Goal: Information Seeking & Learning: Learn about a topic

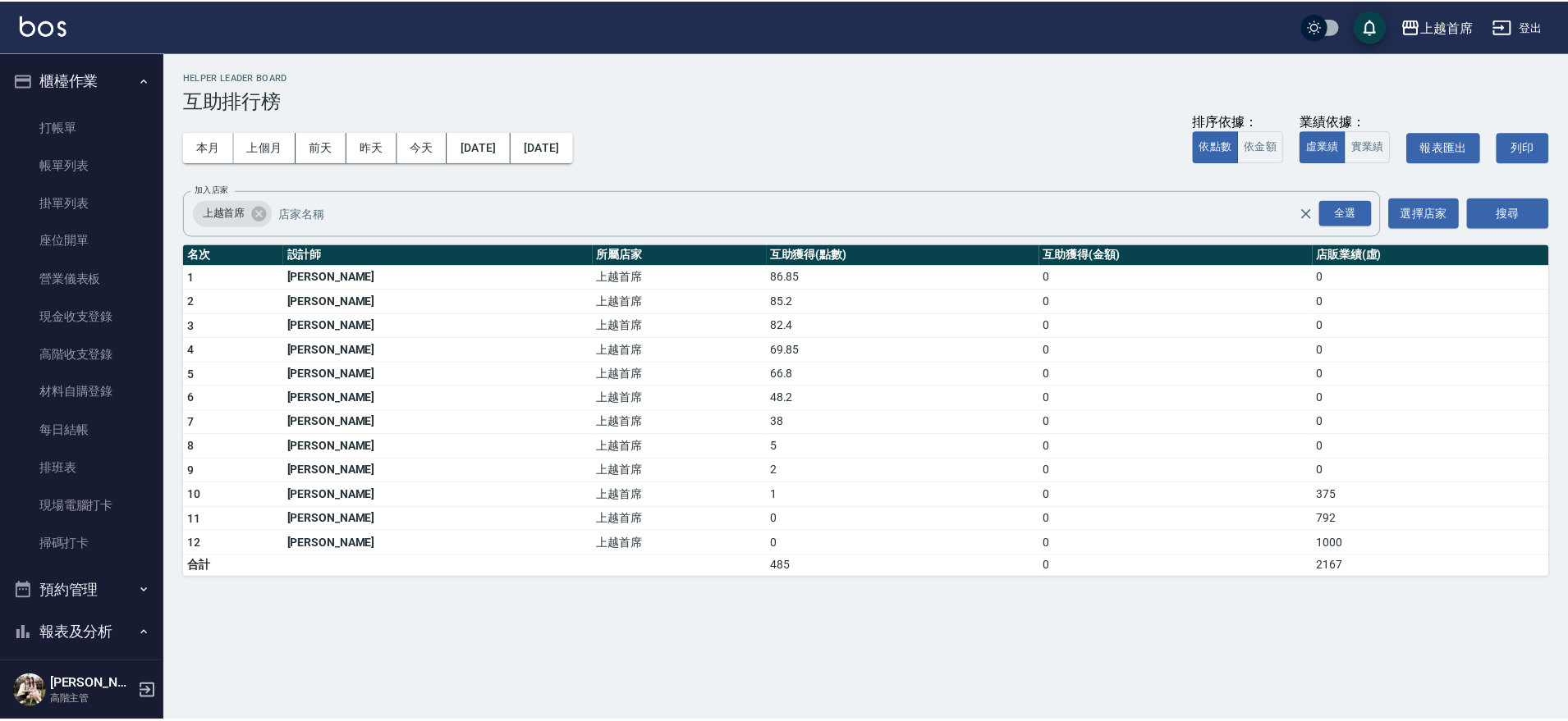
scroll to position [487, 0]
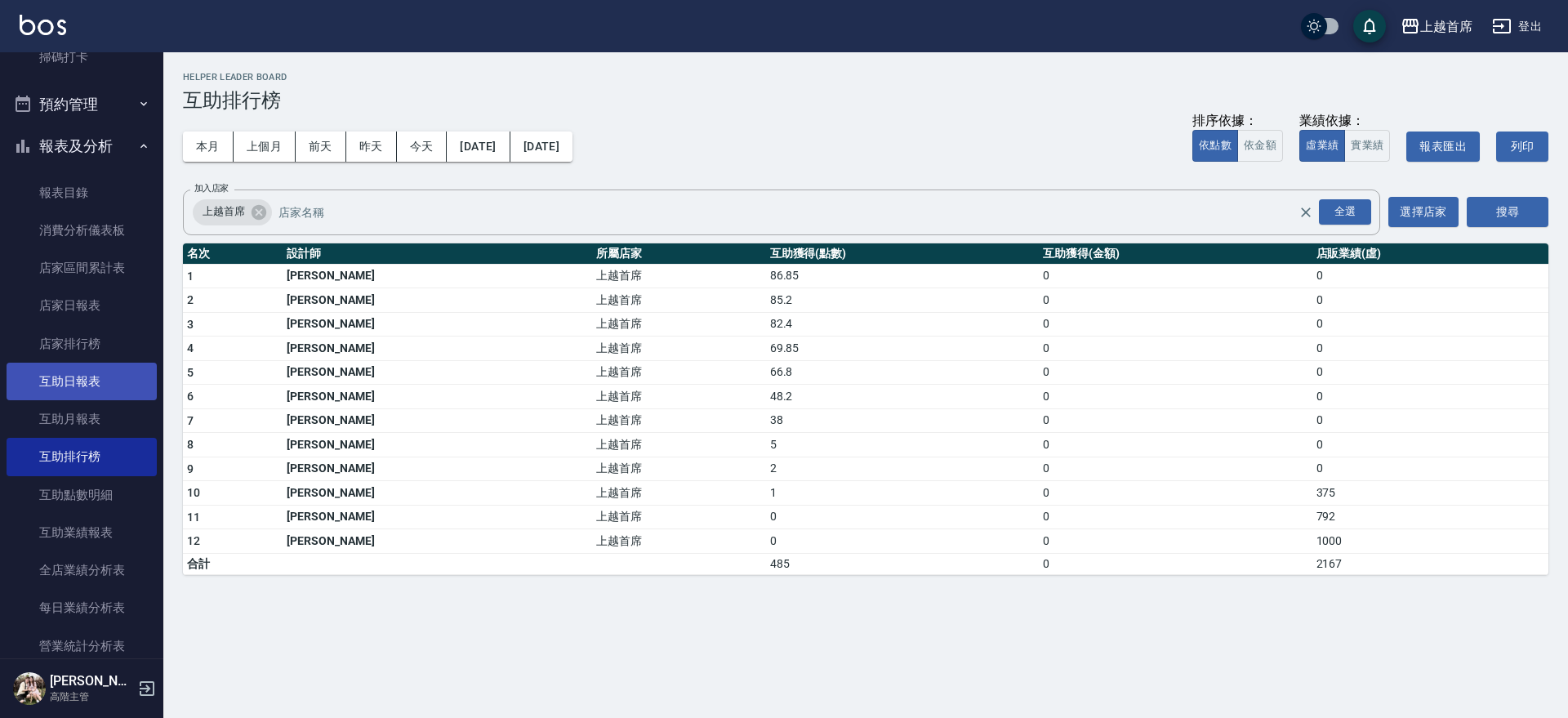
click at [88, 371] on link "互助日報表" at bounding box center [81, 382] width 150 height 38
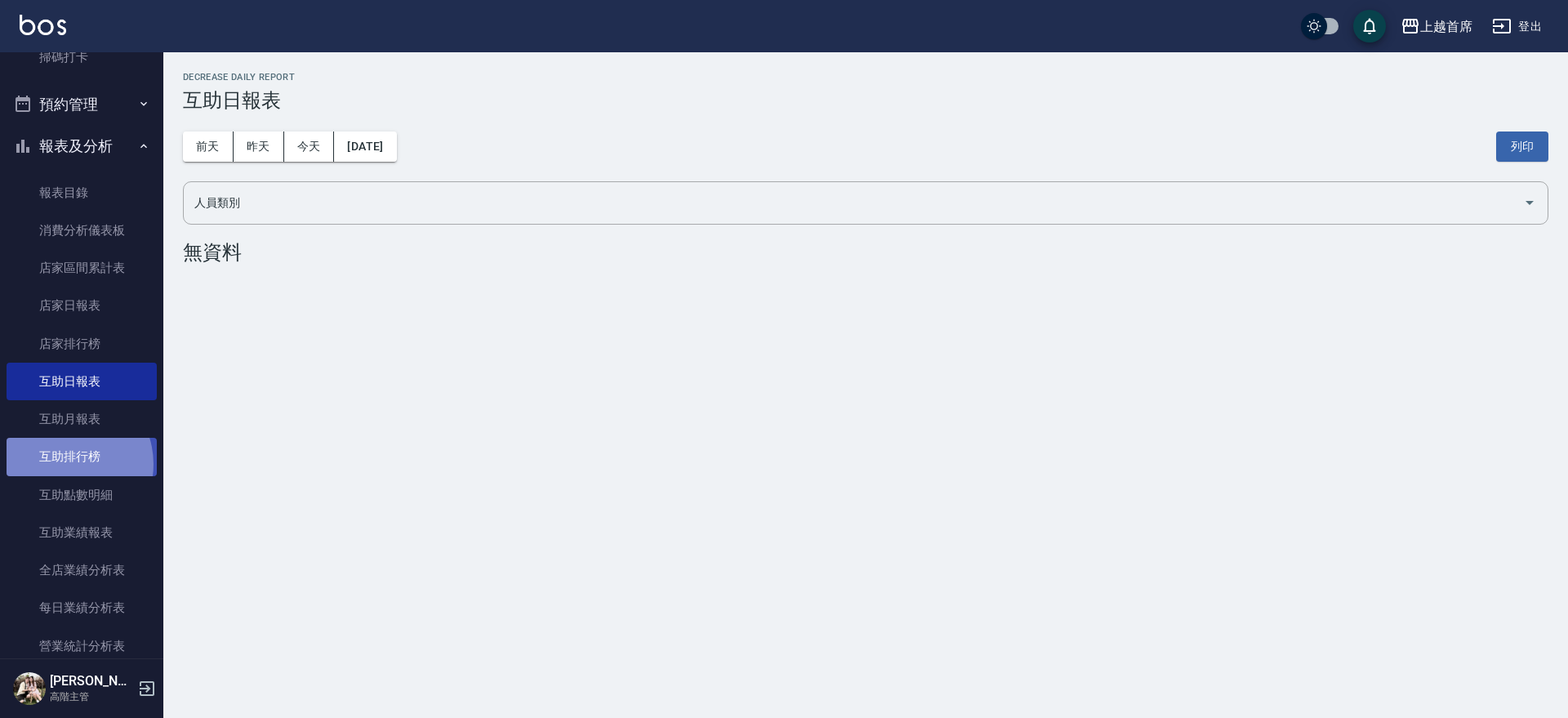
click at [65, 464] on link "互助排行榜" at bounding box center [81, 457] width 150 height 38
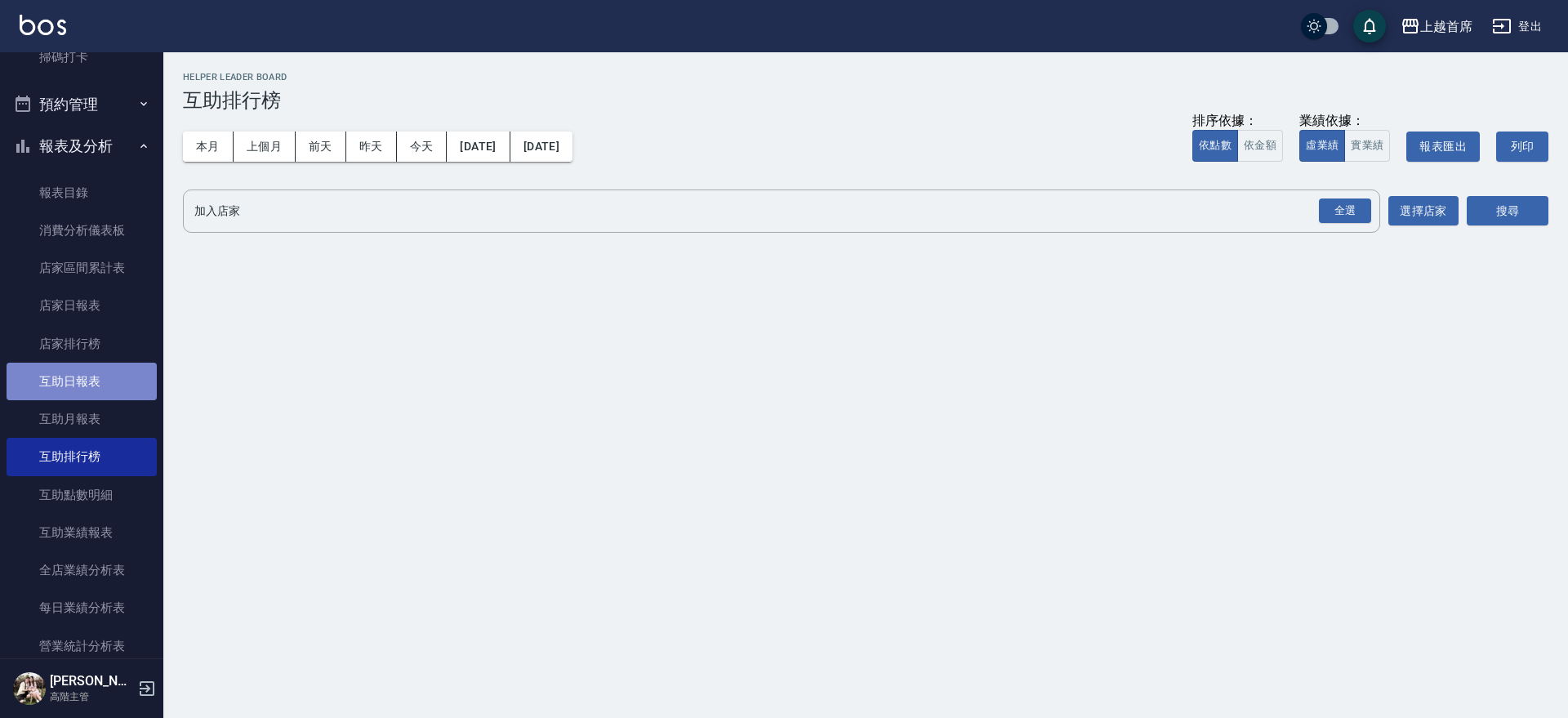
click at [89, 378] on link "互助日報表" at bounding box center [81, 382] width 150 height 38
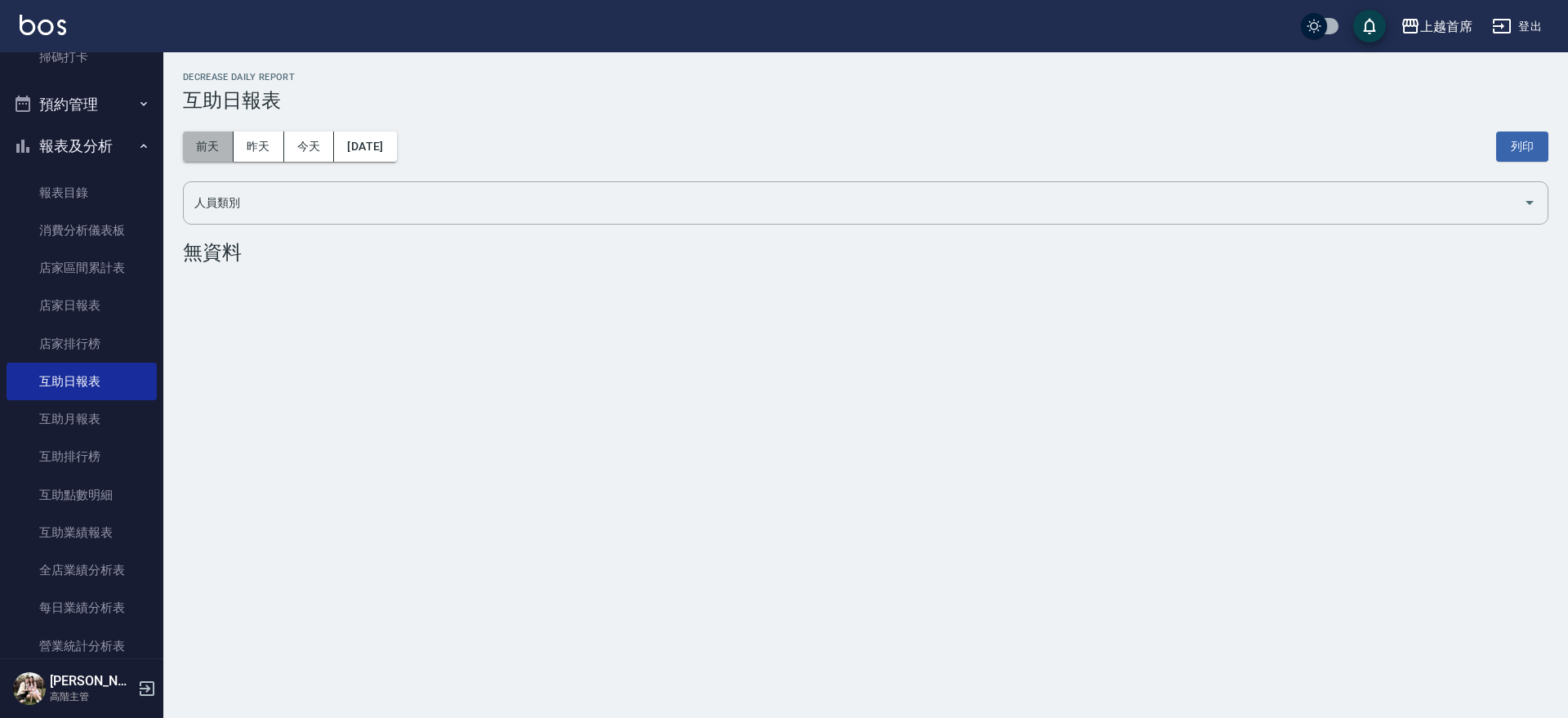
click at [212, 142] on button "前天" at bounding box center [208, 146] width 51 height 30
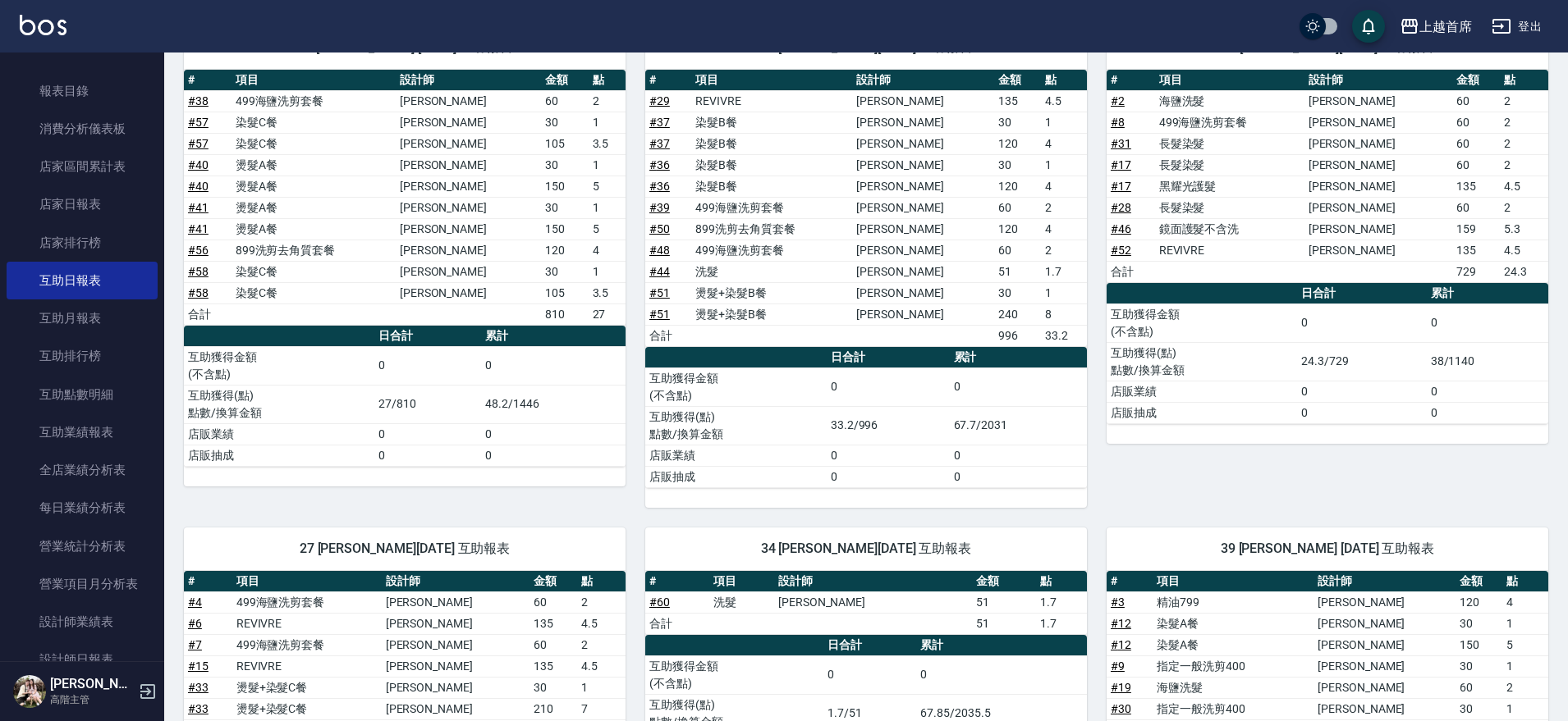
scroll to position [81, 0]
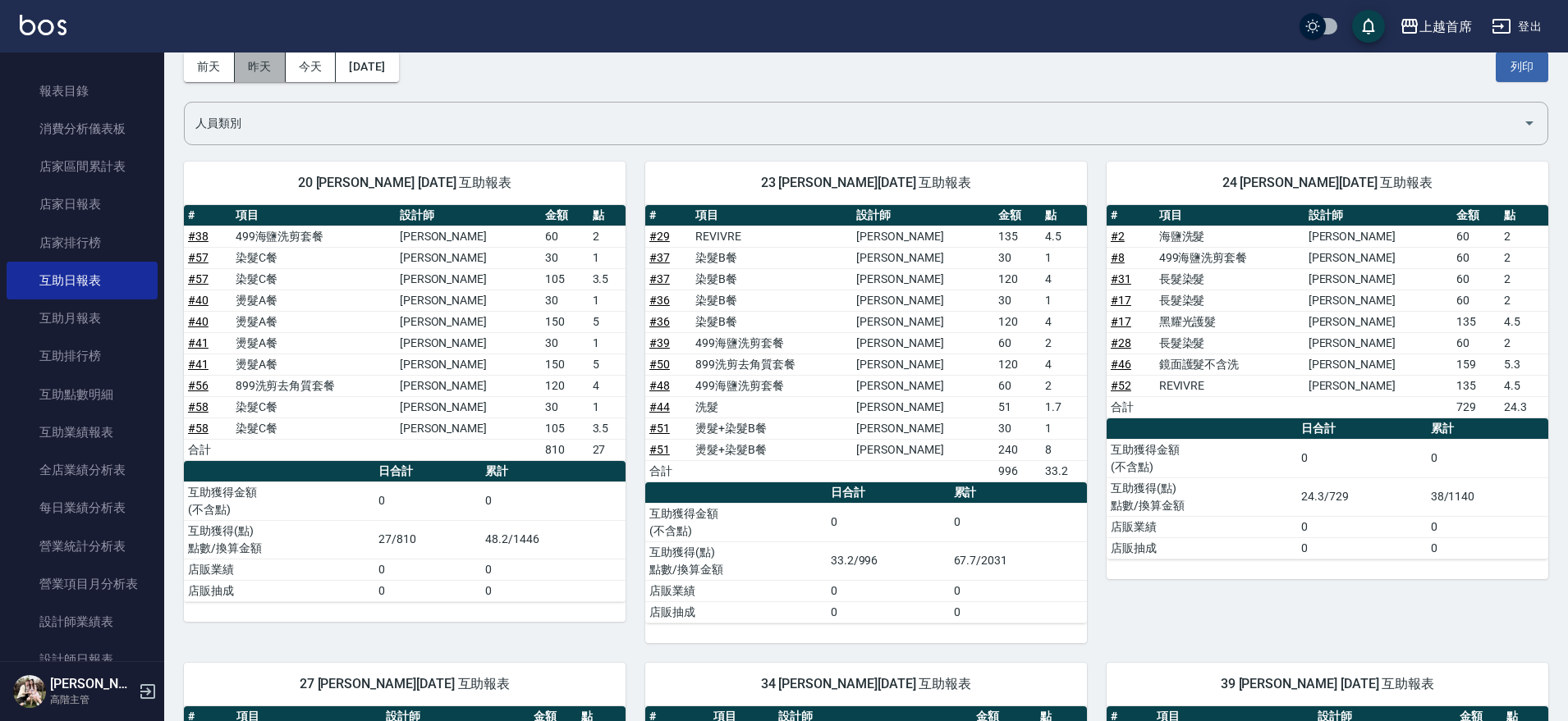
click at [272, 67] on button "昨天" at bounding box center [261, 67] width 51 height 30
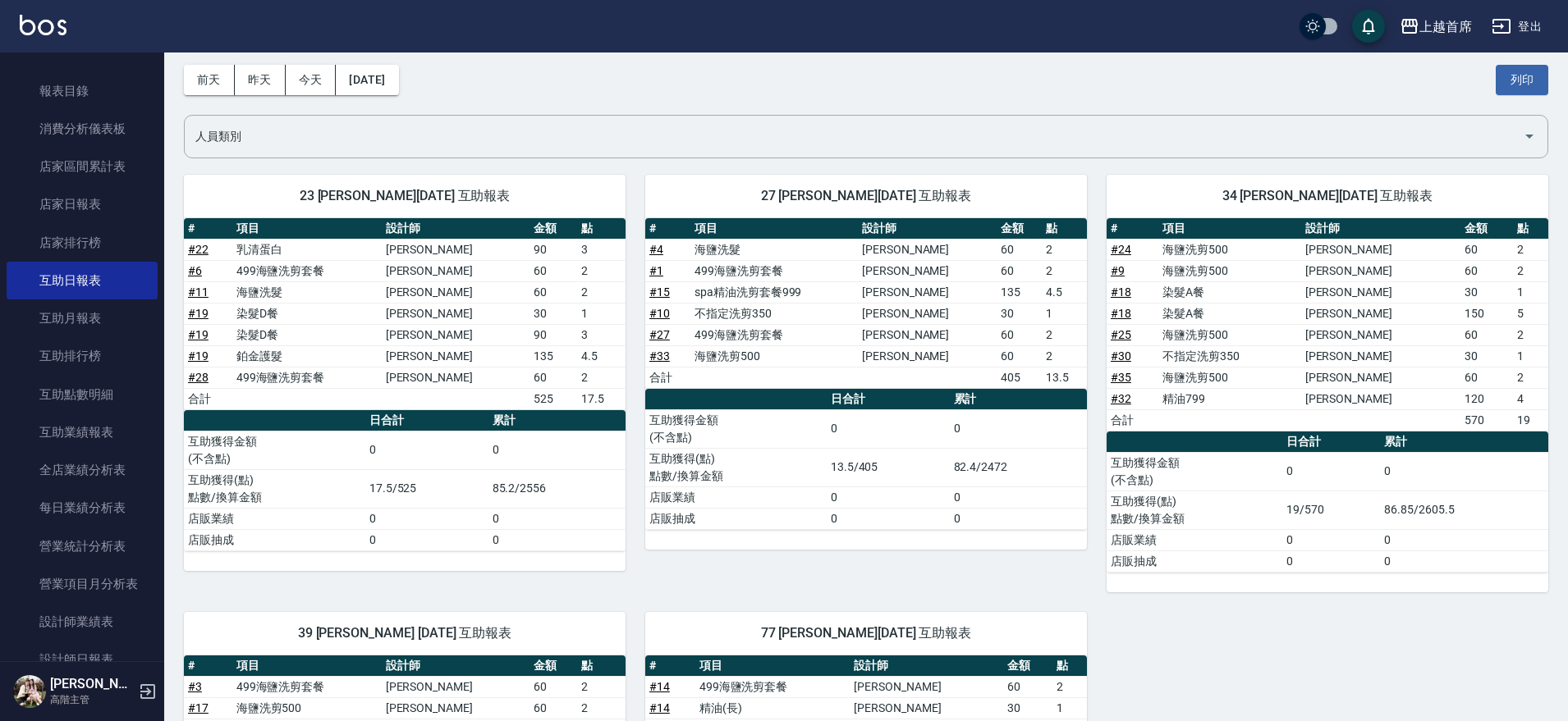
scroll to position [66, 0]
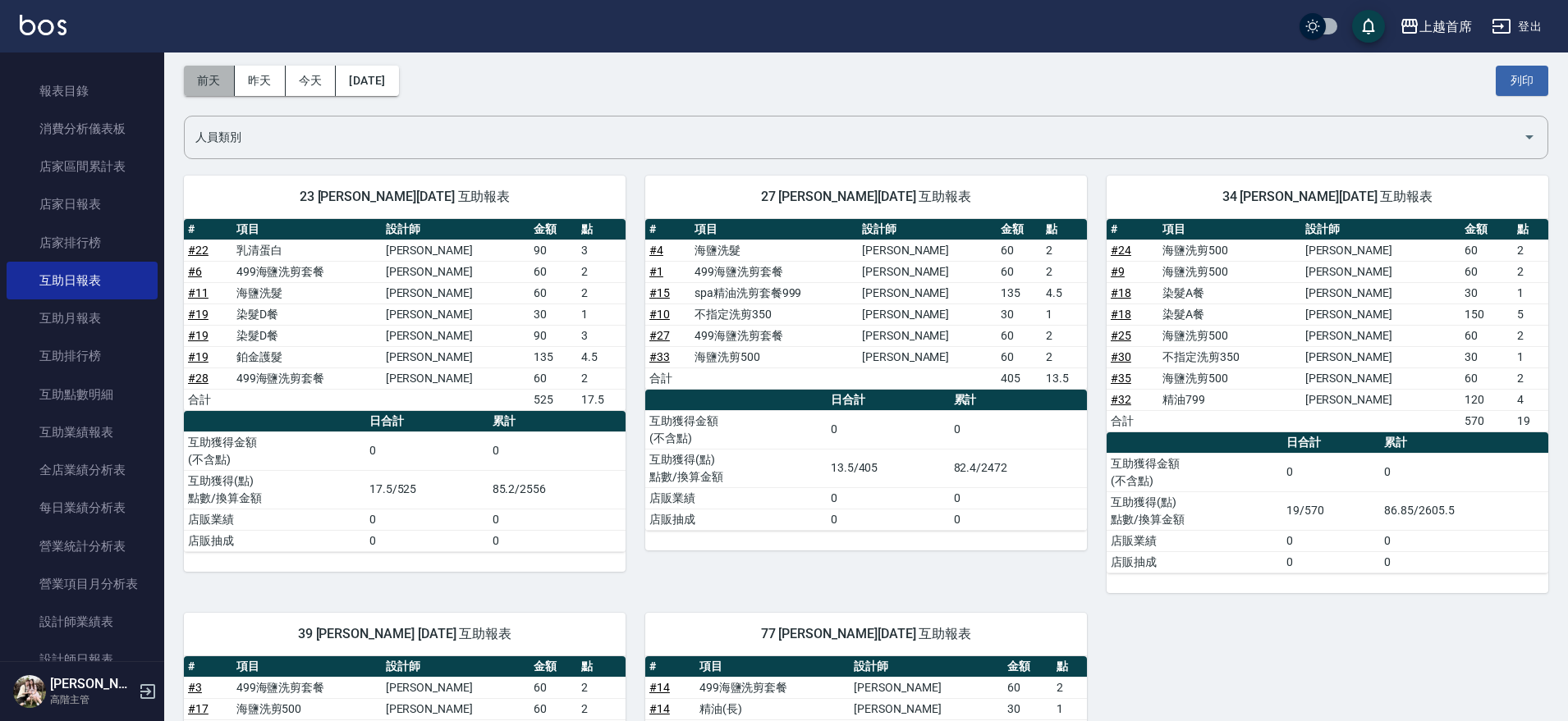
click at [203, 80] on button "前天" at bounding box center [210, 81] width 51 height 30
click at [203, 16] on h2 "Decrease Daily Report" at bounding box center [866, 10] width 1365 height 10
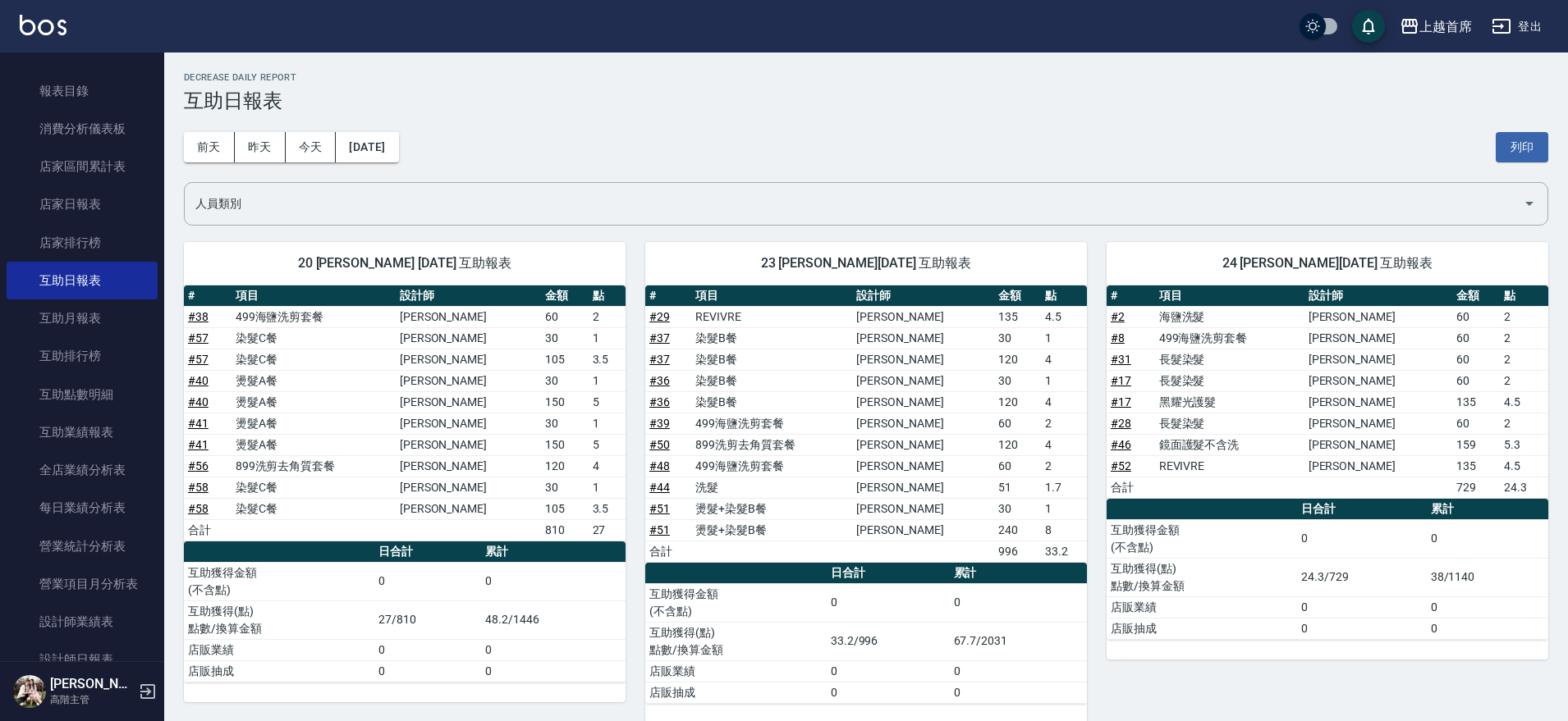
click at [263, 151] on button "昨天" at bounding box center [261, 147] width 51 height 30
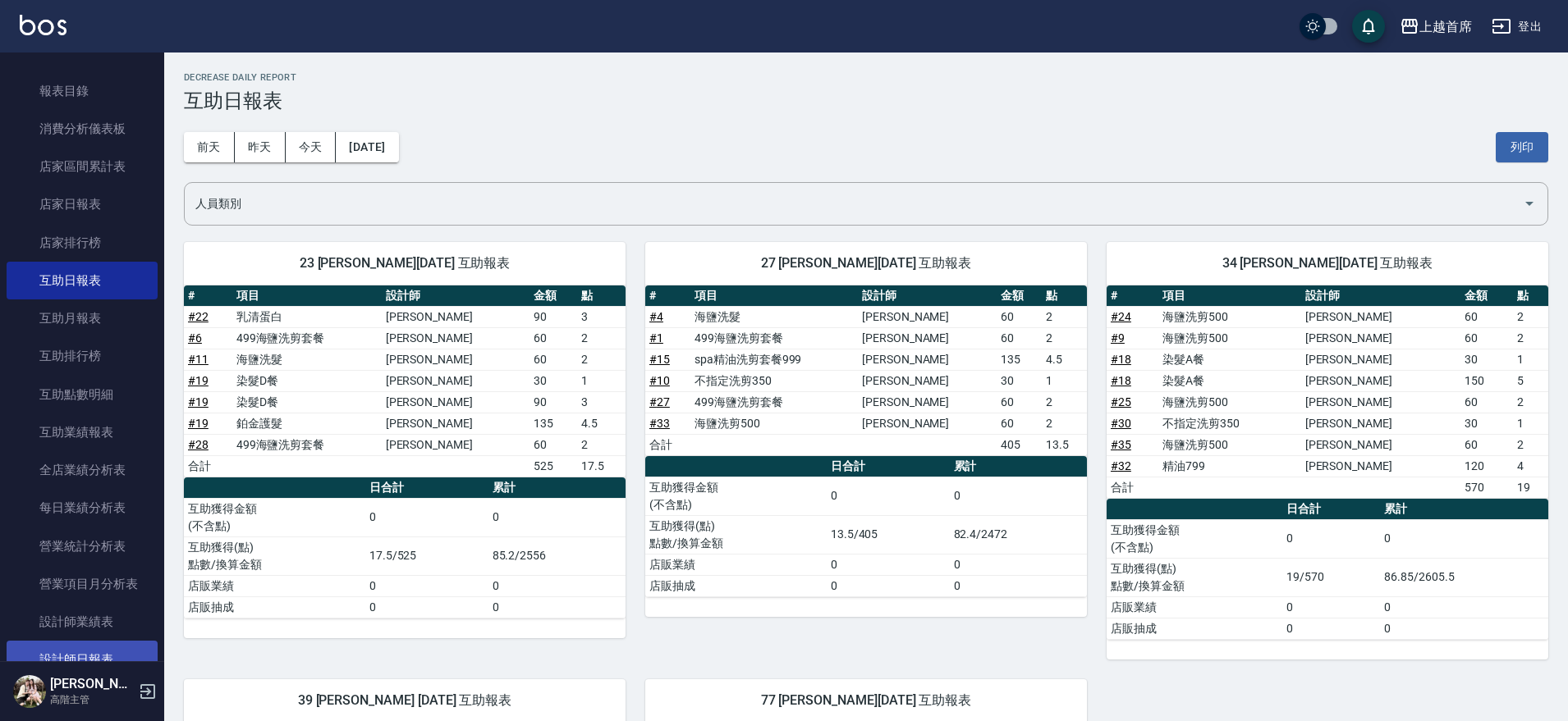
click at [94, 660] on link "設計師日報表" at bounding box center [82, 659] width 151 height 38
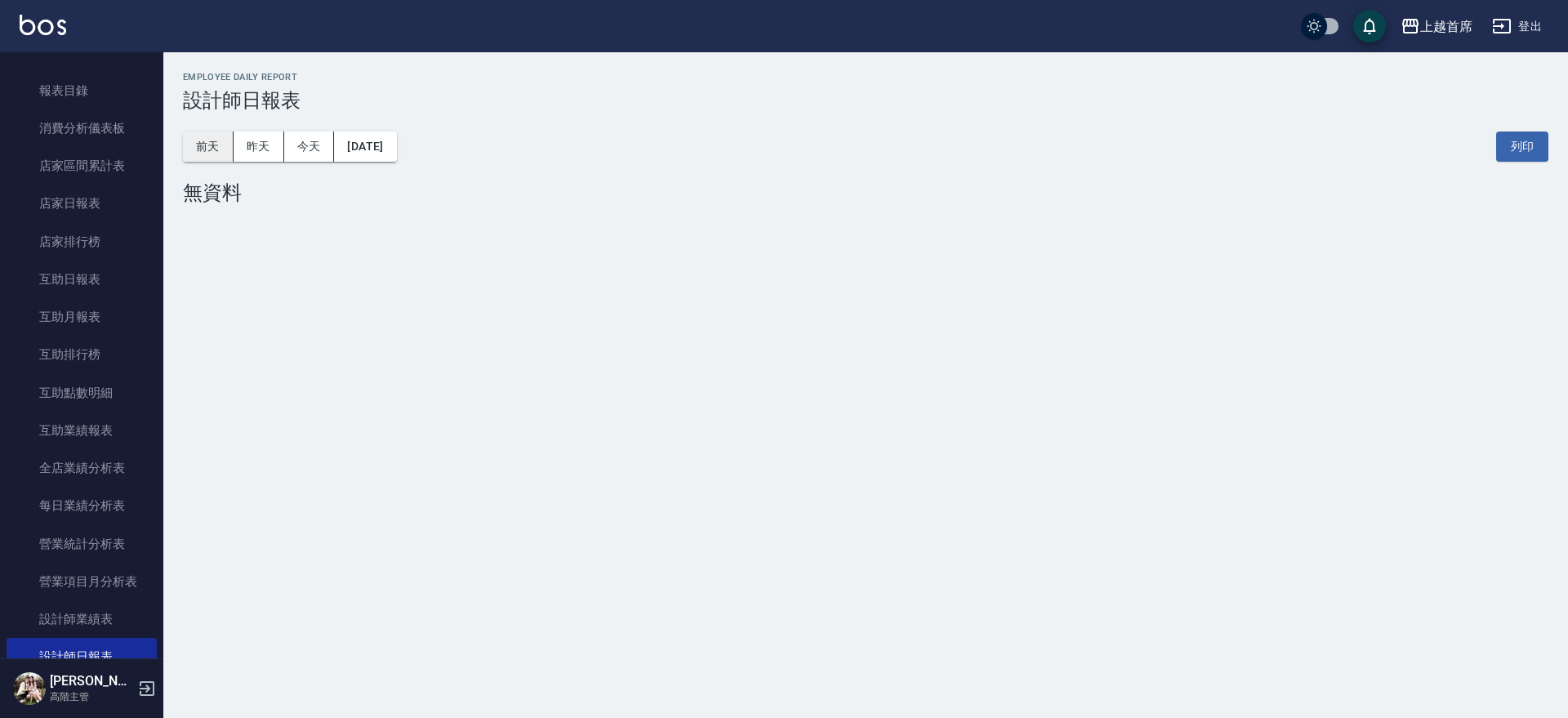
click at [197, 145] on button "前天" at bounding box center [208, 146] width 51 height 30
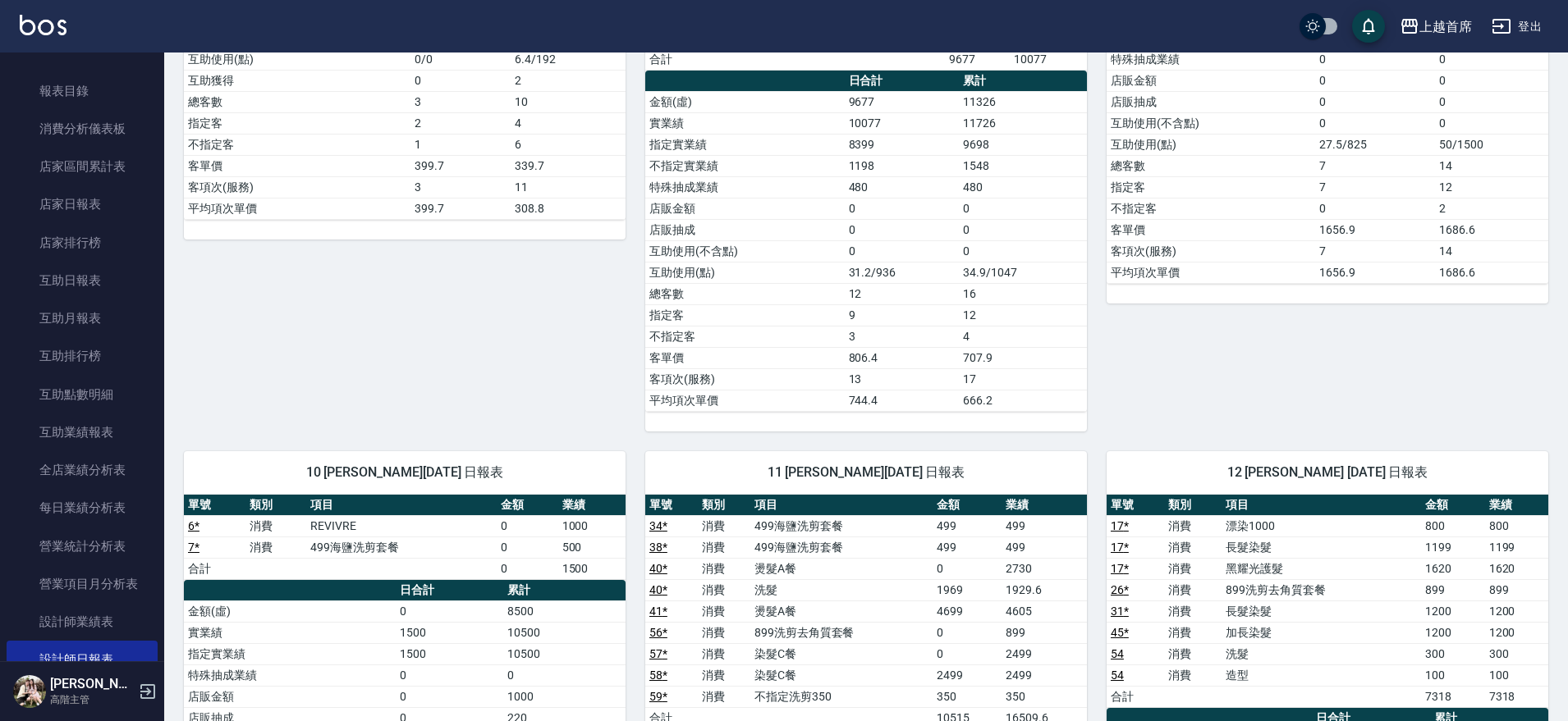
scroll to position [1231, 0]
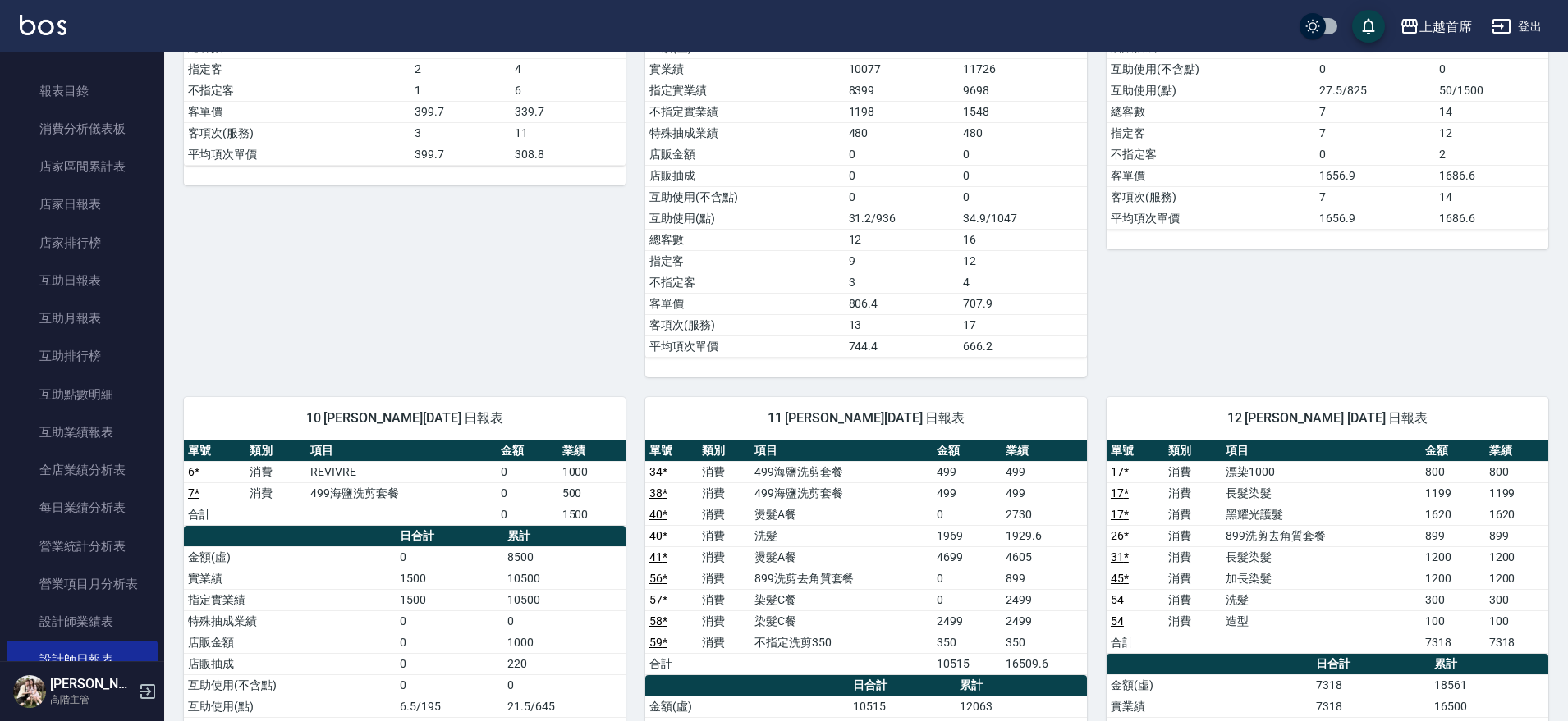
click at [658, 532] on link "40 *" at bounding box center [658, 536] width 18 height 13
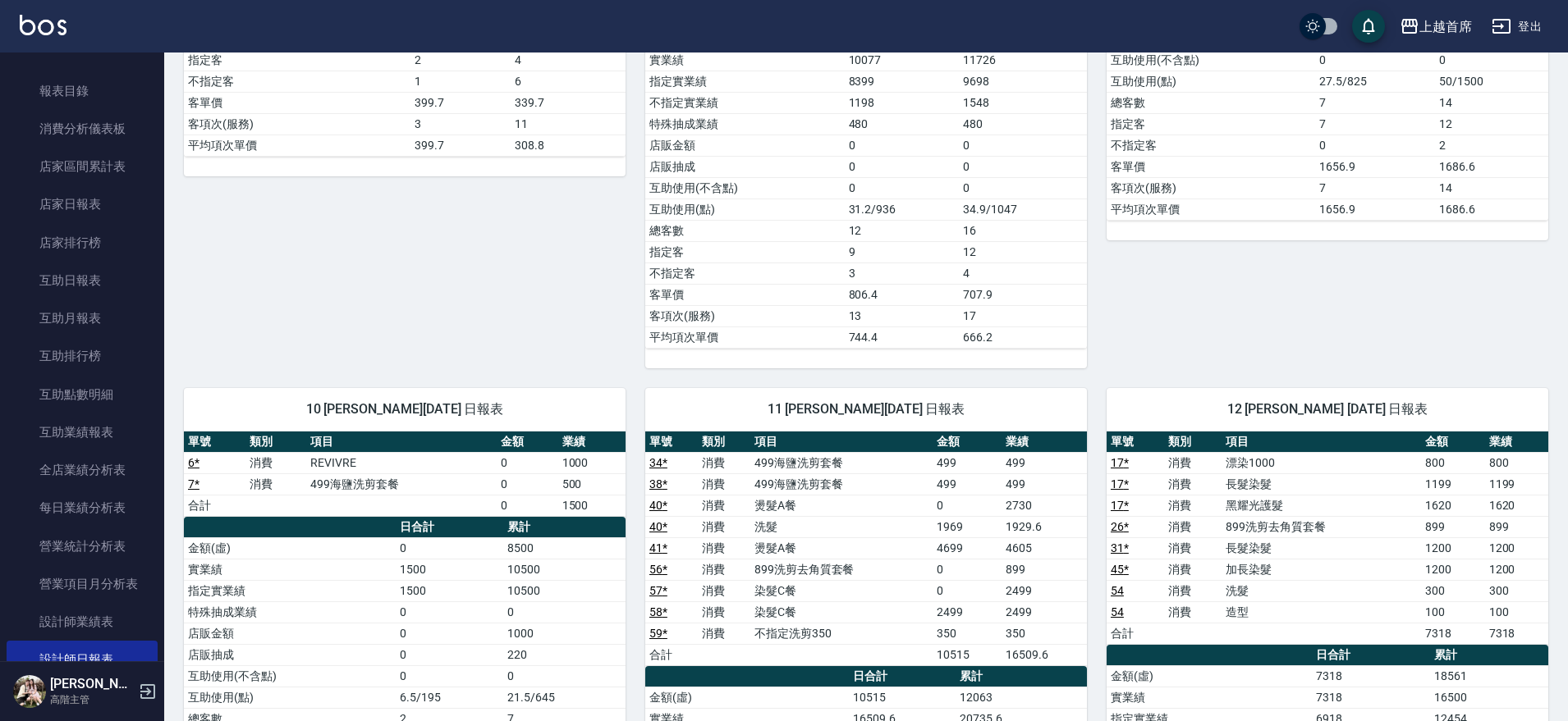
scroll to position [1334, 0]
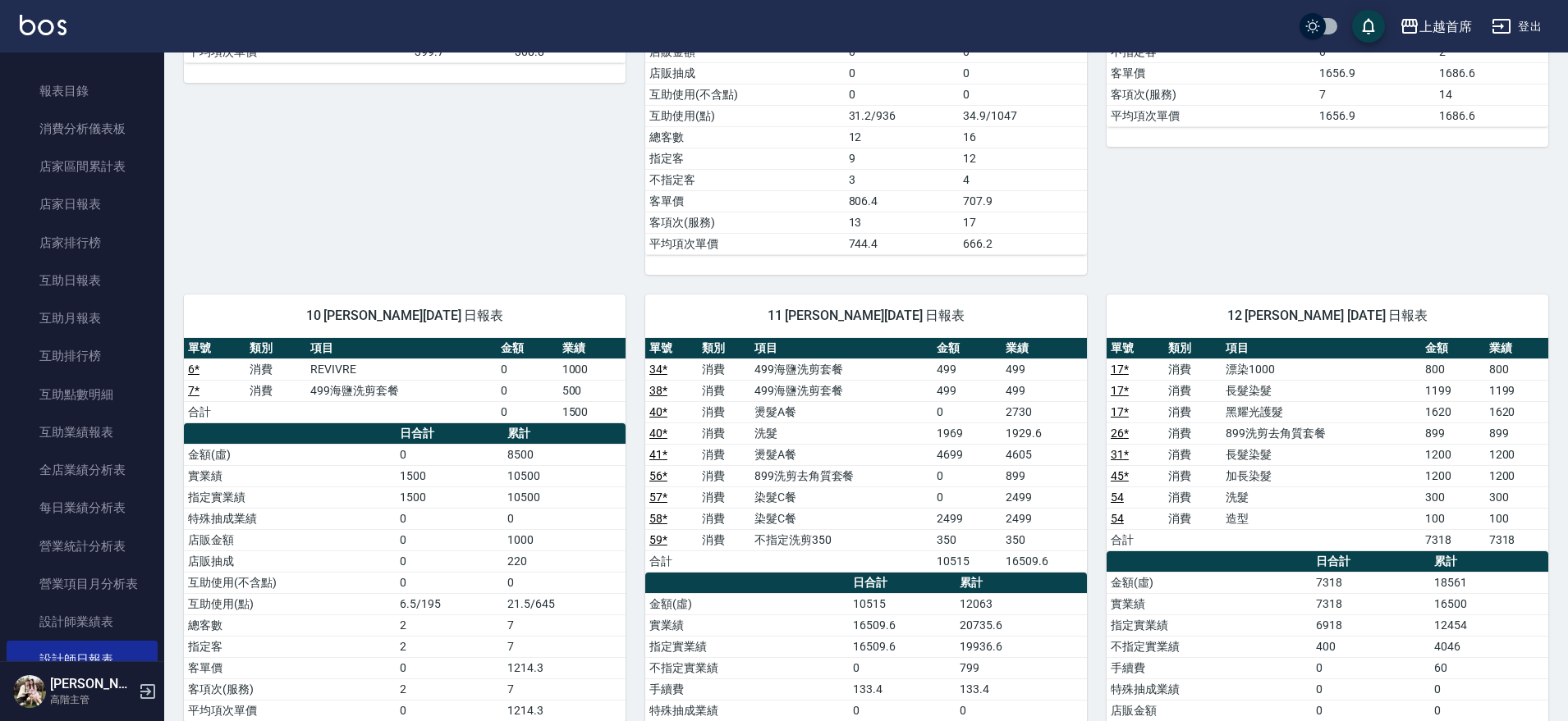
click at [655, 368] on link "34 *" at bounding box center [658, 370] width 18 height 13
click at [75, 271] on link "互助日報表" at bounding box center [82, 280] width 151 height 38
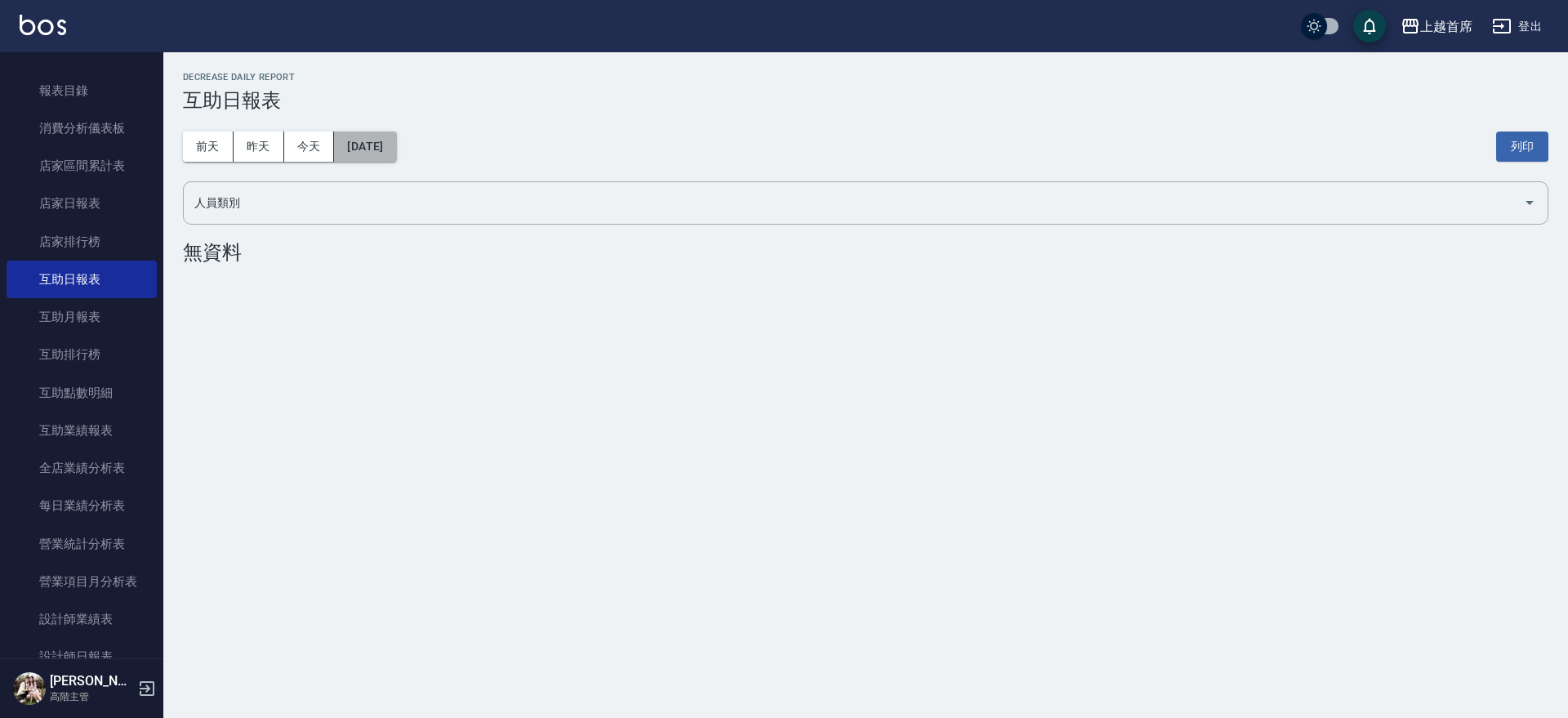
click at [349, 148] on button "[DATE]" at bounding box center [365, 146] width 62 height 30
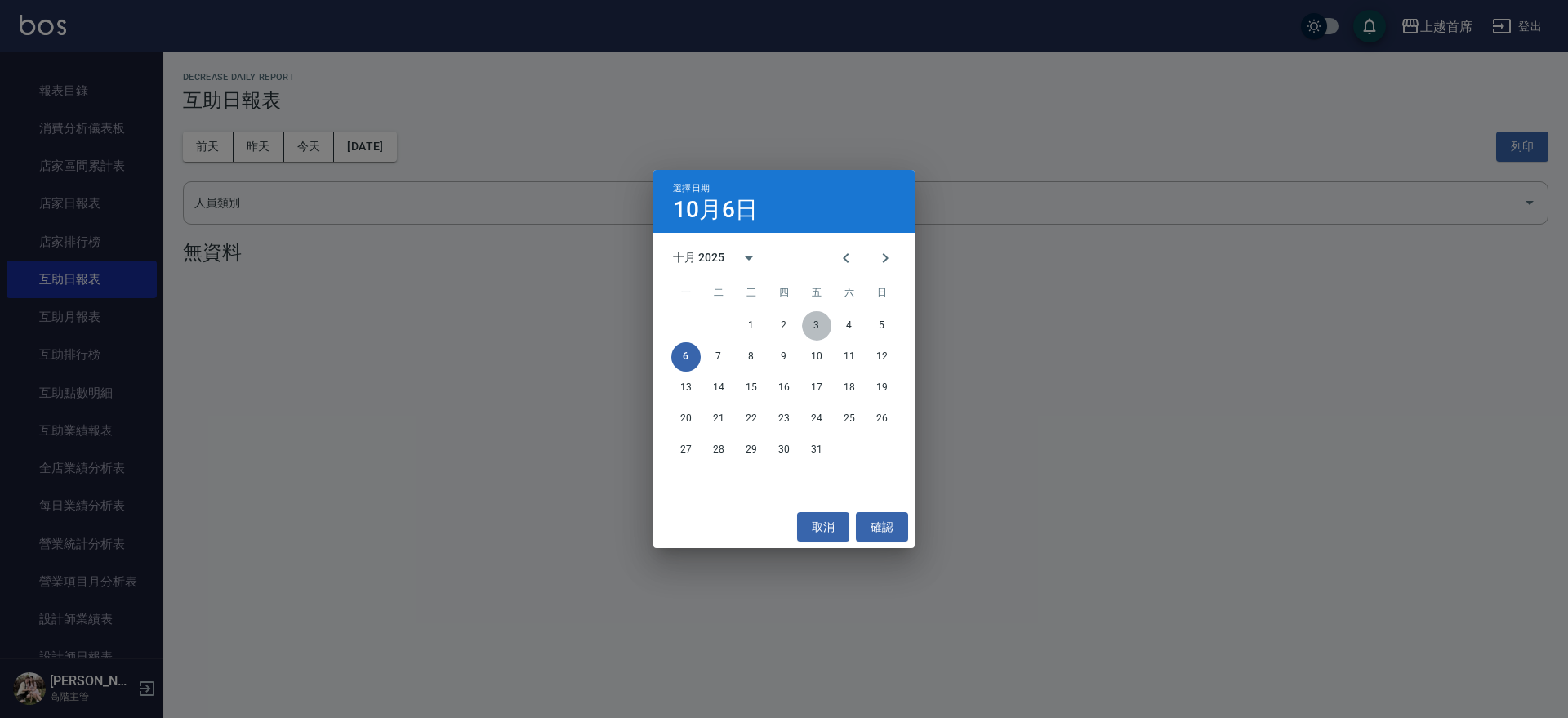
click at [821, 326] on button "3" at bounding box center [817, 326] width 29 height 29
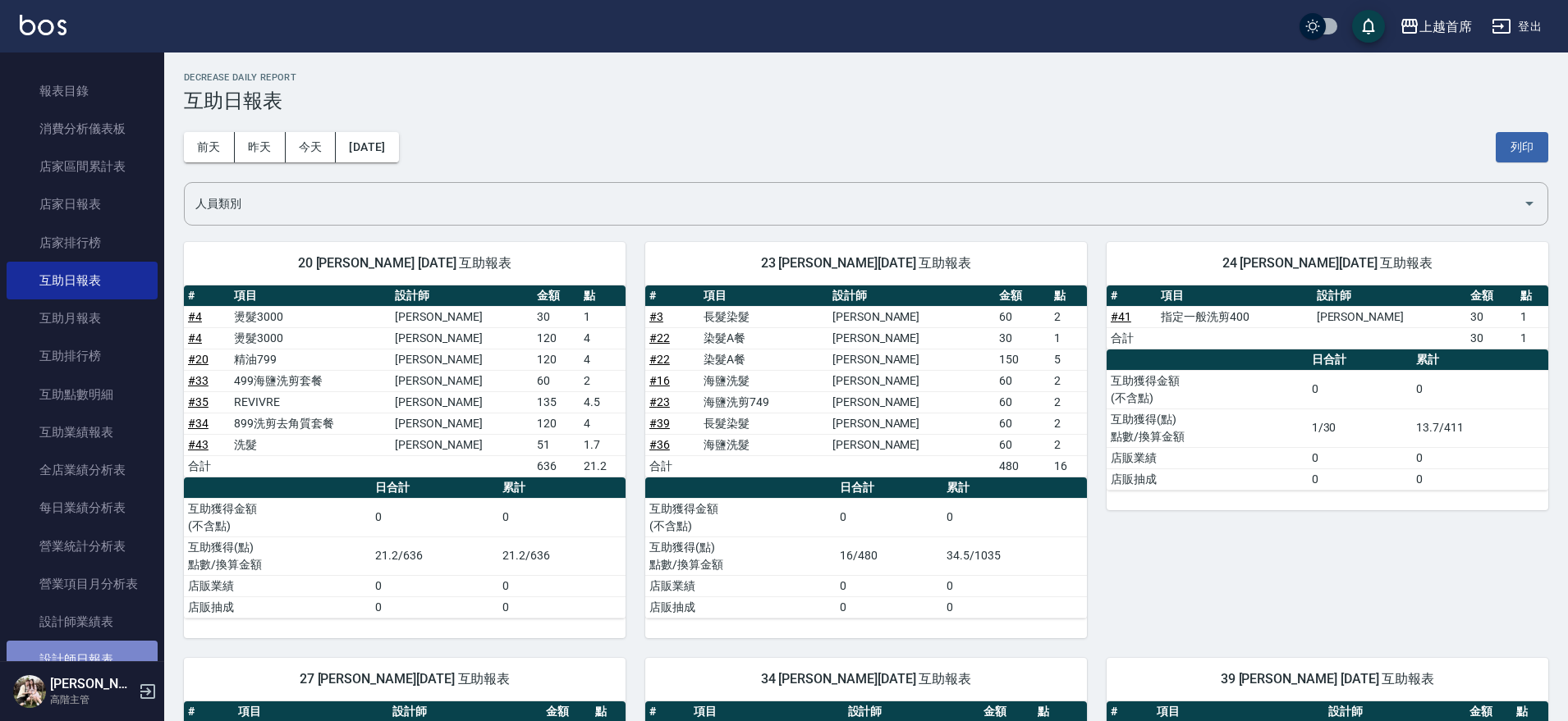
click at [129, 648] on link "設計師日報表" at bounding box center [82, 659] width 151 height 38
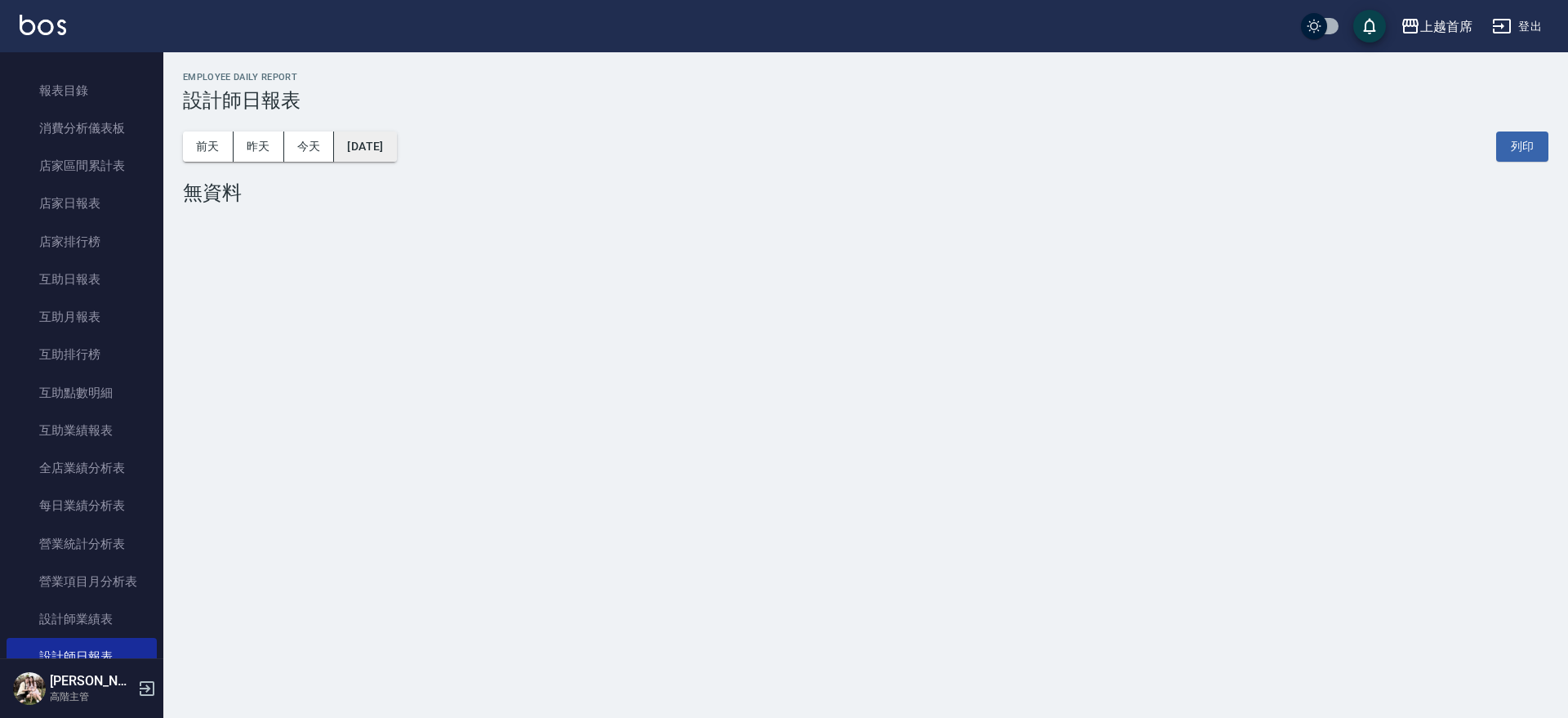
click at [368, 142] on button "[DATE]" at bounding box center [365, 146] width 62 height 30
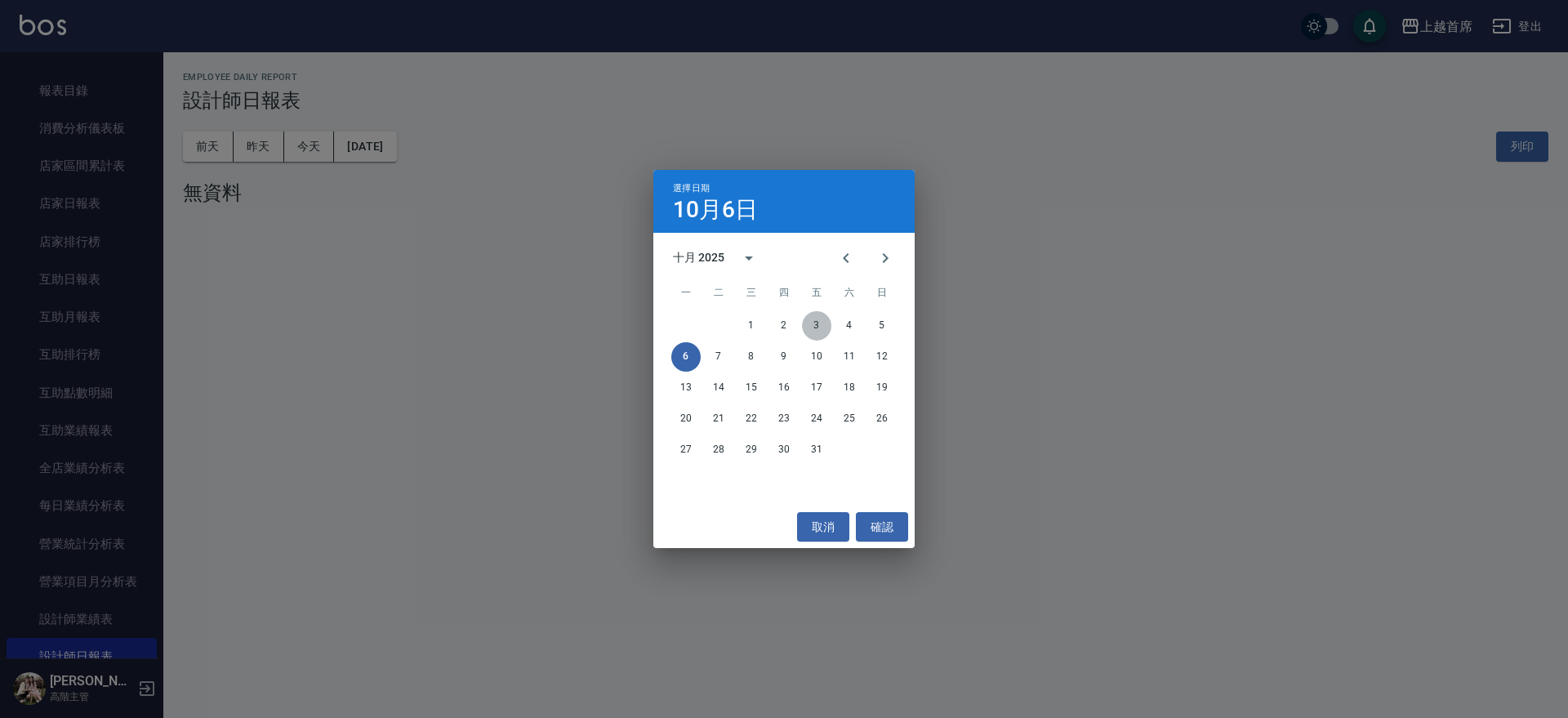
click at [818, 326] on button "3" at bounding box center [817, 326] width 29 height 29
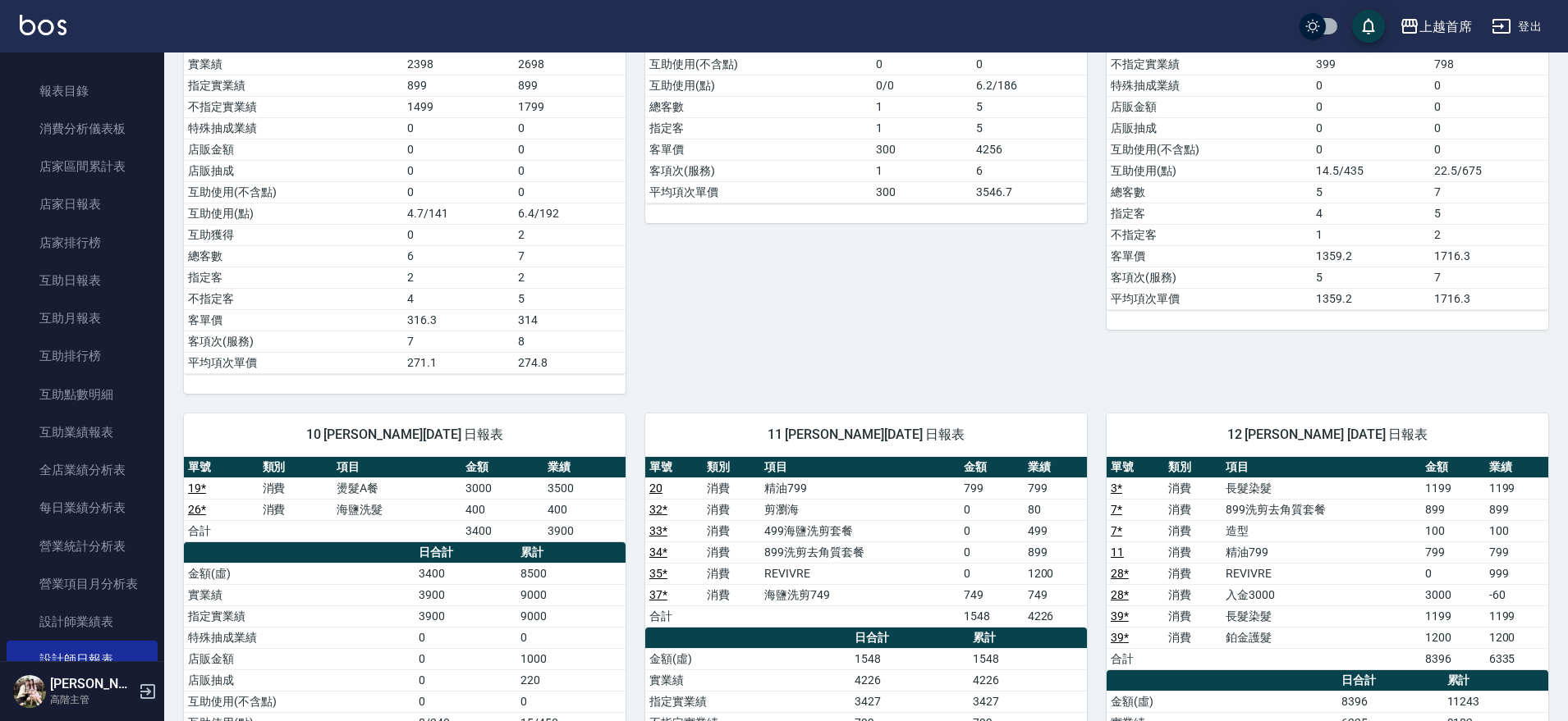
scroll to position [1128, 0]
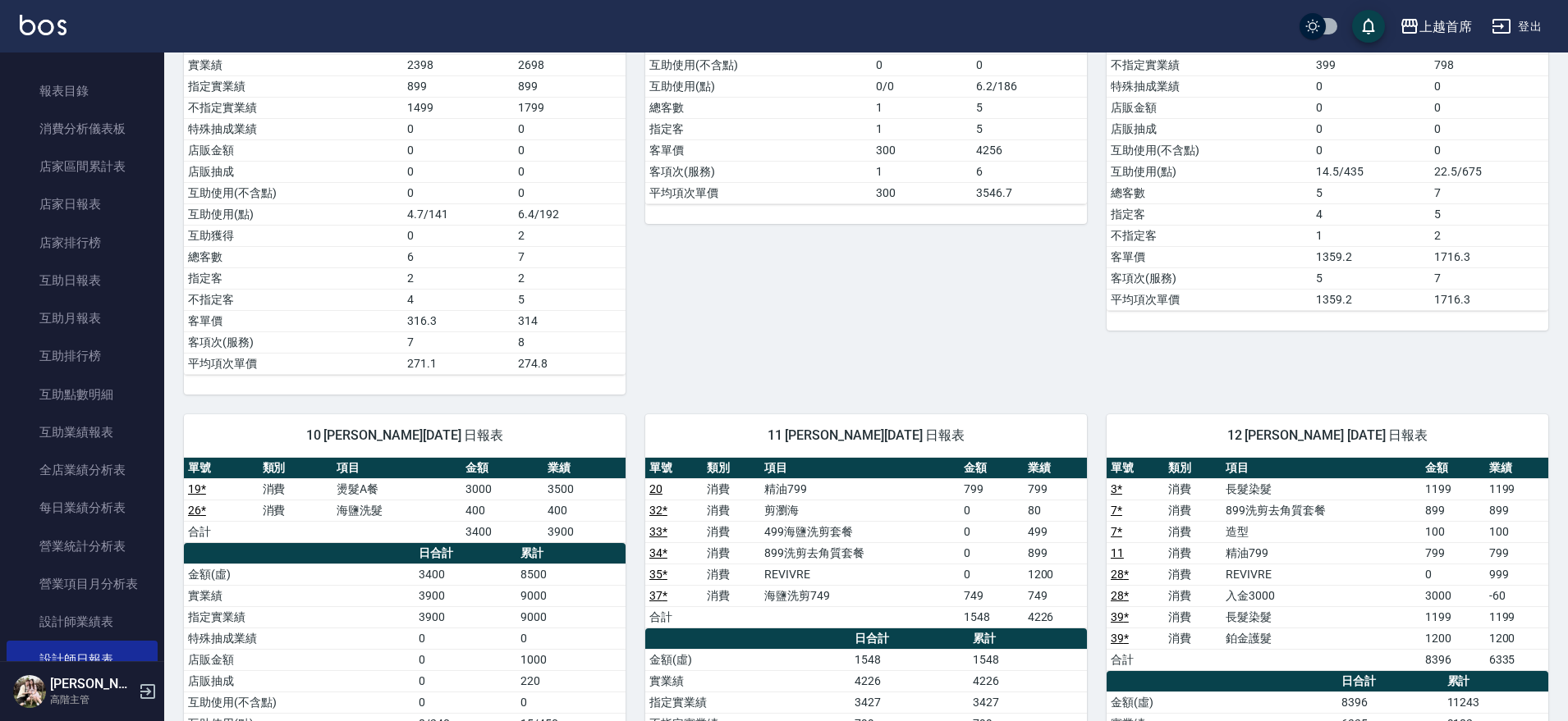
click at [655, 550] on link "34 *" at bounding box center [658, 553] width 18 height 13
click at [649, 593] on link "37 *" at bounding box center [658, 596] width 18 height 13
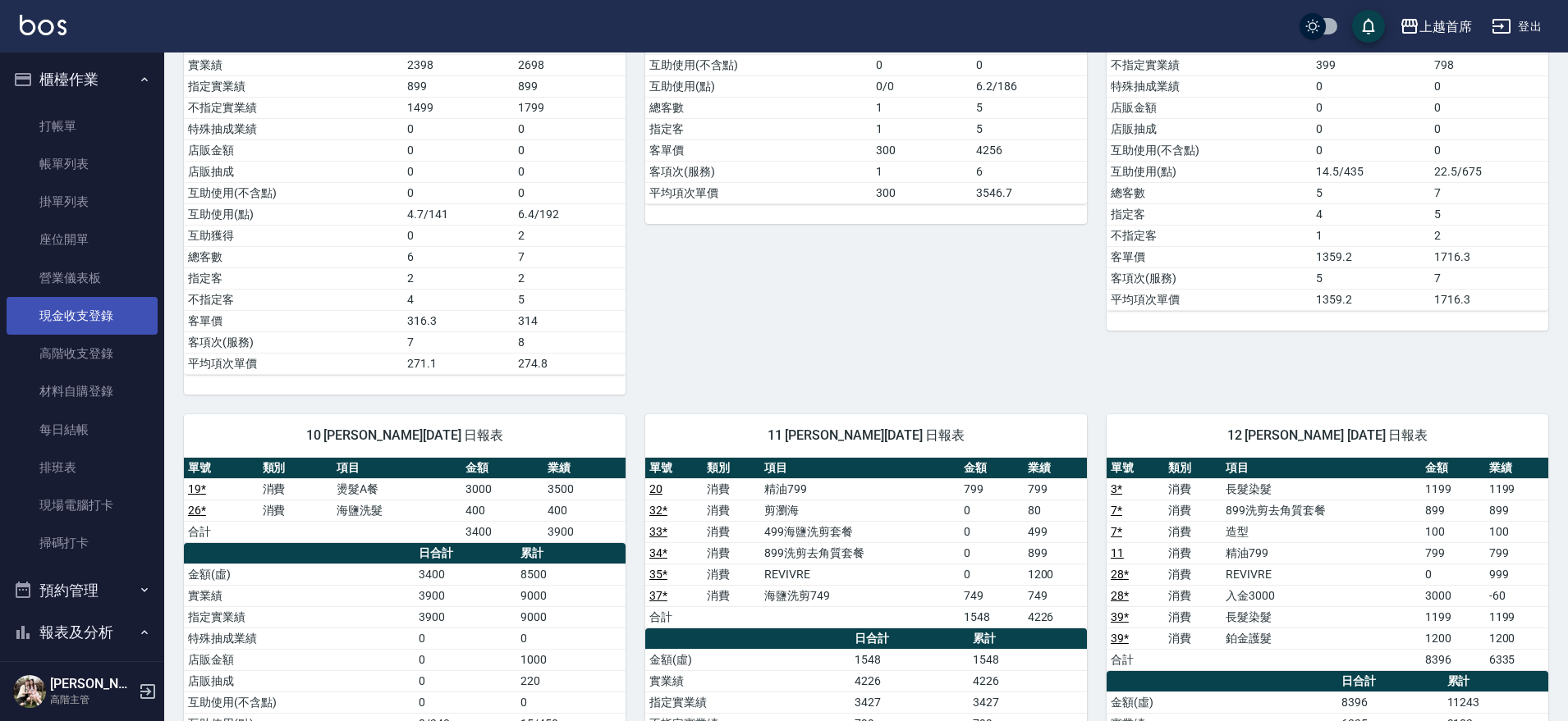
scroll to position [0, 0]
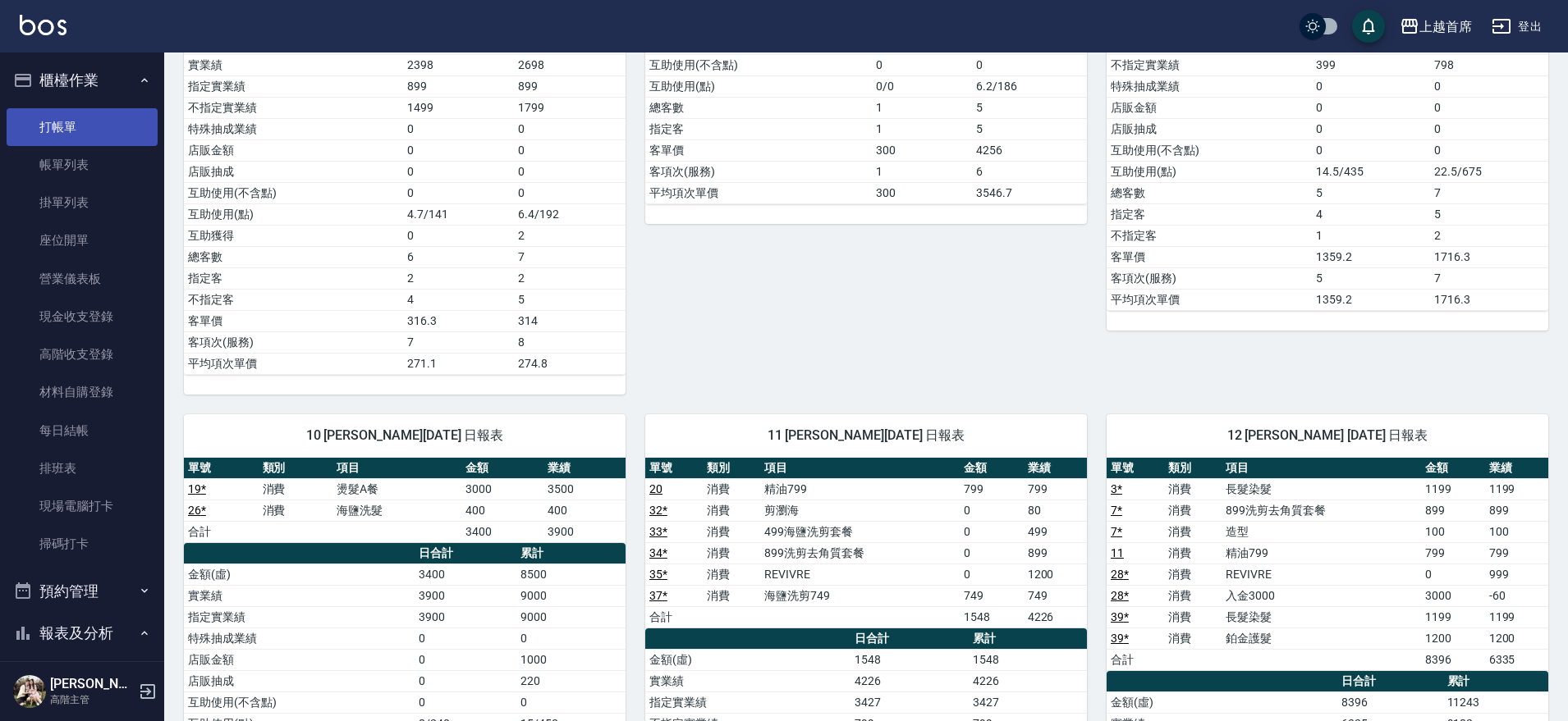
click at [87, 135] on link "打帳單" at bounding box center [82, 127] width 151 height 38
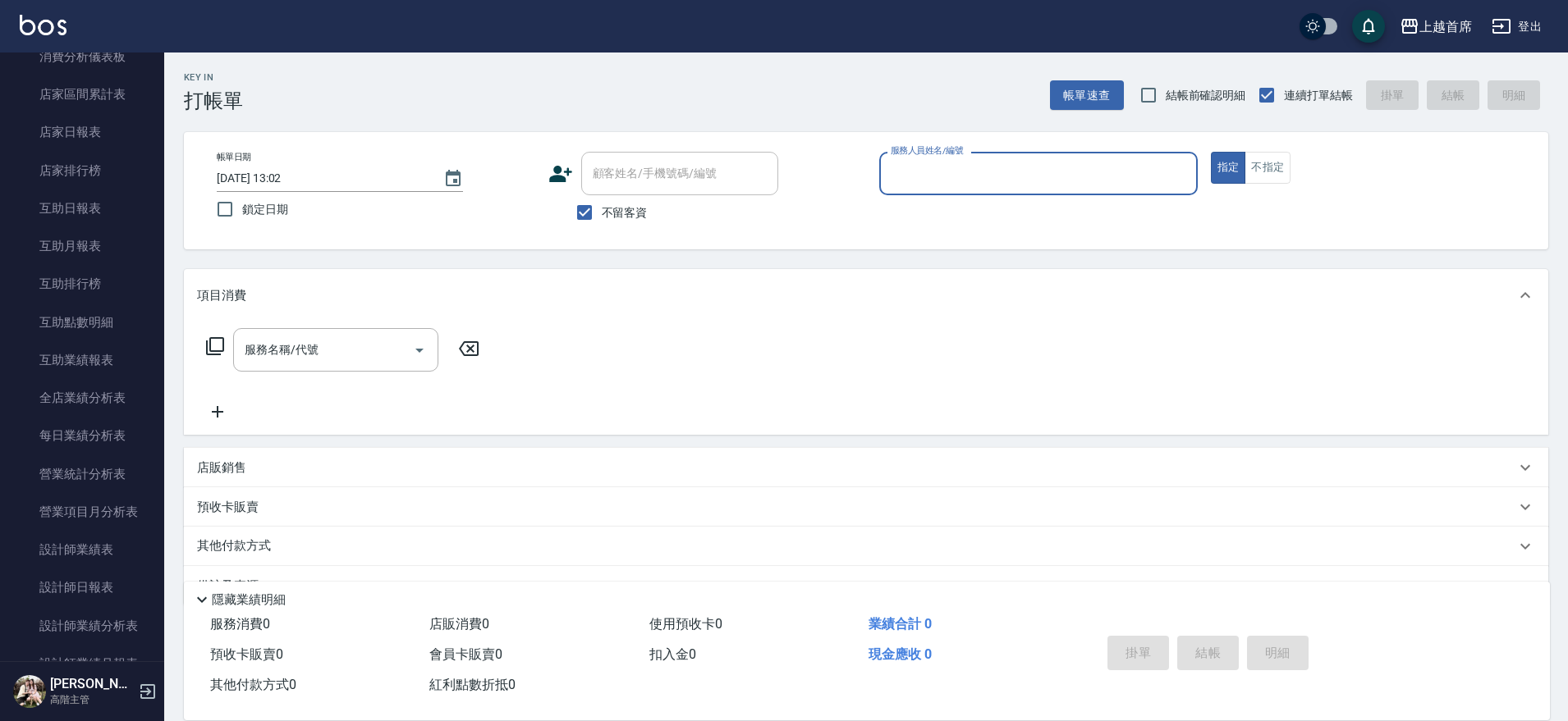
scroll to position [729, 0]
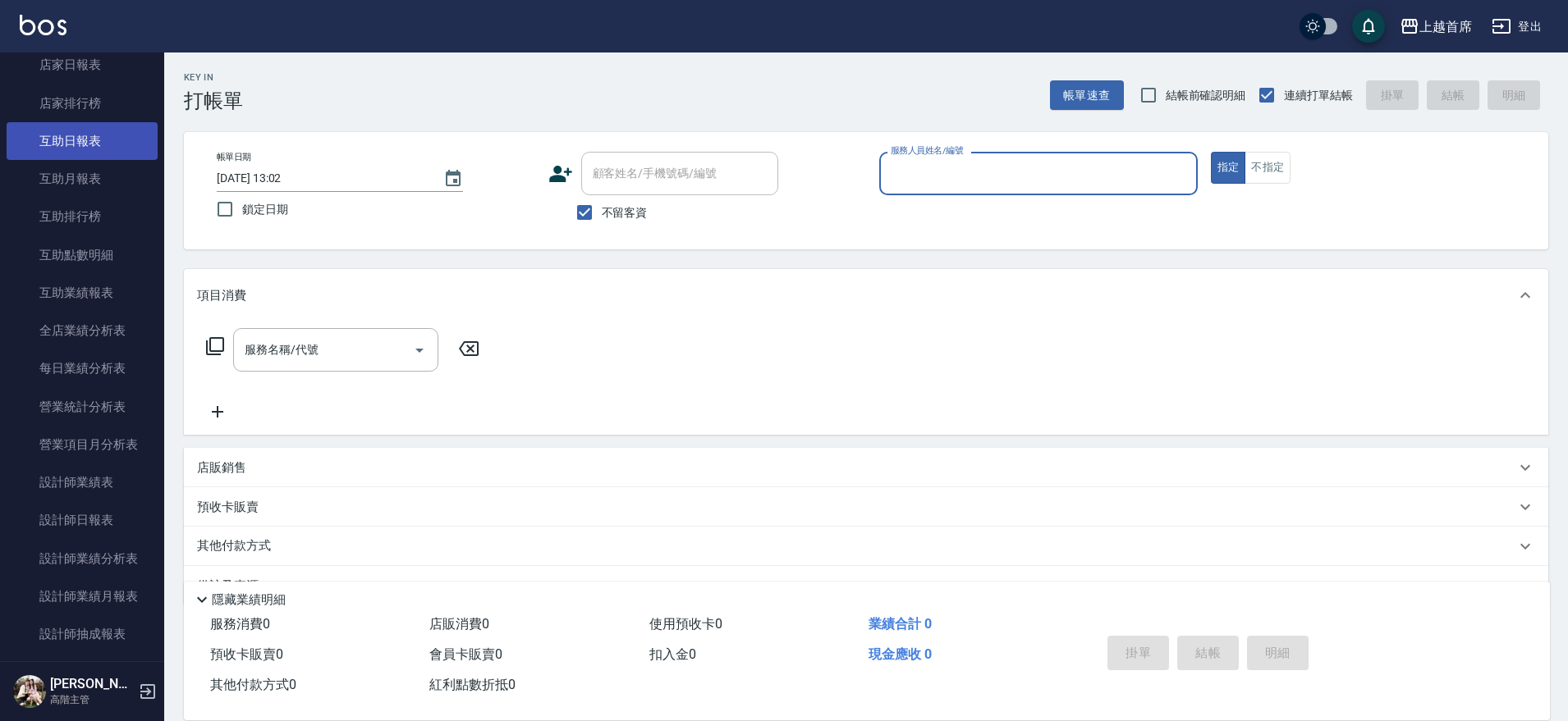
click at [71, 125] on link "互助日報表" at bounding box center [82, 141] width 151 height 38
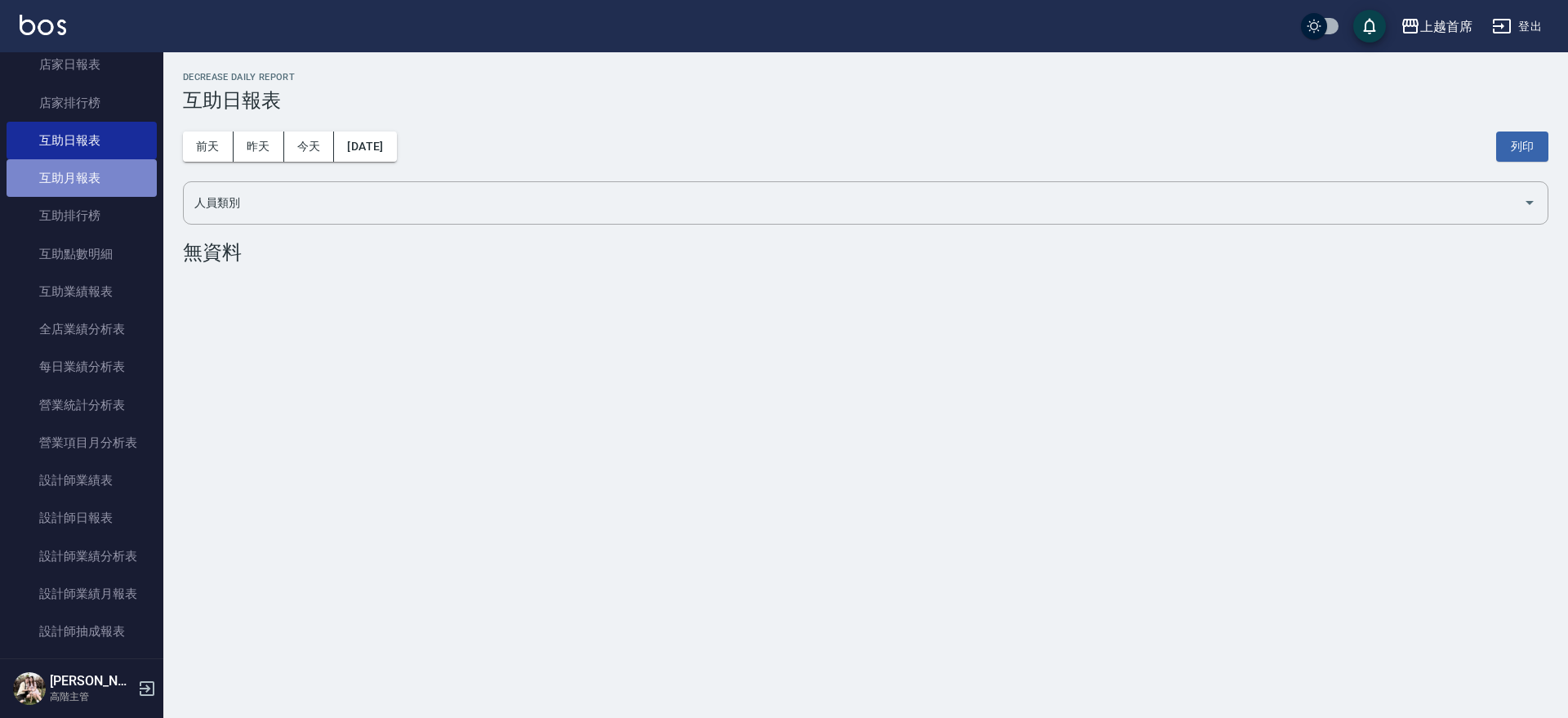
drag, startPoint x: 92, startPoint y: 169, endPoint x: 142, endPoint y: 144, distance: 55.9
click at [93, 169] on link "互助月報表" at bounding box center [81, 178] width 150 height 38
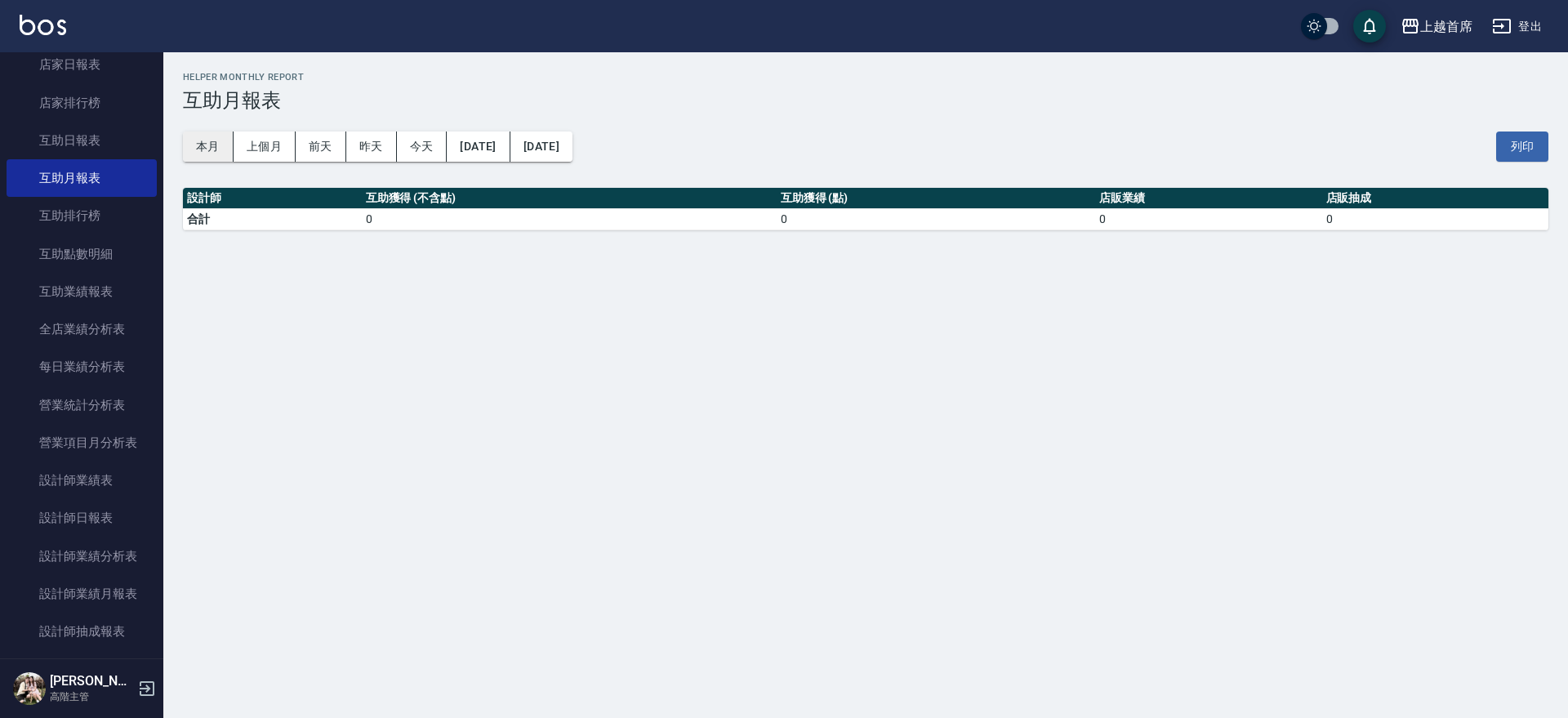
click at [190, 138] on button "本月" at bounding box center [208, 146] width 51 height 30
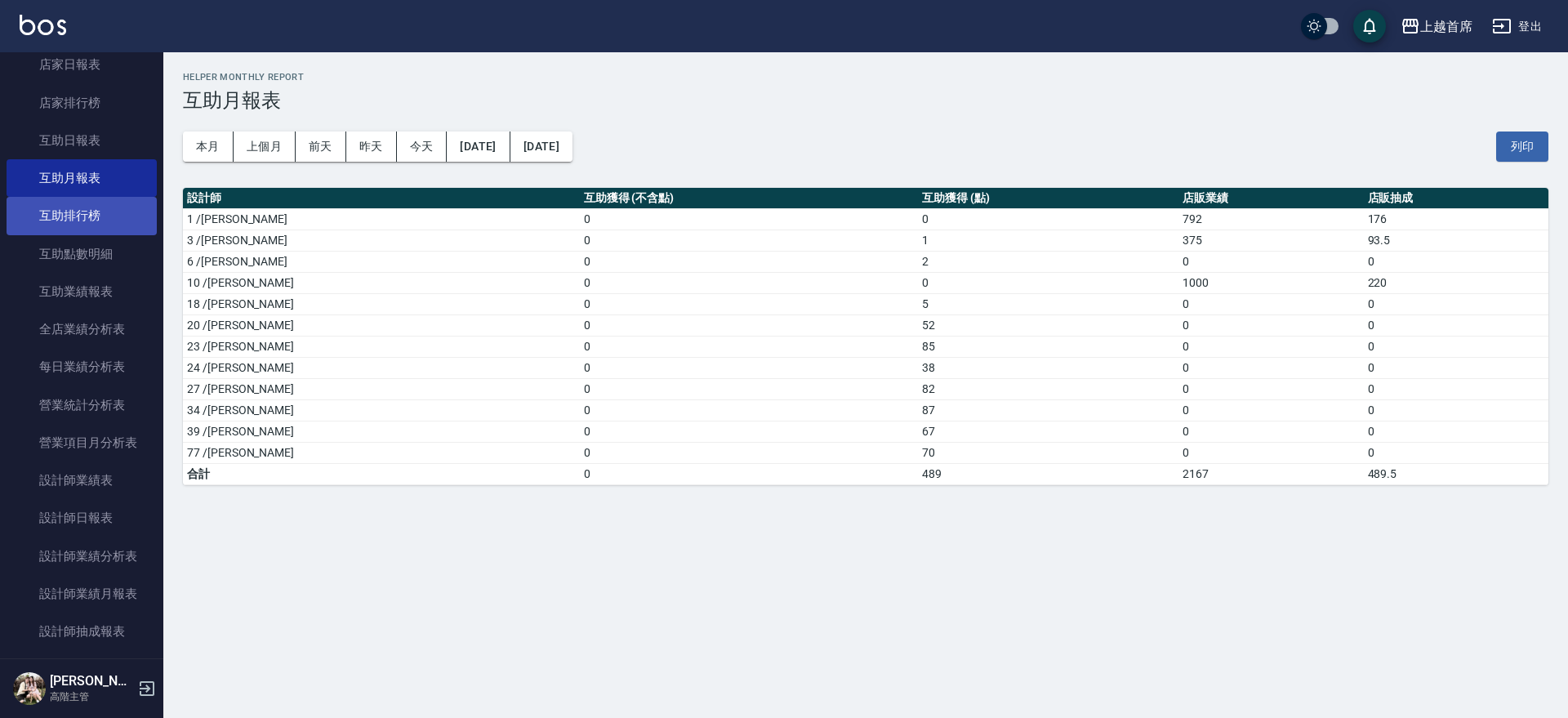
click at [101, 215] on link "互助排行榜" at bounding box center [81, 216] width 150 height 38
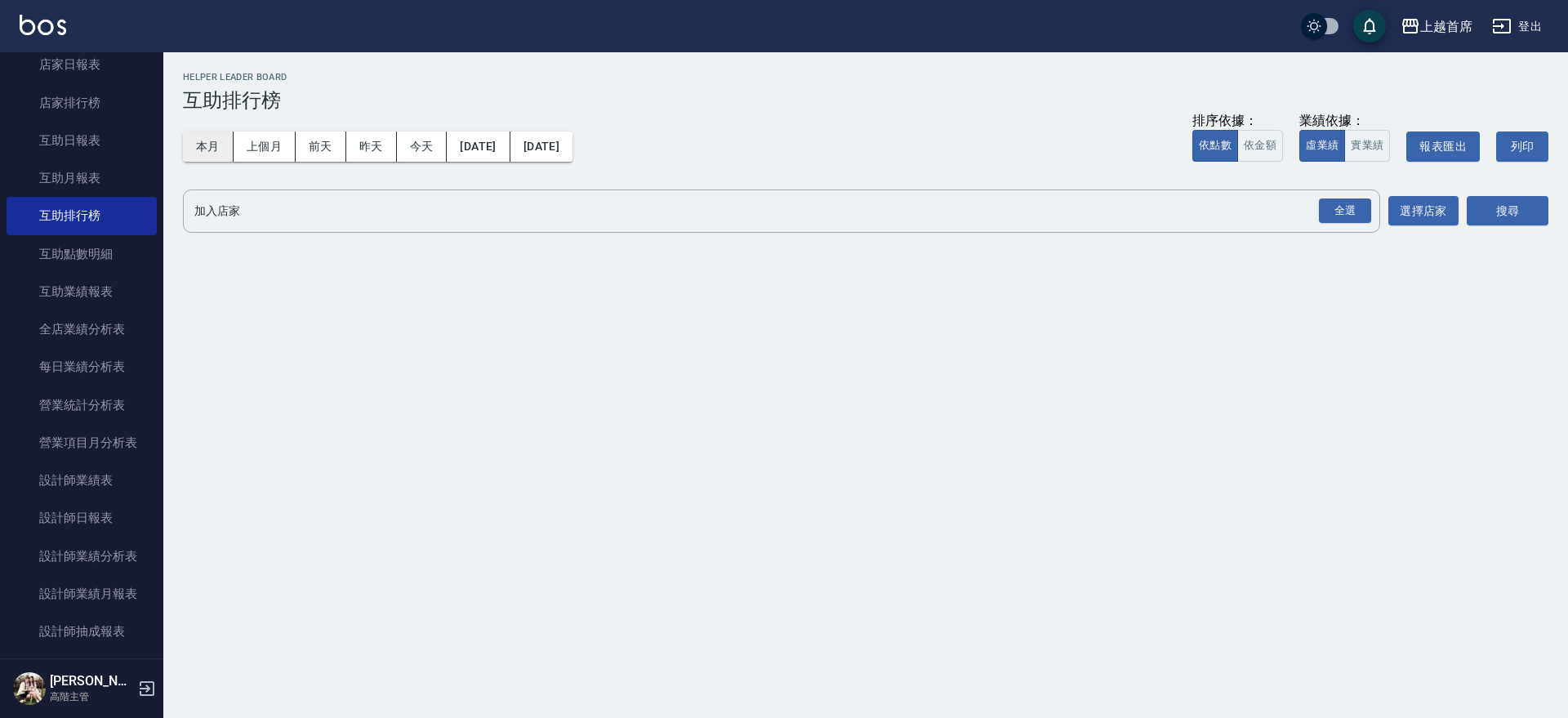
click at [198, 131] on button "本月" at bounding box center [208, 146] width 51 height 30
click at [1349, 219] on div "全選" at bounding box center [1345, 210] width 52 height 25
click at [1528, 213] on button "搜尋" at bounding box center [1508, 212] width 82 height 30
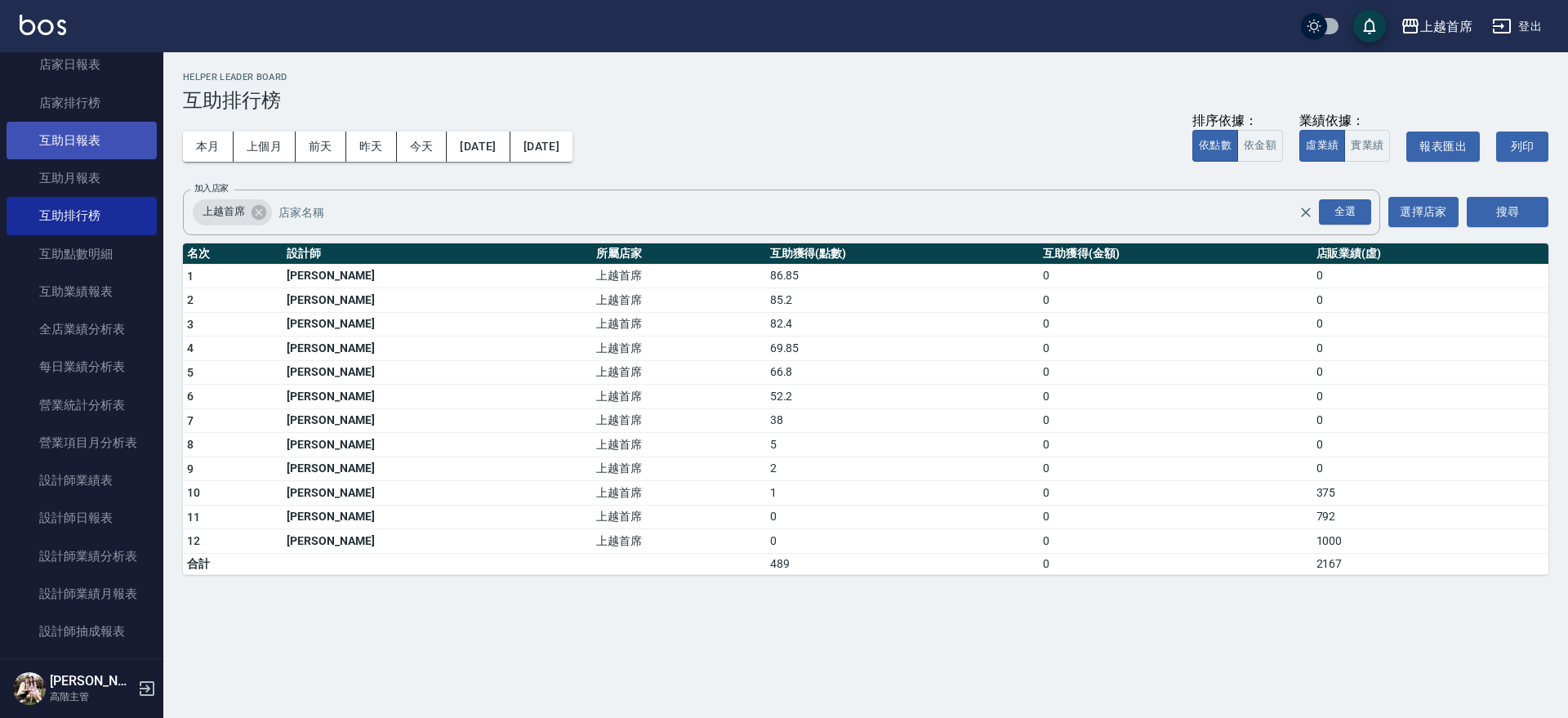
click at [101, 140] on link "互助日報表" at bounding box center [81, 141] width 150 height 38
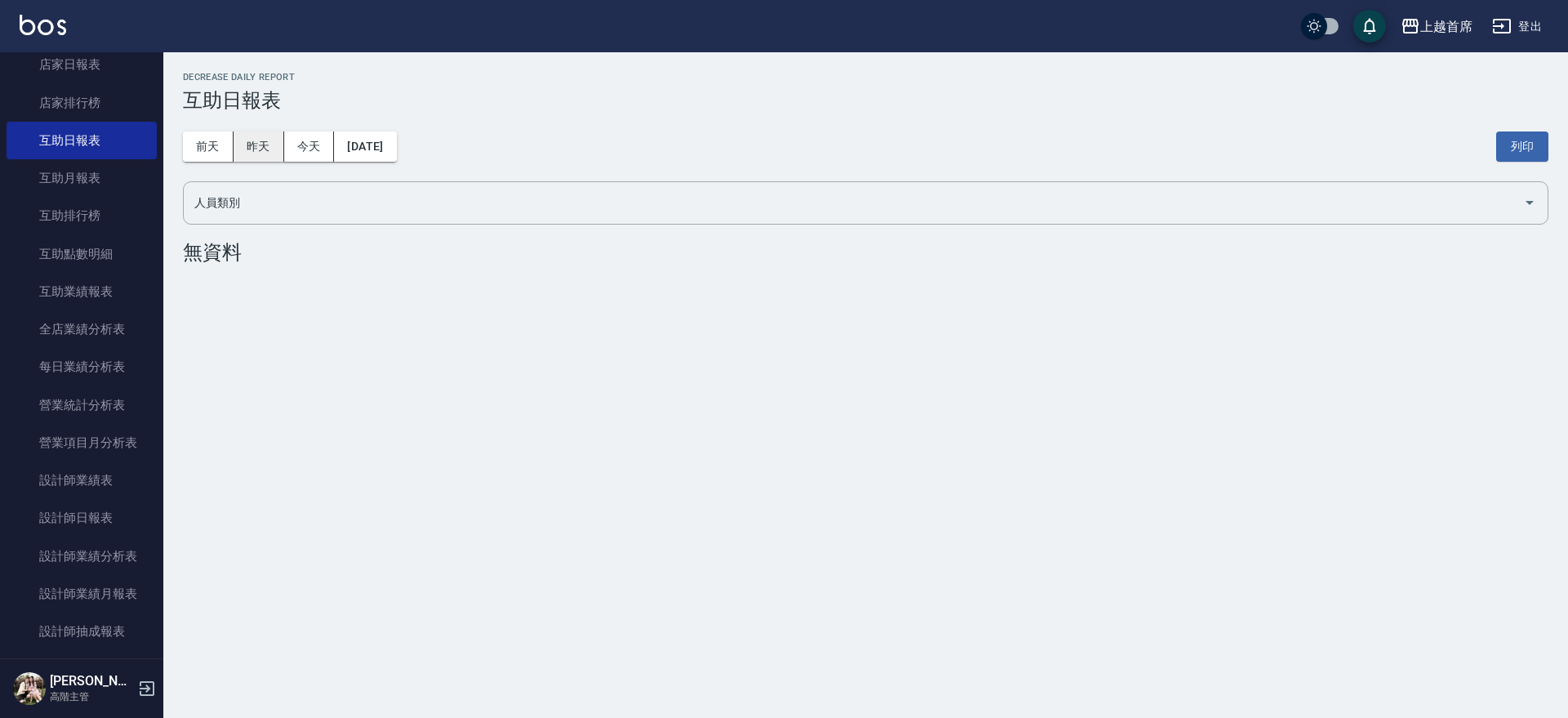
click at [243, 143] on button "昨天" at bounding box center [259, 146] width 51 height 30
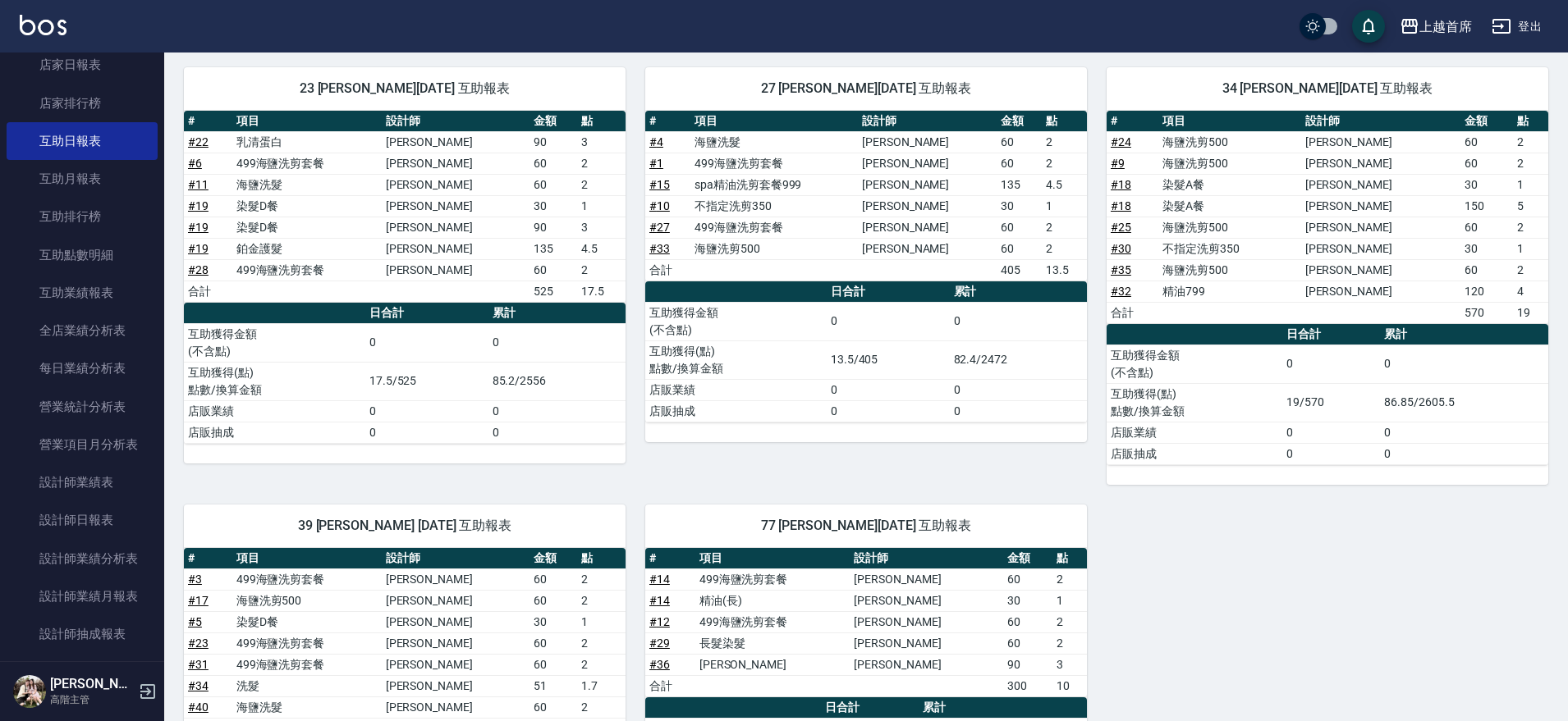
scroll to position [94, 0]
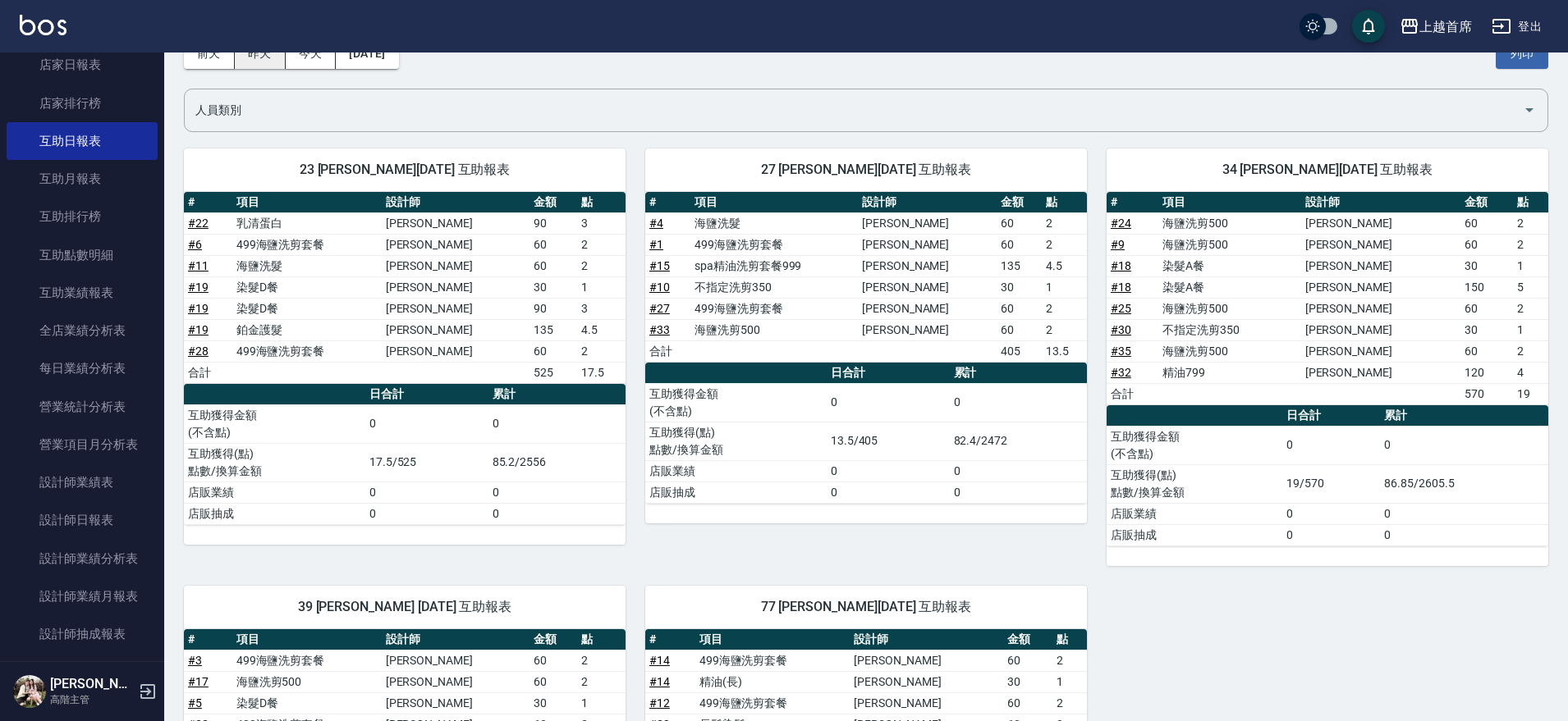
click at [255, 63] on button "昨天" at bounding box center [261, 54] width 51 height 30
click at [220, 60] on button "前天" at bounding box center [210, 54] width 51 height 30
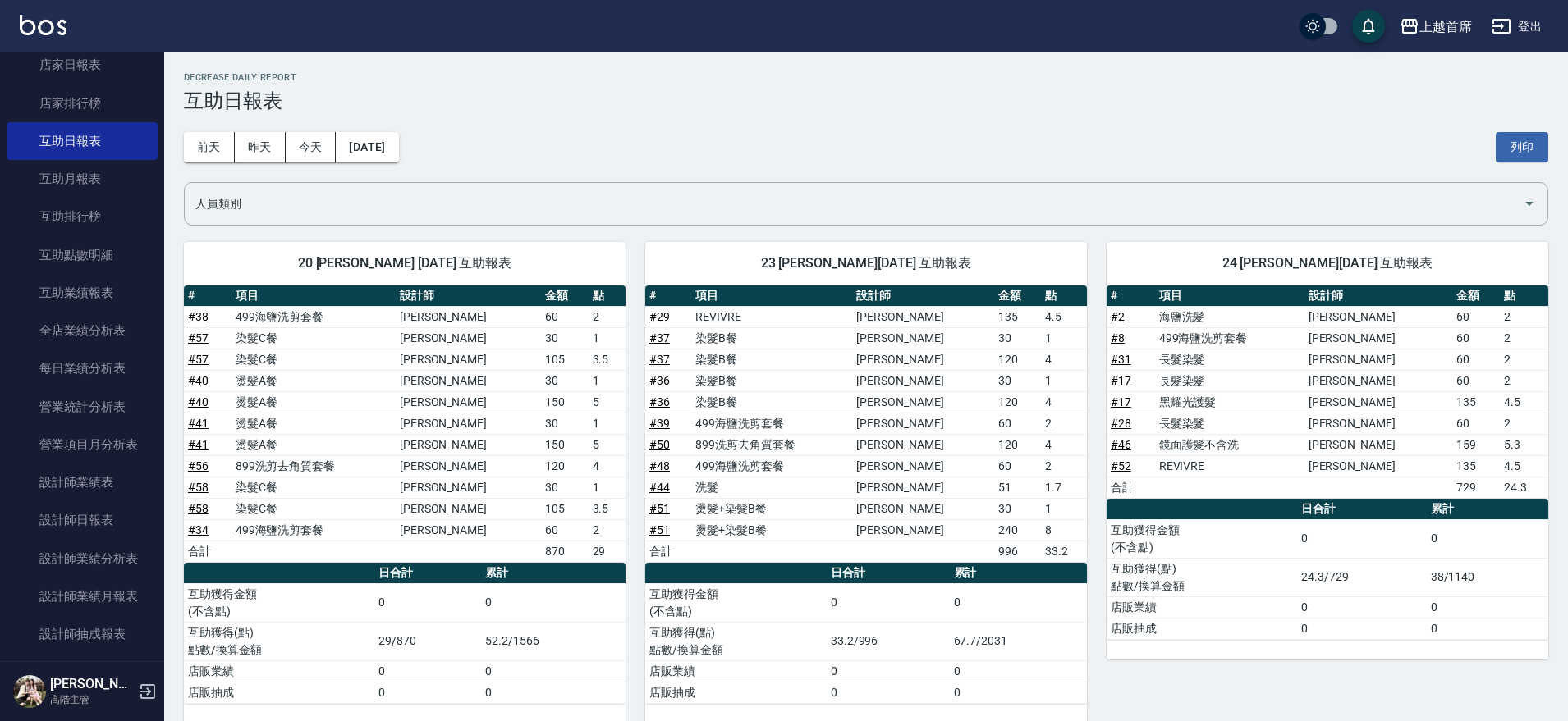
click at [437, 150] on div "前天 昨天 今天 2025/10/04 列印" at bounding box center [866, 148] width 1365 height 70
click at [398, 150] on button "[DATE]" at bounding box center [367, 147] width 63 height 30
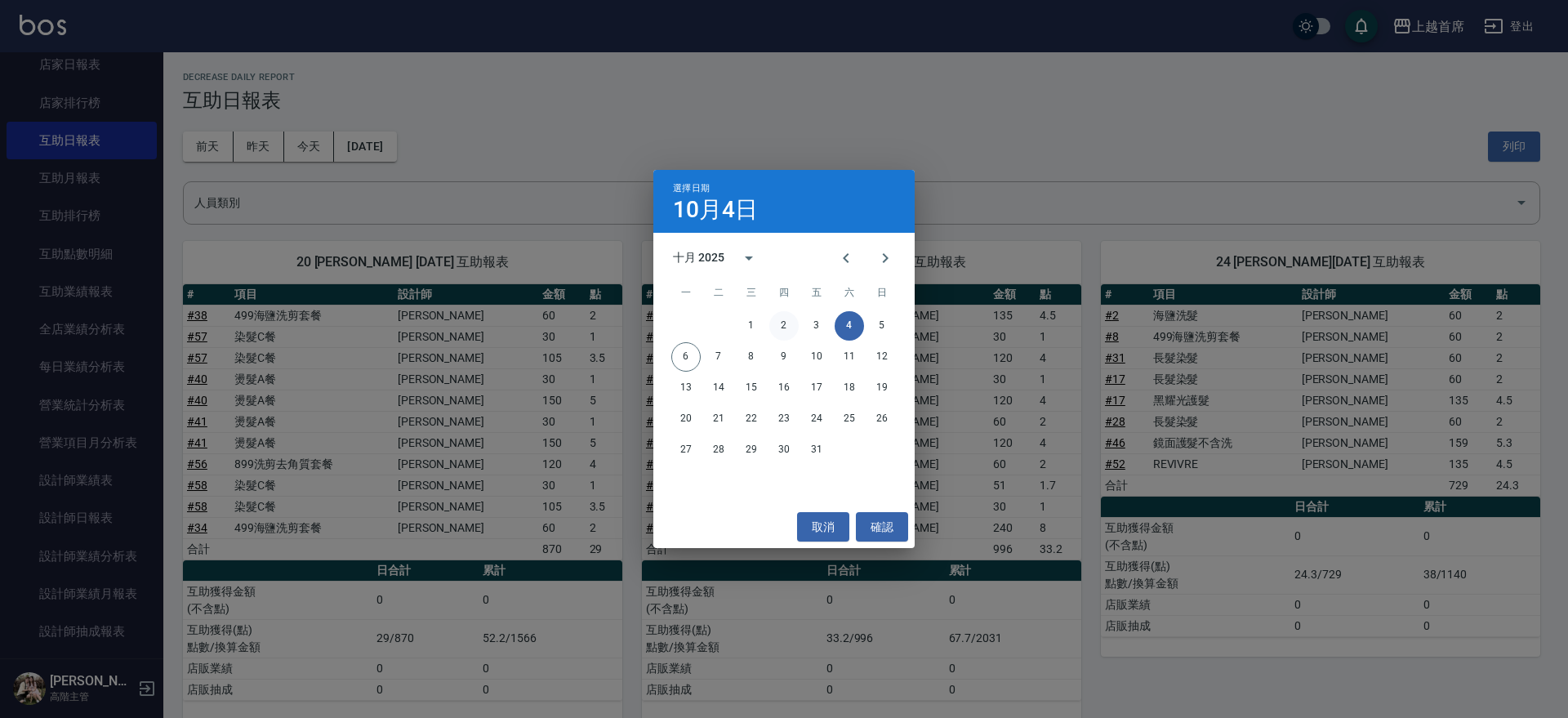
click at [778, 324] on button "2" at bounding box center [784, 326] width 29 height 29
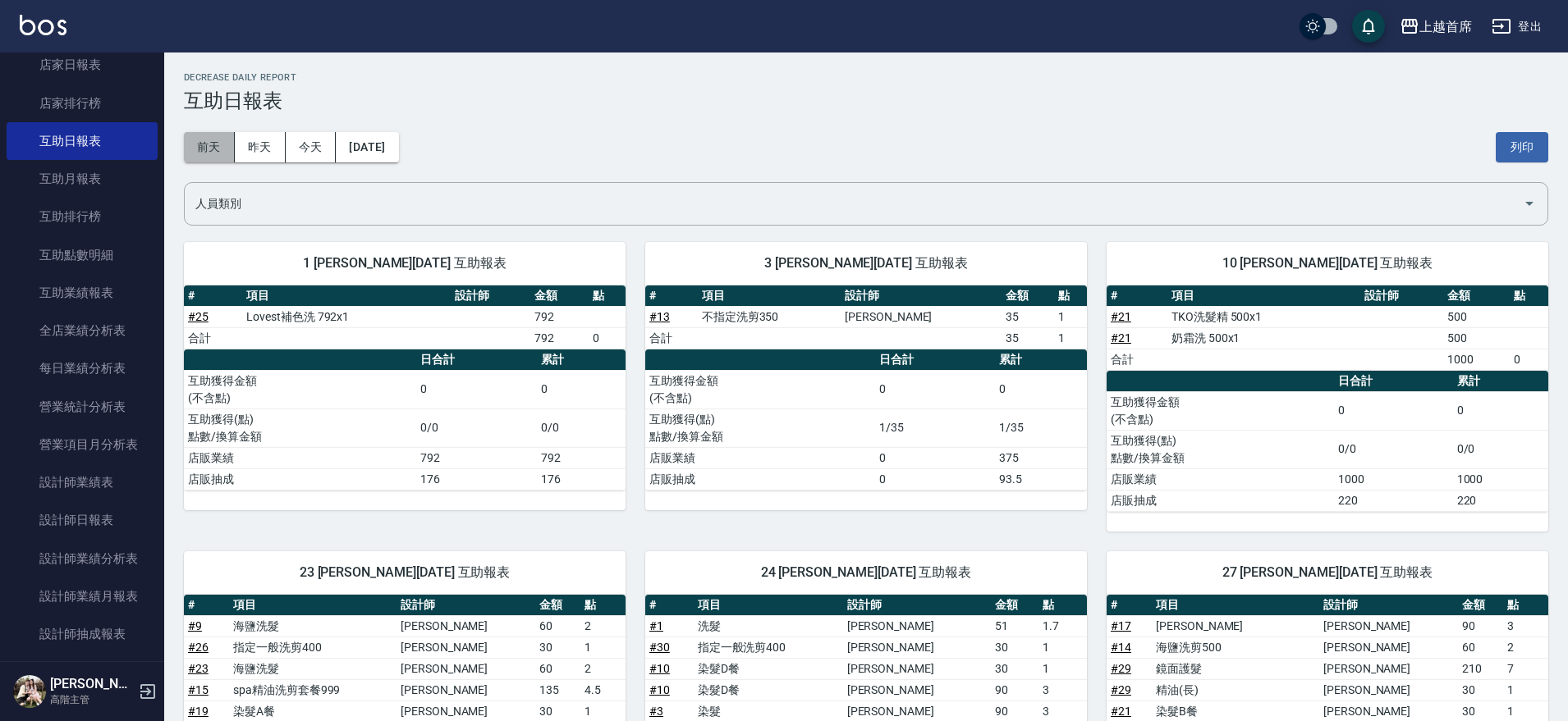
click at [218, 151] on button "前天" at bounding box center [210, 147] width 51 height 30
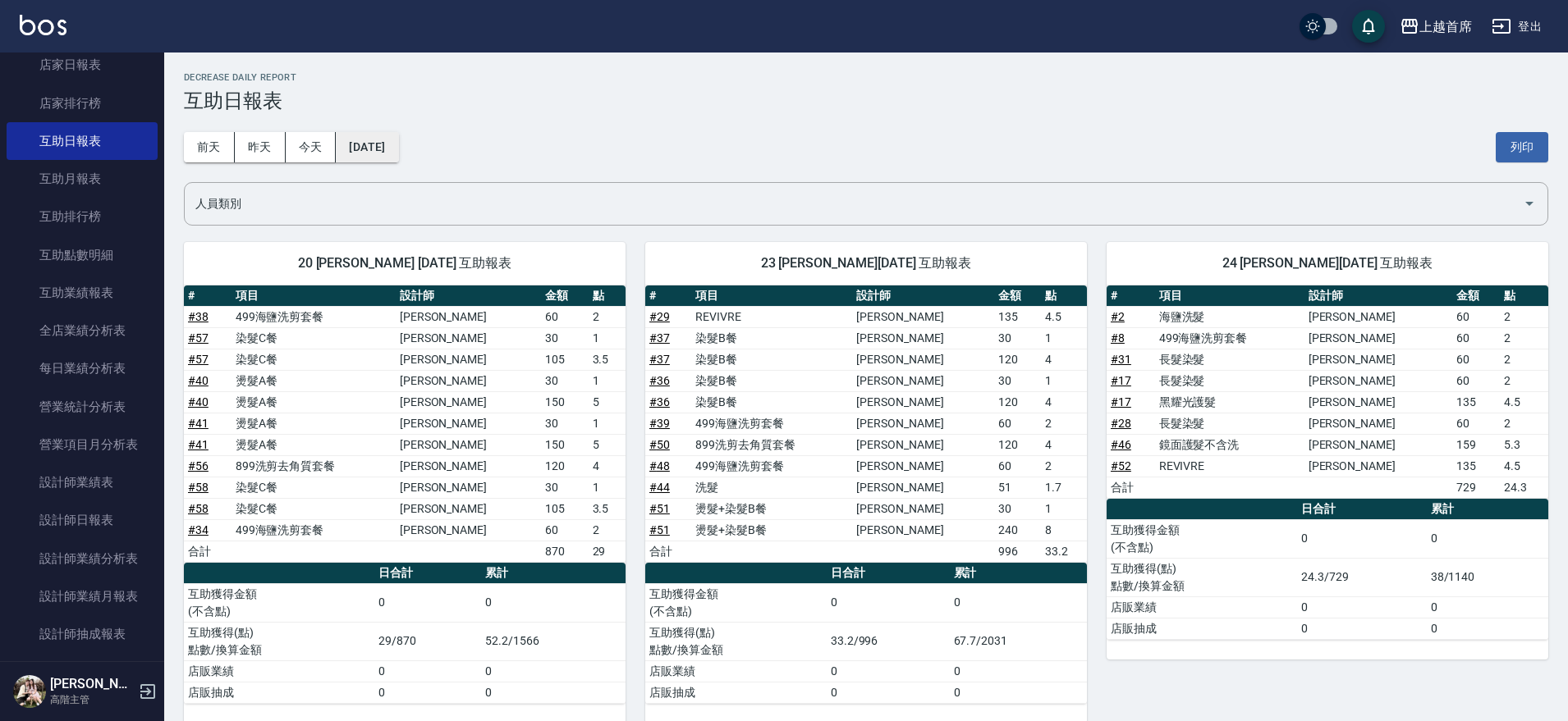
click at [386, 153] on button "[DATE]" at bounding box center [367, 147] width 63 height 30
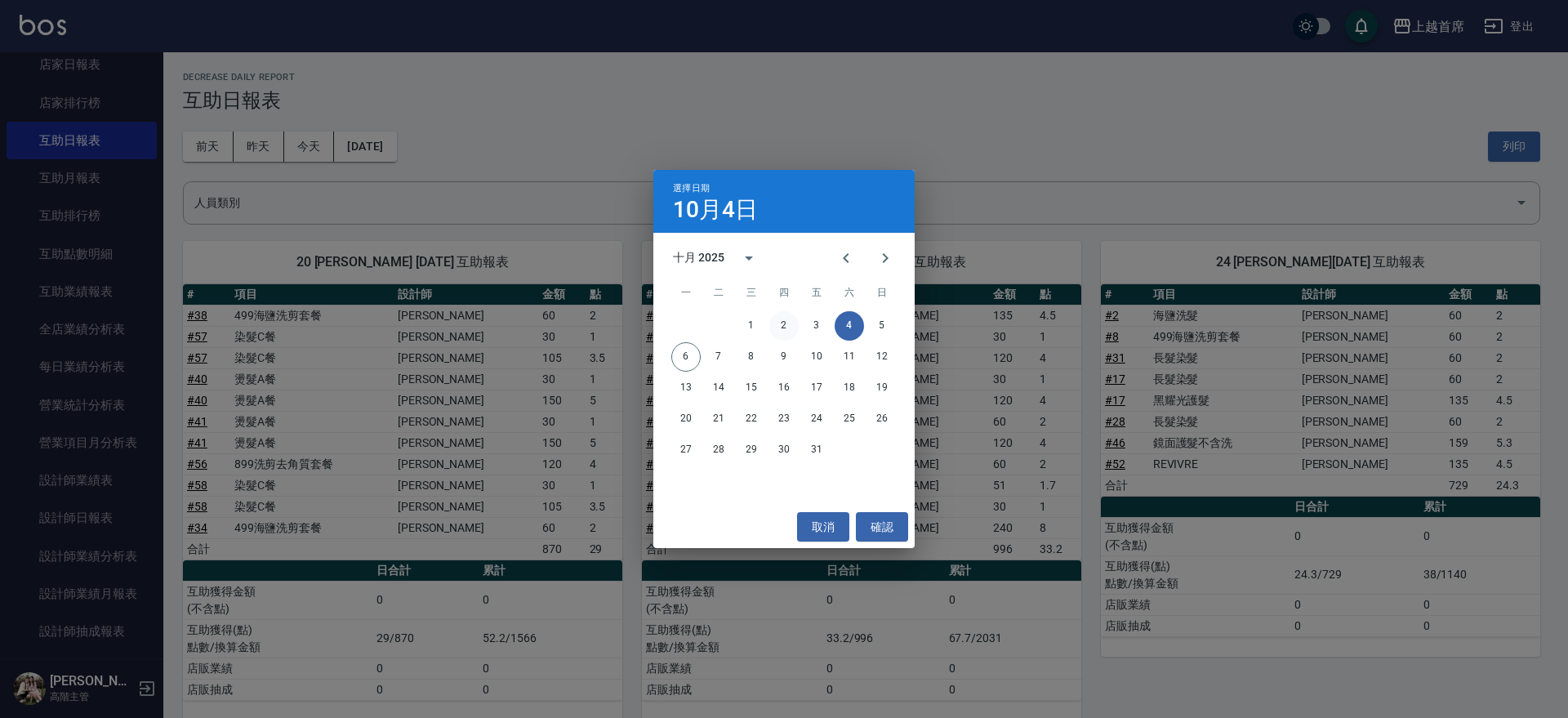
click at [784, 321] on button "2" at bounding box center [784, 326] width 29 height 29
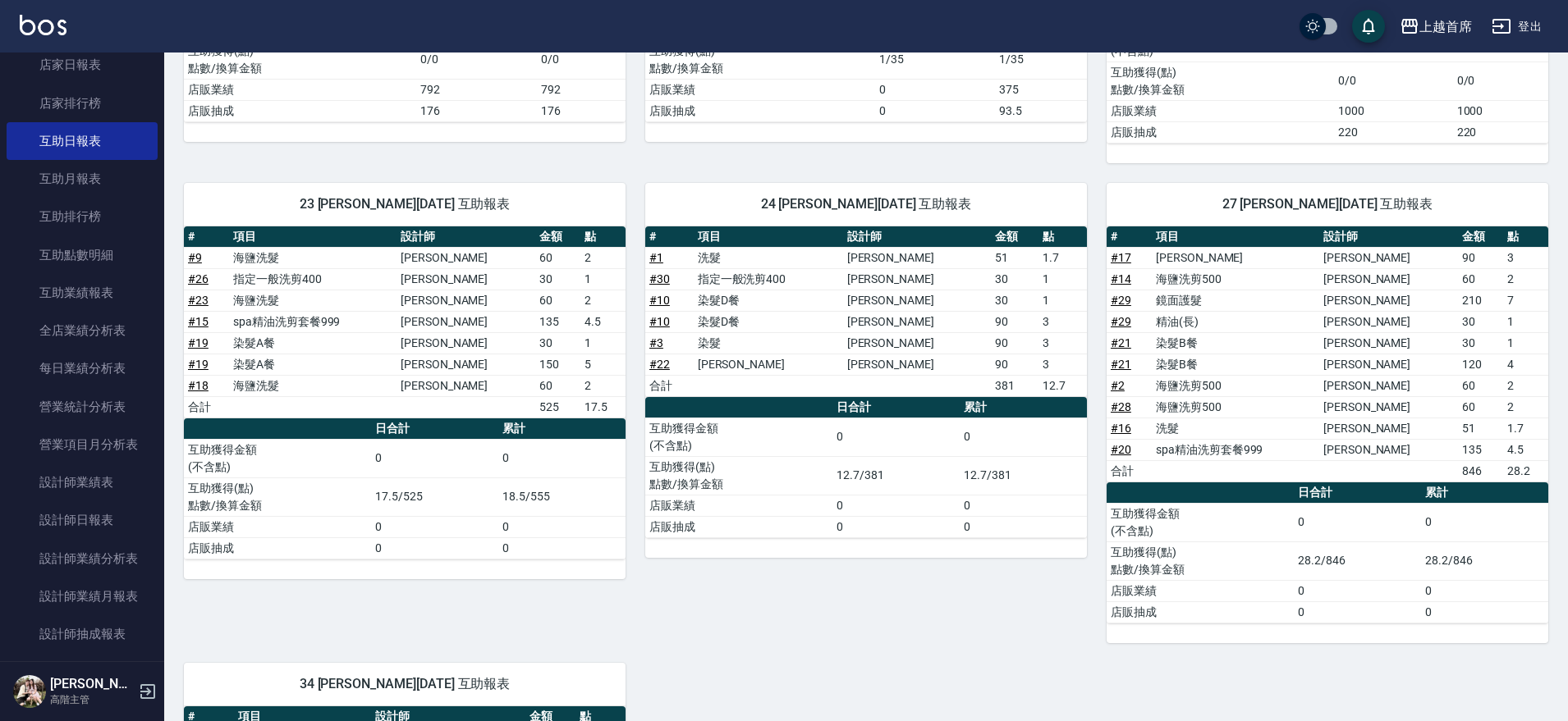
scroll to position [426, 0]
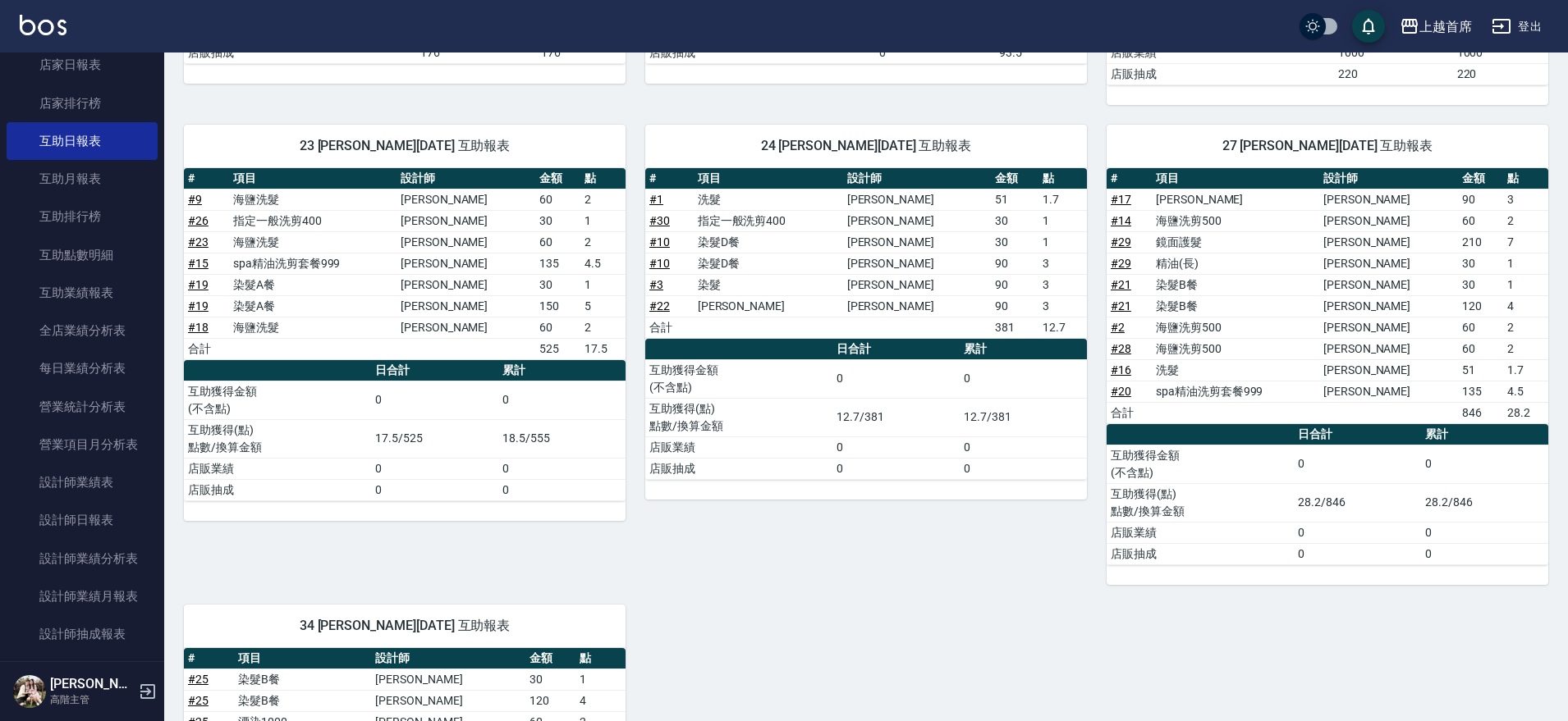
click at [1212, 243] on td "鏡面護髮" at bounding box center [1235, 242] width 168 height 22
click at [1118, 238] on link "# 29" at bounding box center [1121, 243] width 21 height 13
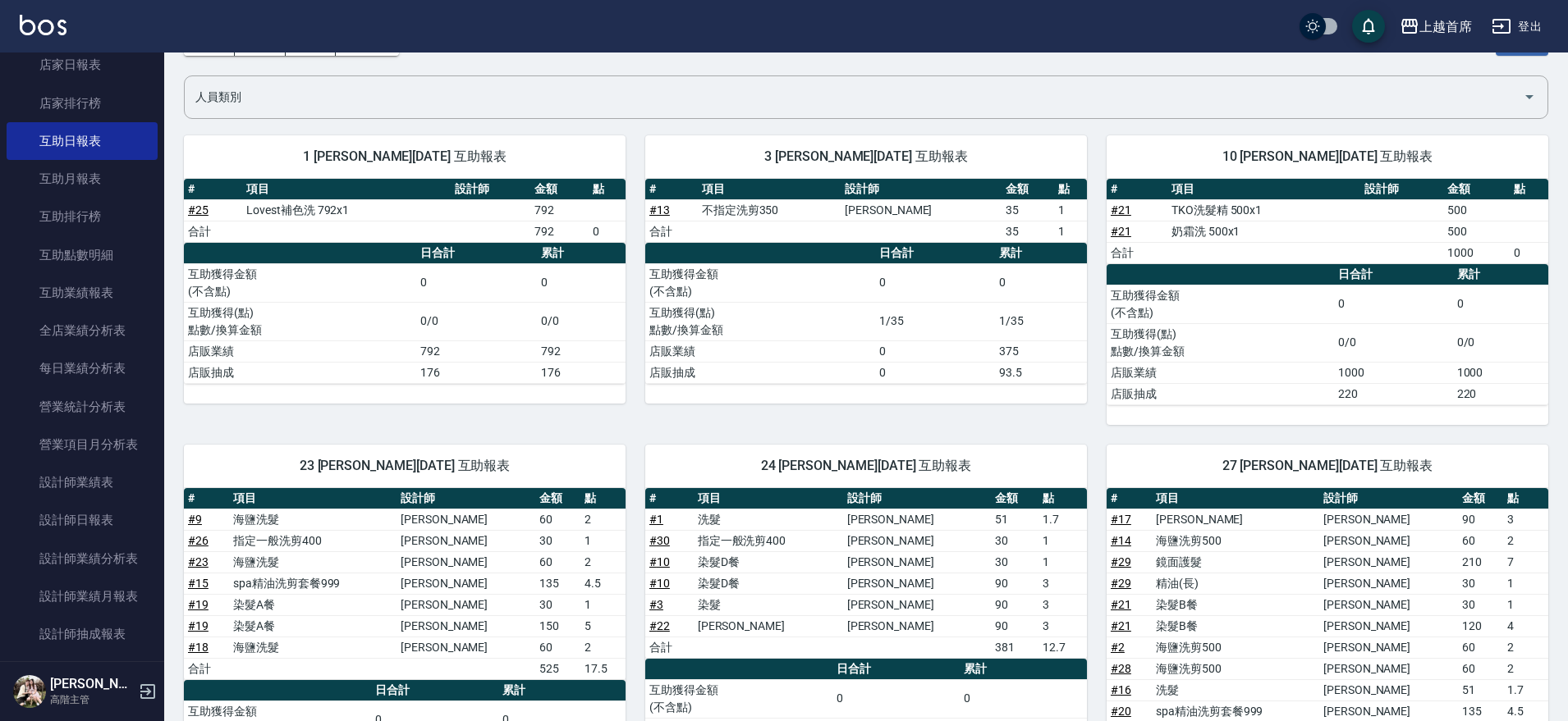
scroll to position [73, 0]
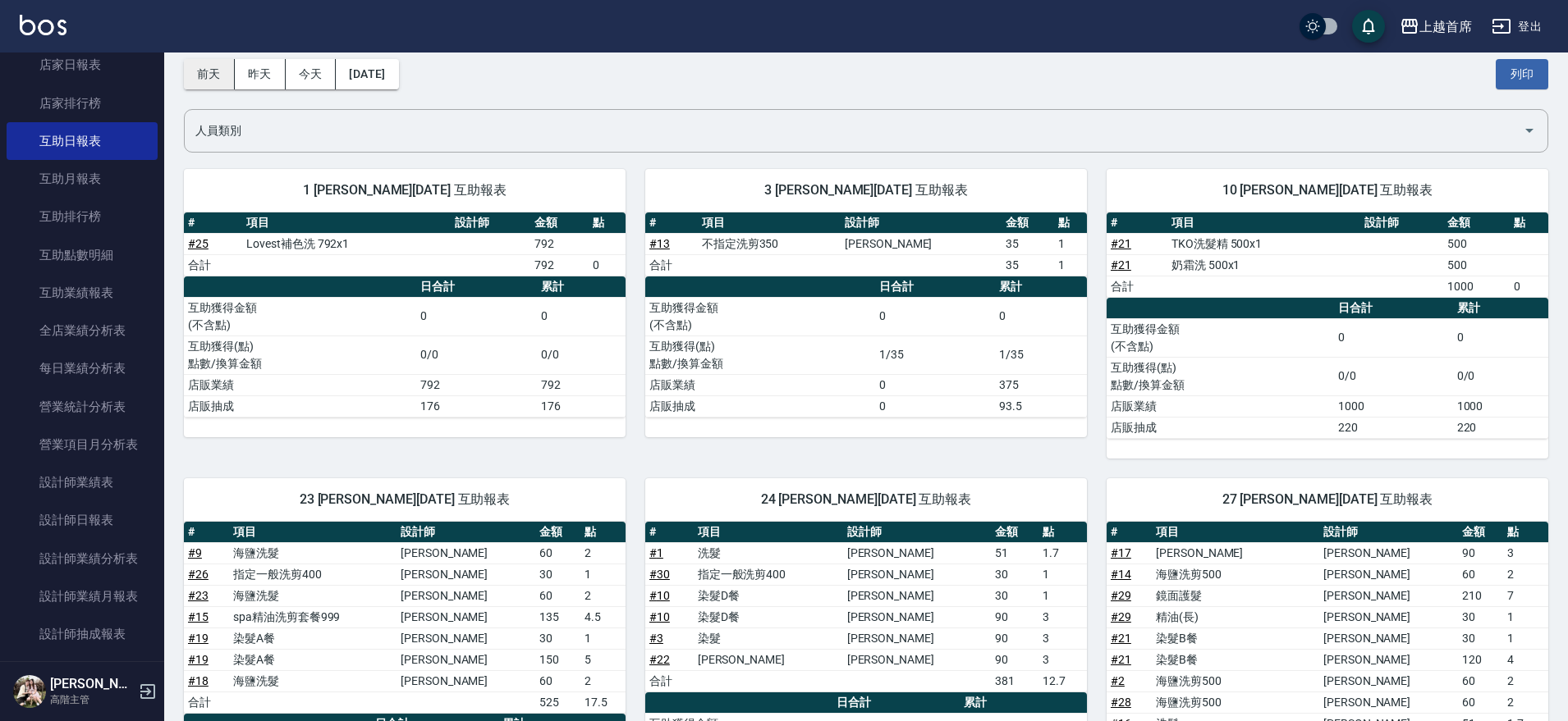
click at [218, 78] on button "前天" at bounding box center [210, 74] width 51 height 30
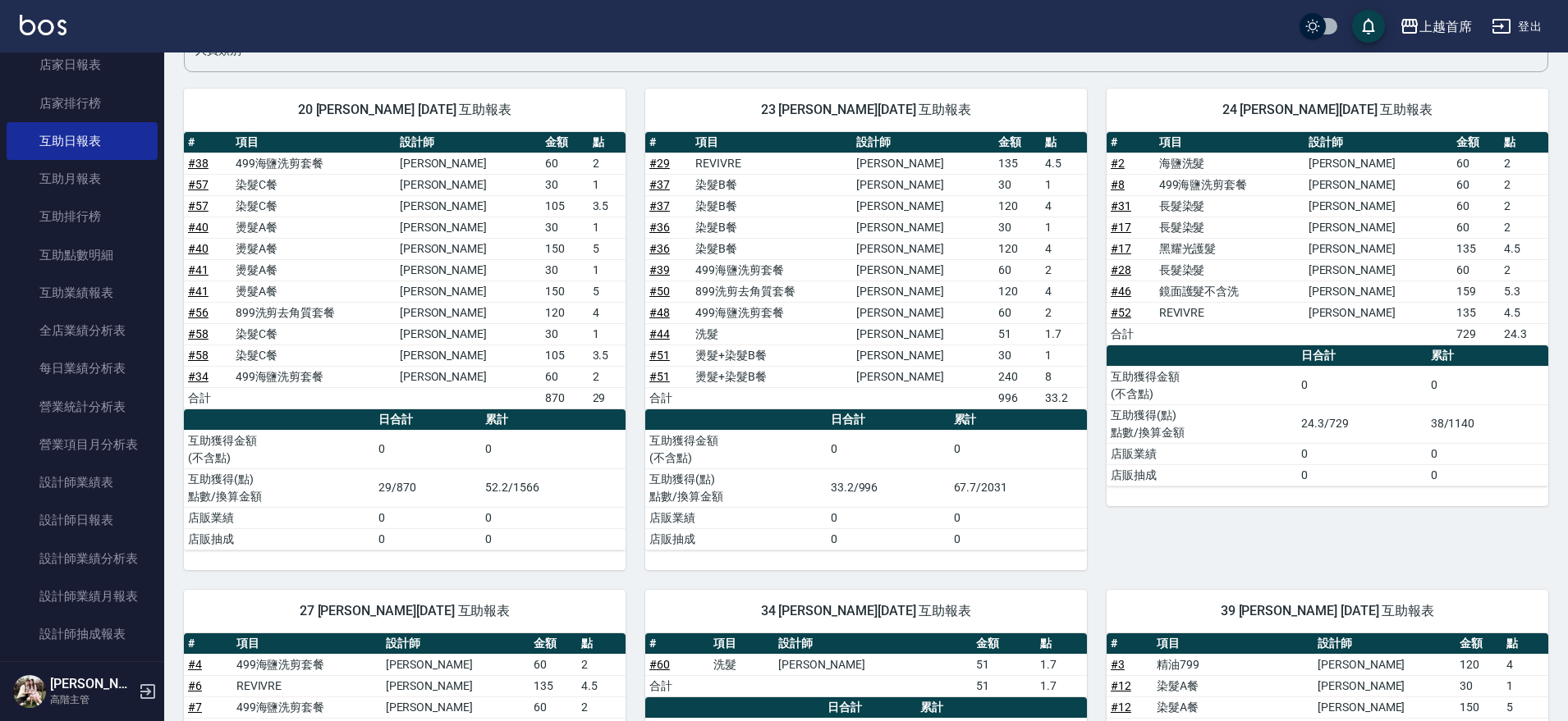
scroll to position [150, 0]
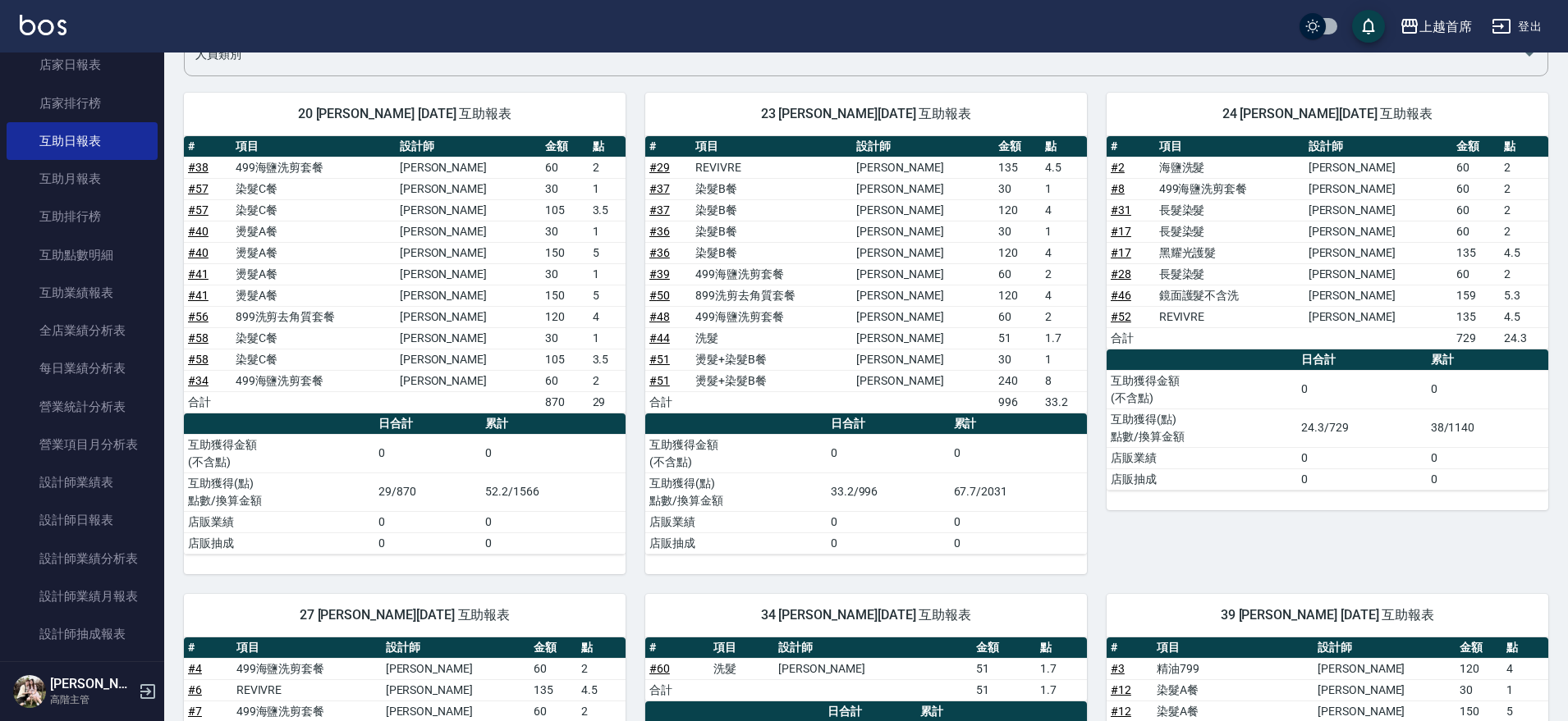
click at [1120, 297] on link "# 46" at bounding box center [1121, 296] width 21 height 13
click at [1126, 297] on link "# 46" at bounding box center [1121, 296] width 21 height 13
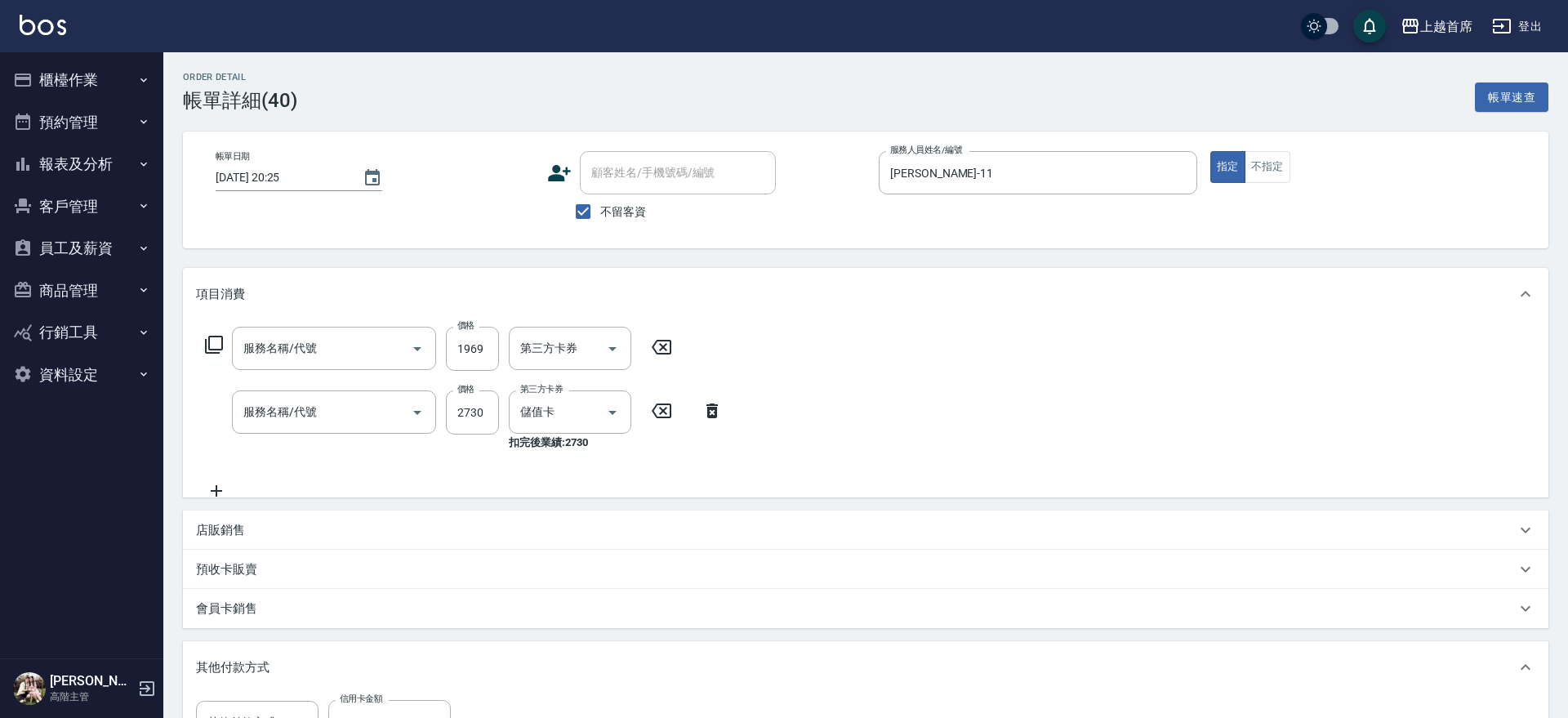
type input "2025/10/04 20:25"
checkbox input "true"
type input "[PERSON_NAME]-11"
type input "洗髮(1300)"
type input "燙髮A餐(34099)"
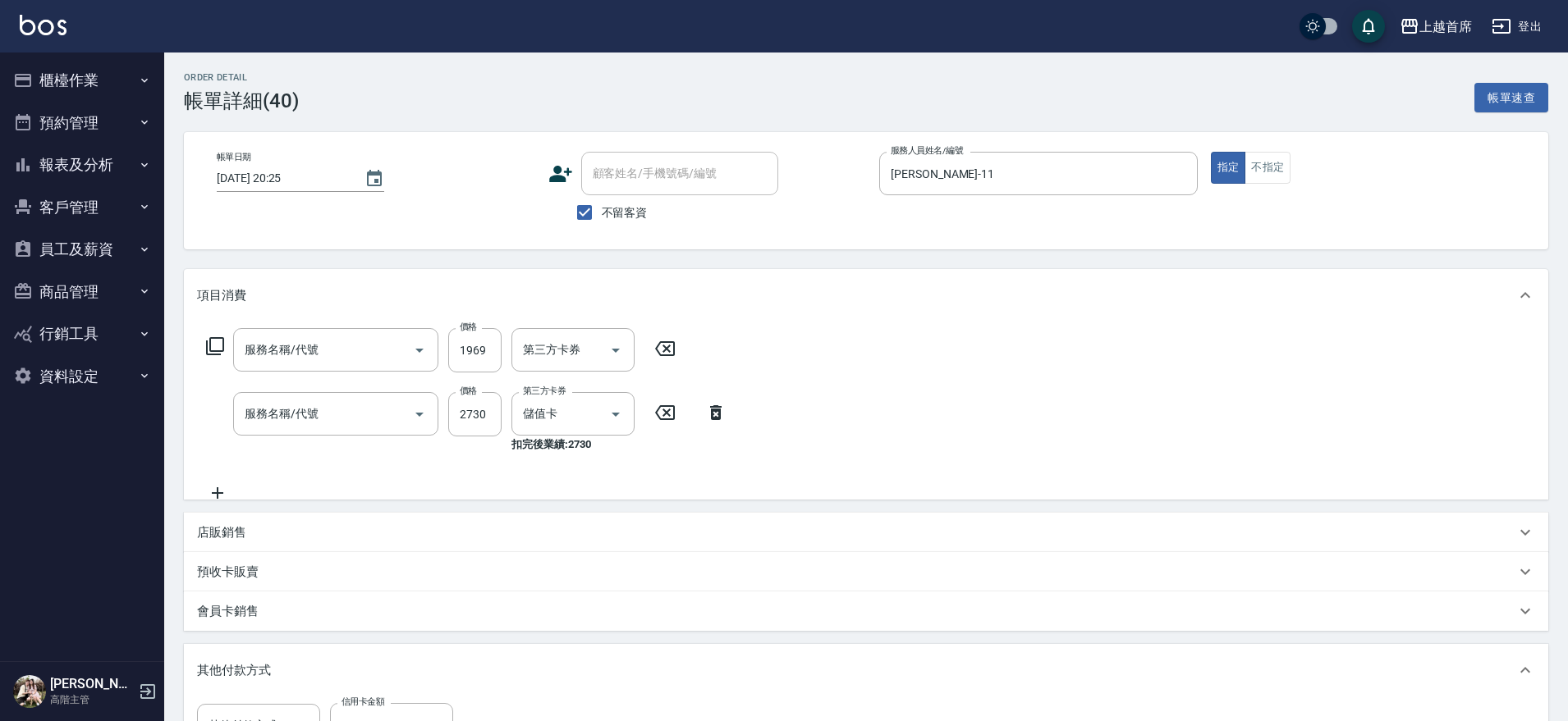
type input "信用卡"
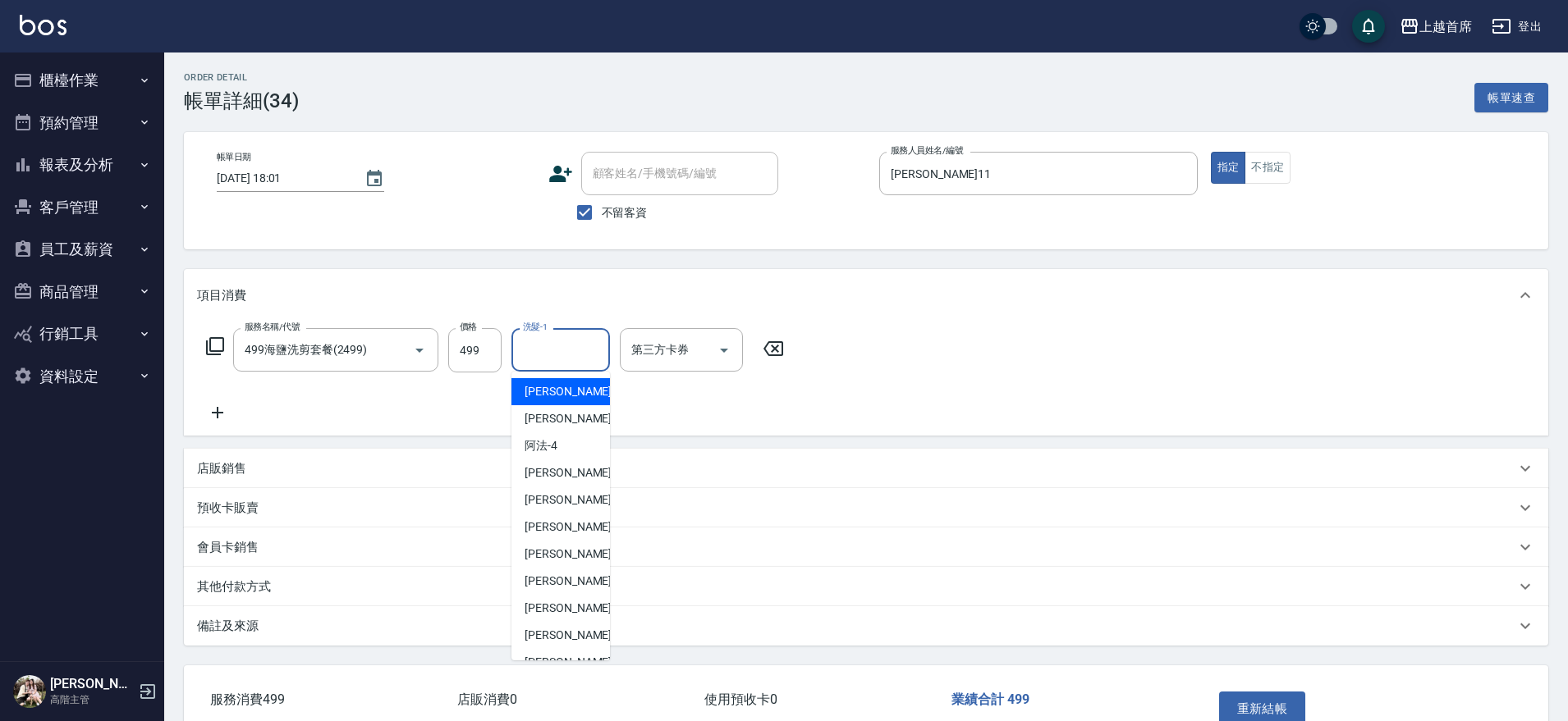
click at [531, 363] on input "洗髮-1" at bounding box center [560, 350] width 83 height 28
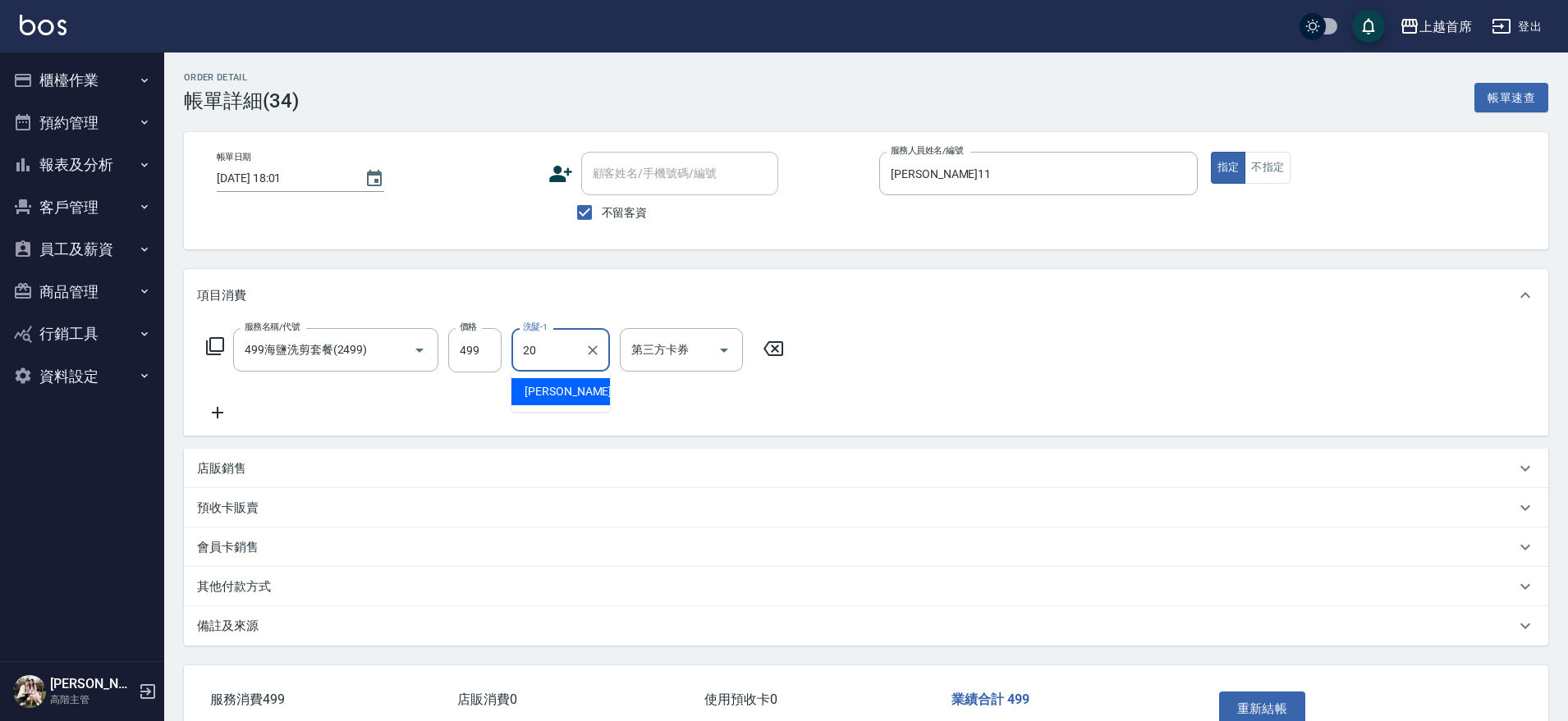
click at [565, 396] on span "鄭詩縈 -20" at bounding box center [575, 392] width 103 height 17
type input "鄭詩縈-20"
click at [1241, 709] on button "重新結帳" at bounding box center [1263, 709] width 87 height 34
click at [585, 356] on input "洗髮-1" at bounding box center [560, 350] width 83 height 28
type input "鄭詩縈-20"
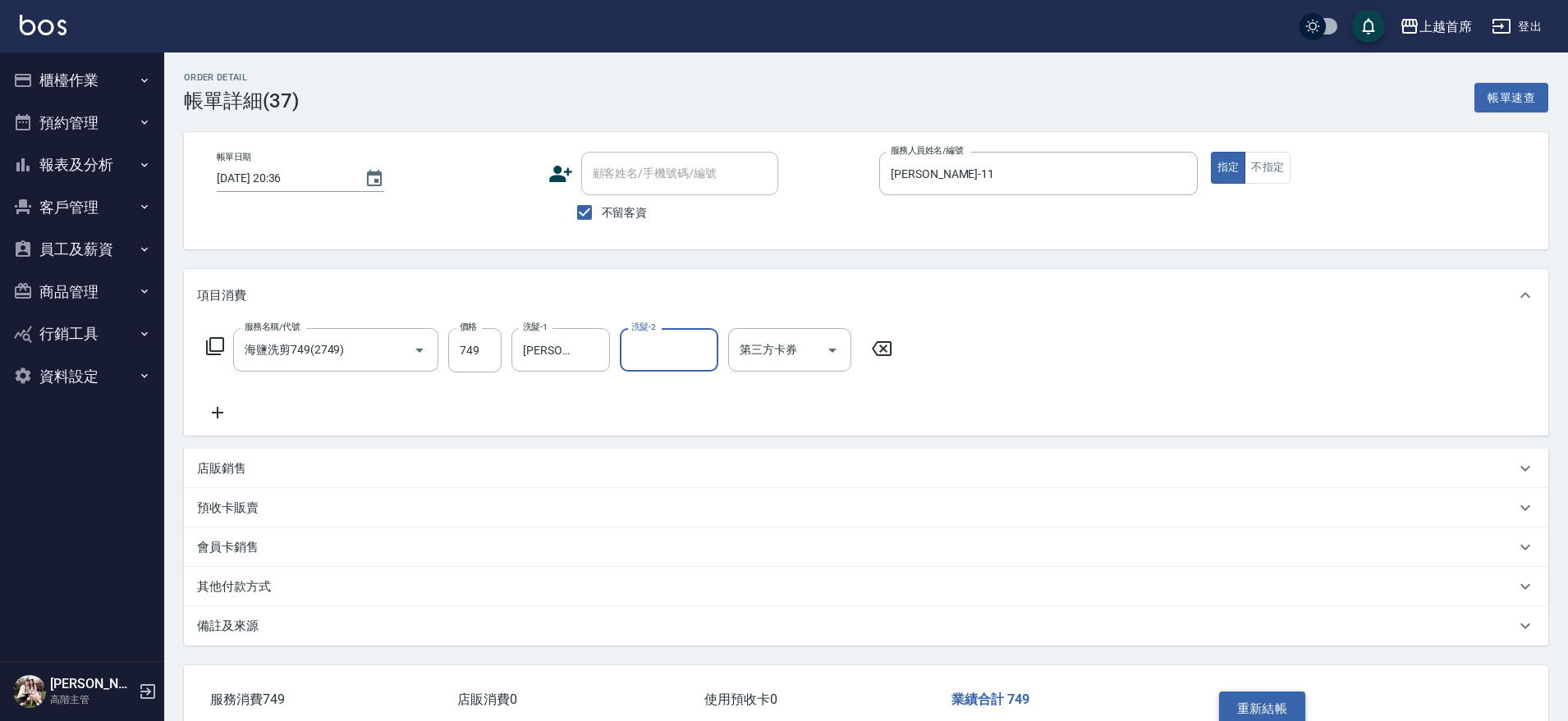
click at [1249, 703] on button "重新結帳" at bounding box center [1263, 709] width 87 height 34
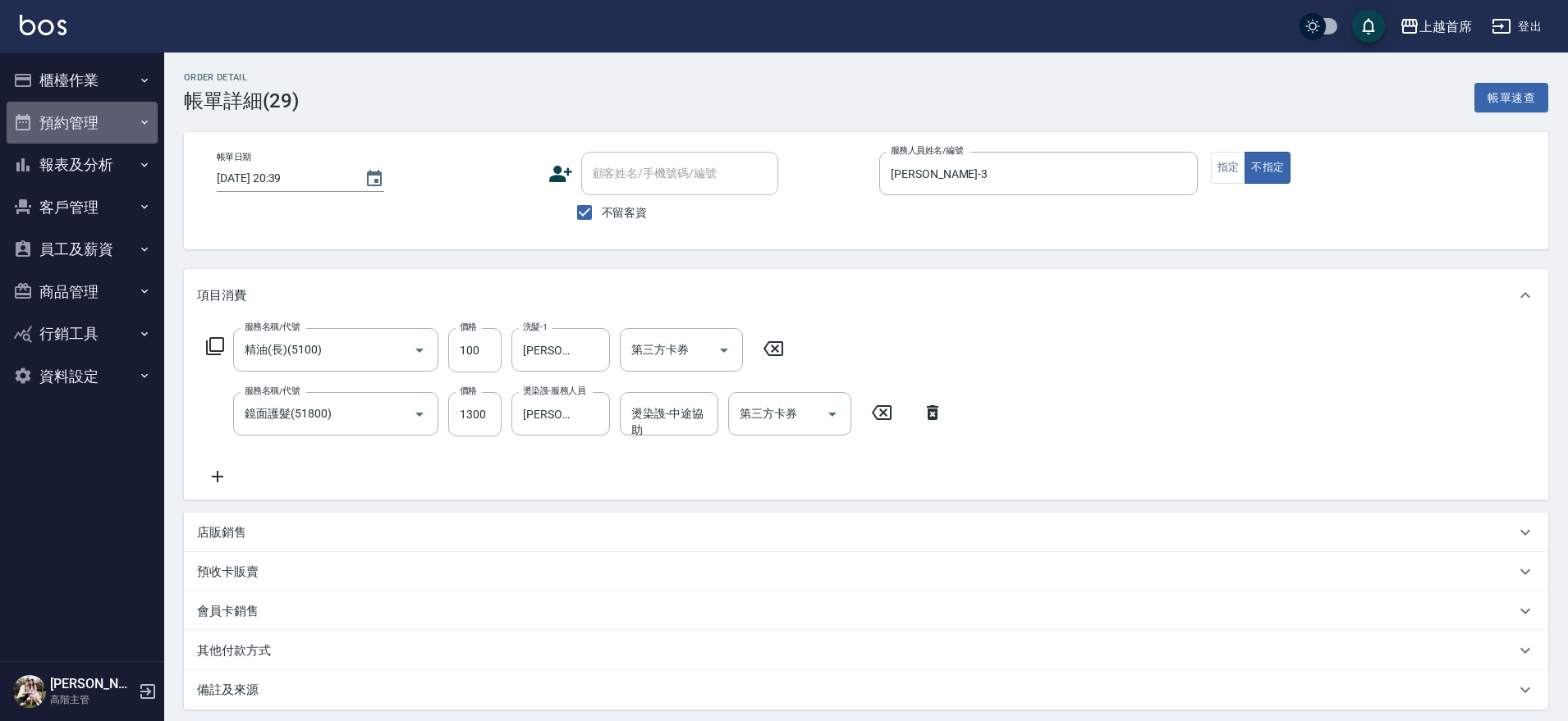
drag, startPoint x: 89, startPoint y: 129, endPoint x: 91, endPoint y: 156, distance: 27.1
click at [89, 130] on button "預約管理" at bounding box center [82, 122] width 151 height 43
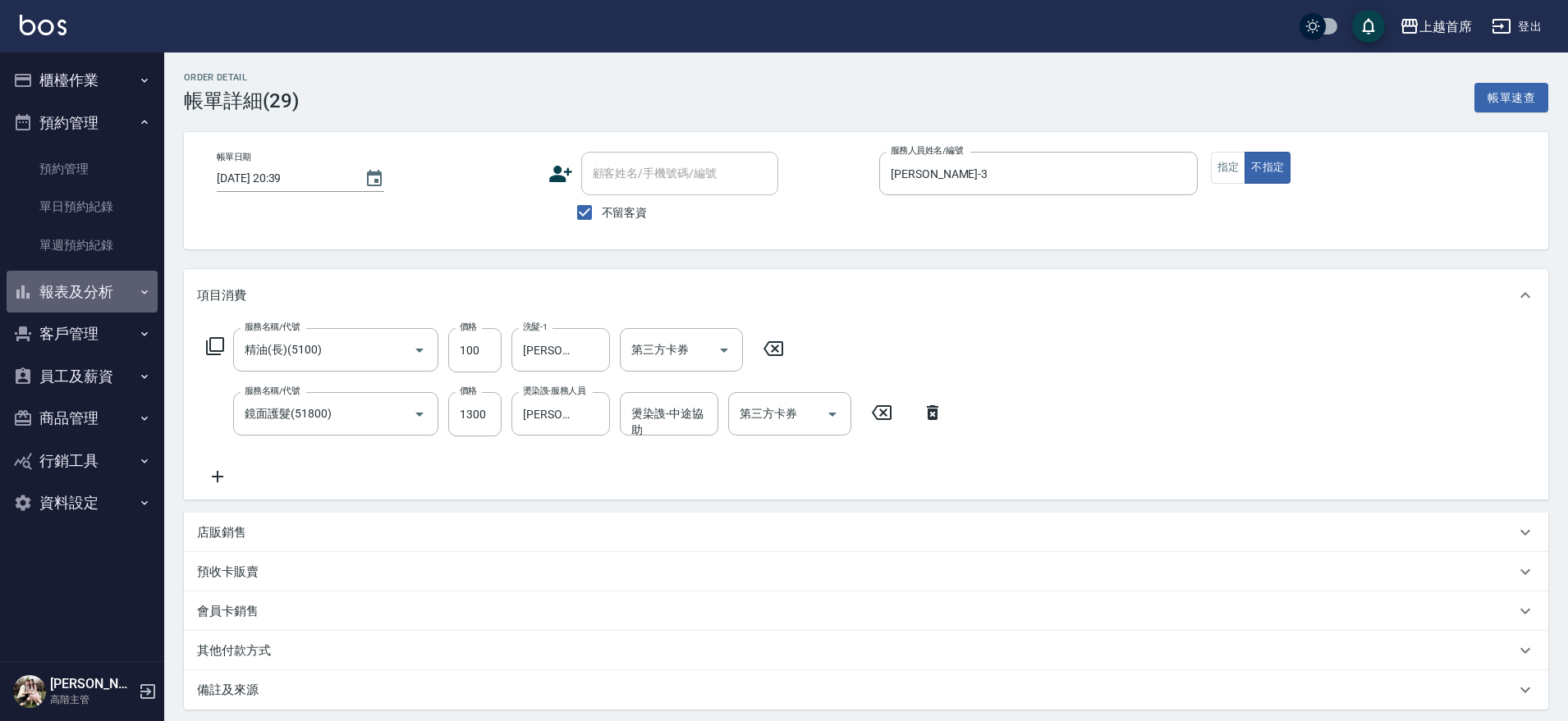
click at [90, 297] on button "報表及分析" at bounding box center [82, 292] width 151 height 43
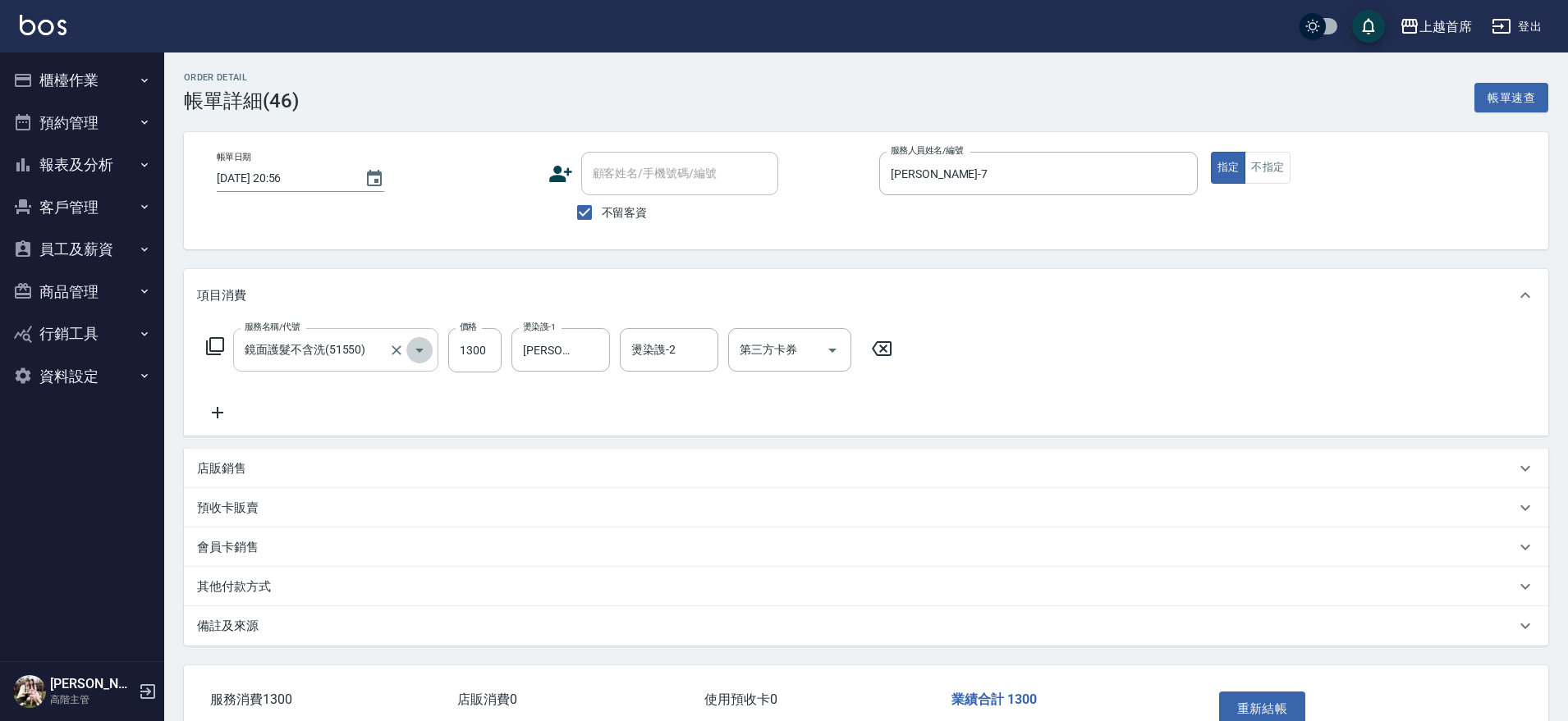
click at [421, 346] on icon "Open" at bounding box center [419, 350] width 20 height 20
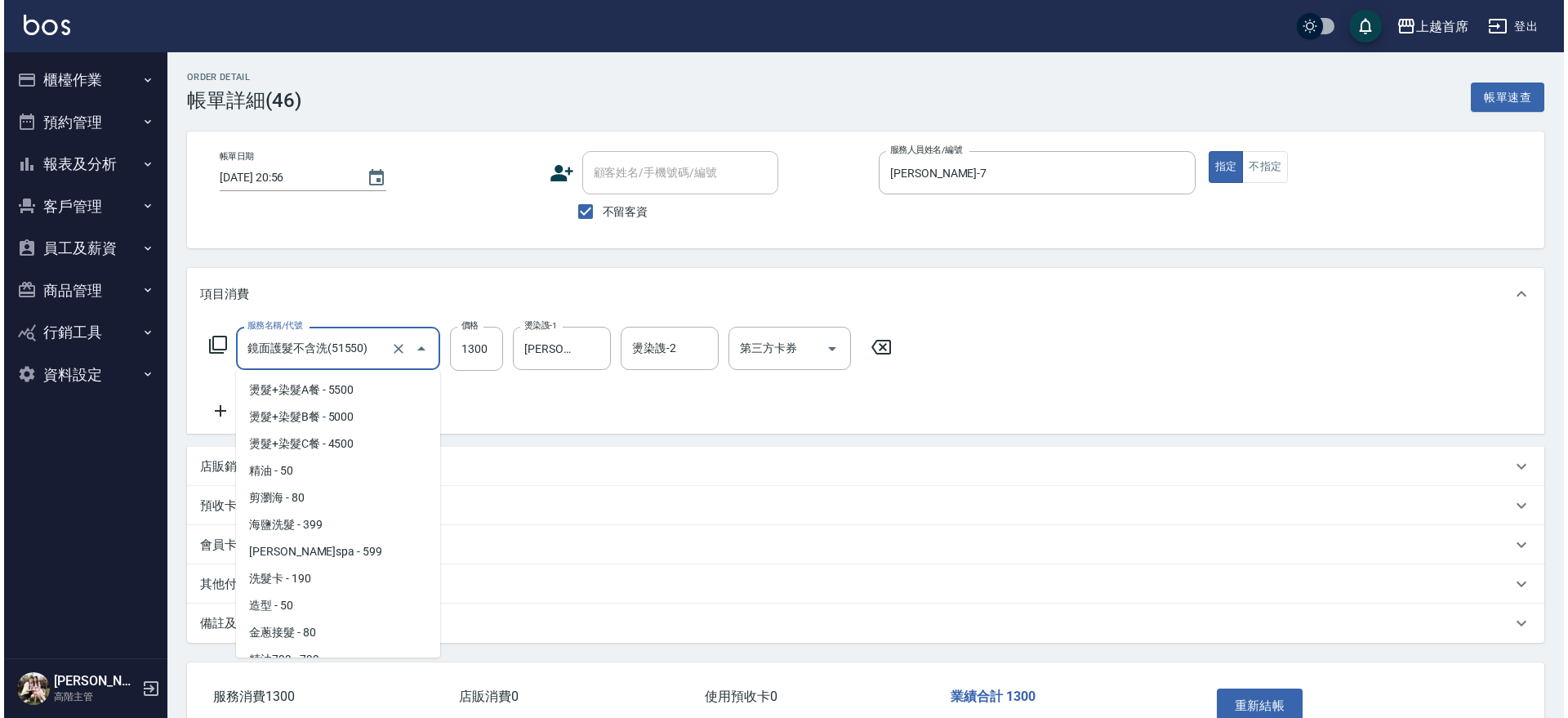
scroll to position [1543, 0]
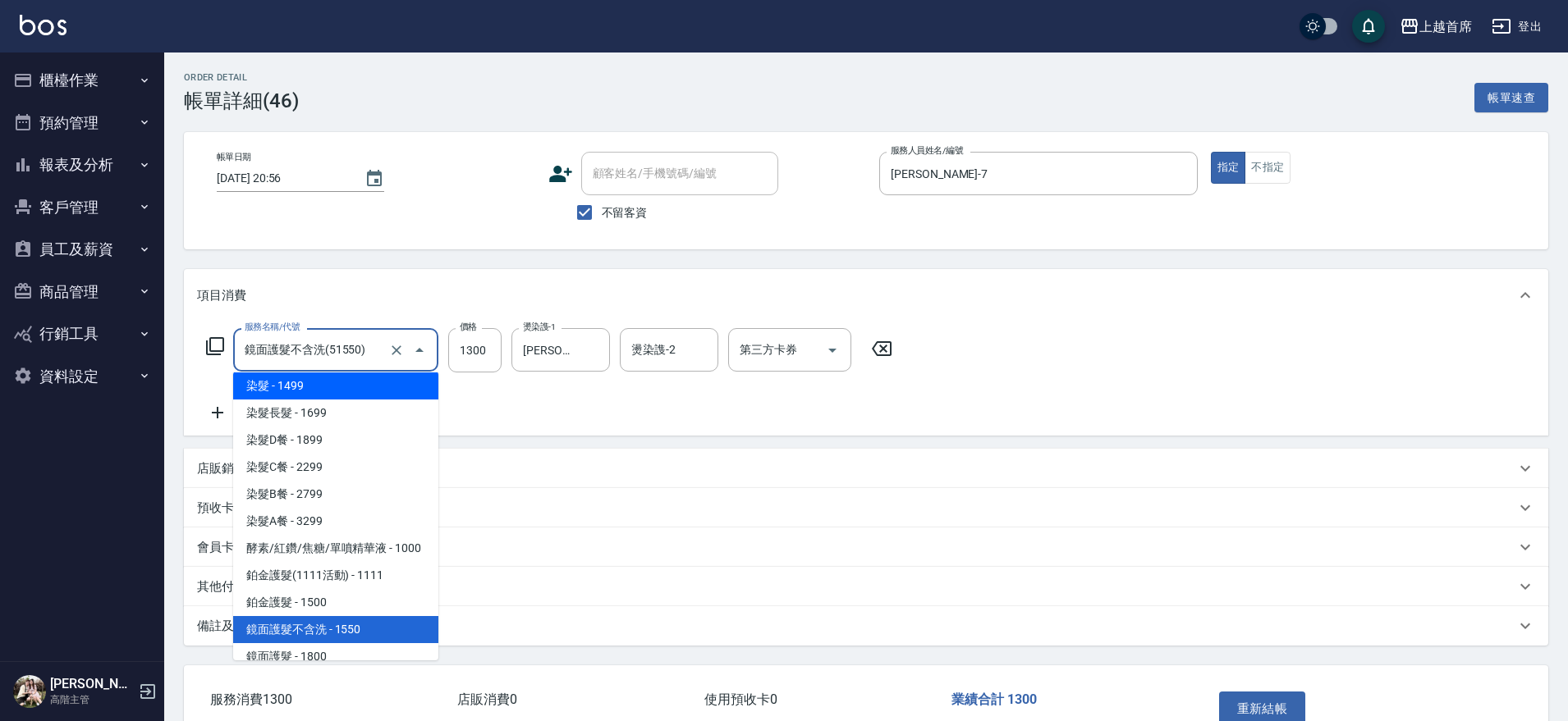
click at [369, 349] on input "鏡面護髮不含洗(51550)" at bounding box center [313, 350] width 144 height 28
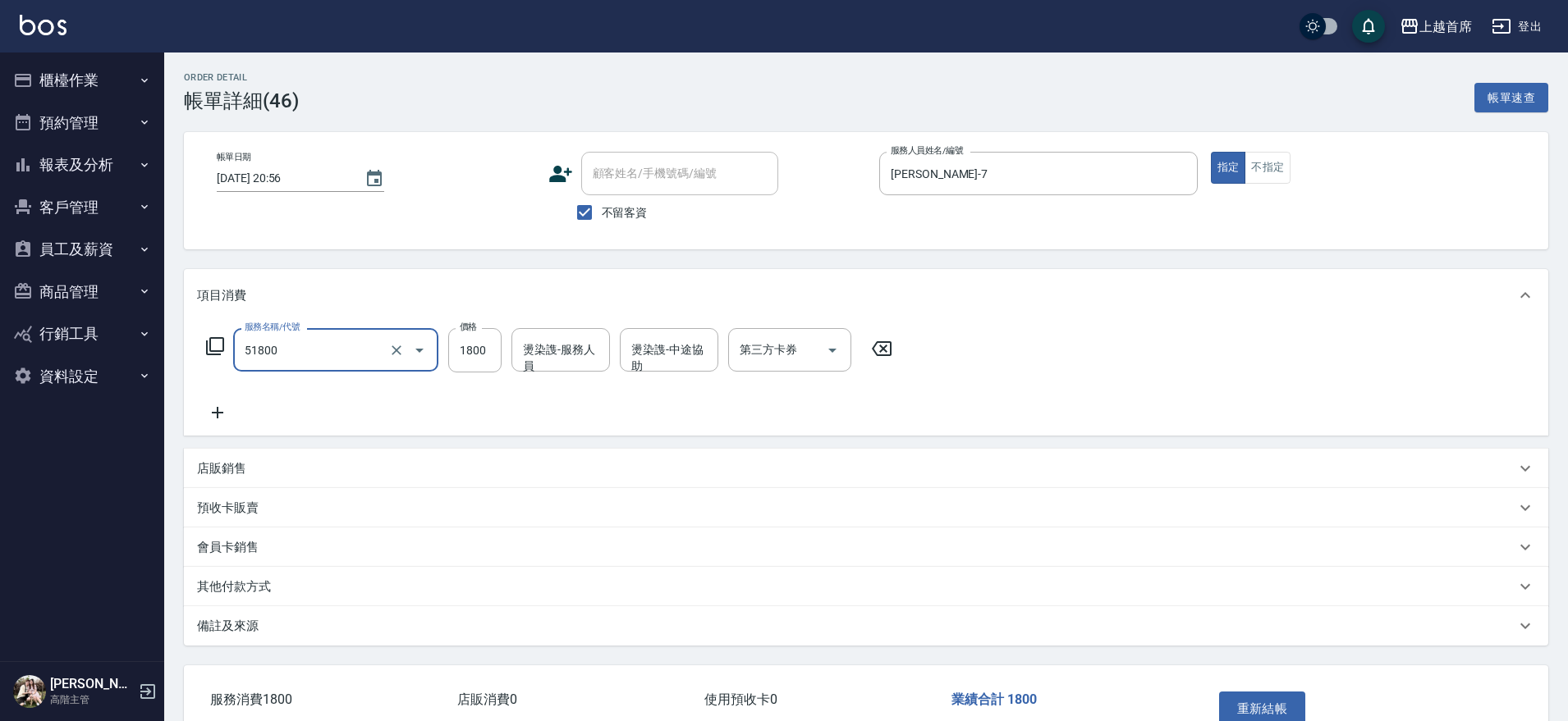
type input "鏡面護髮(51800)"
type input "1300"
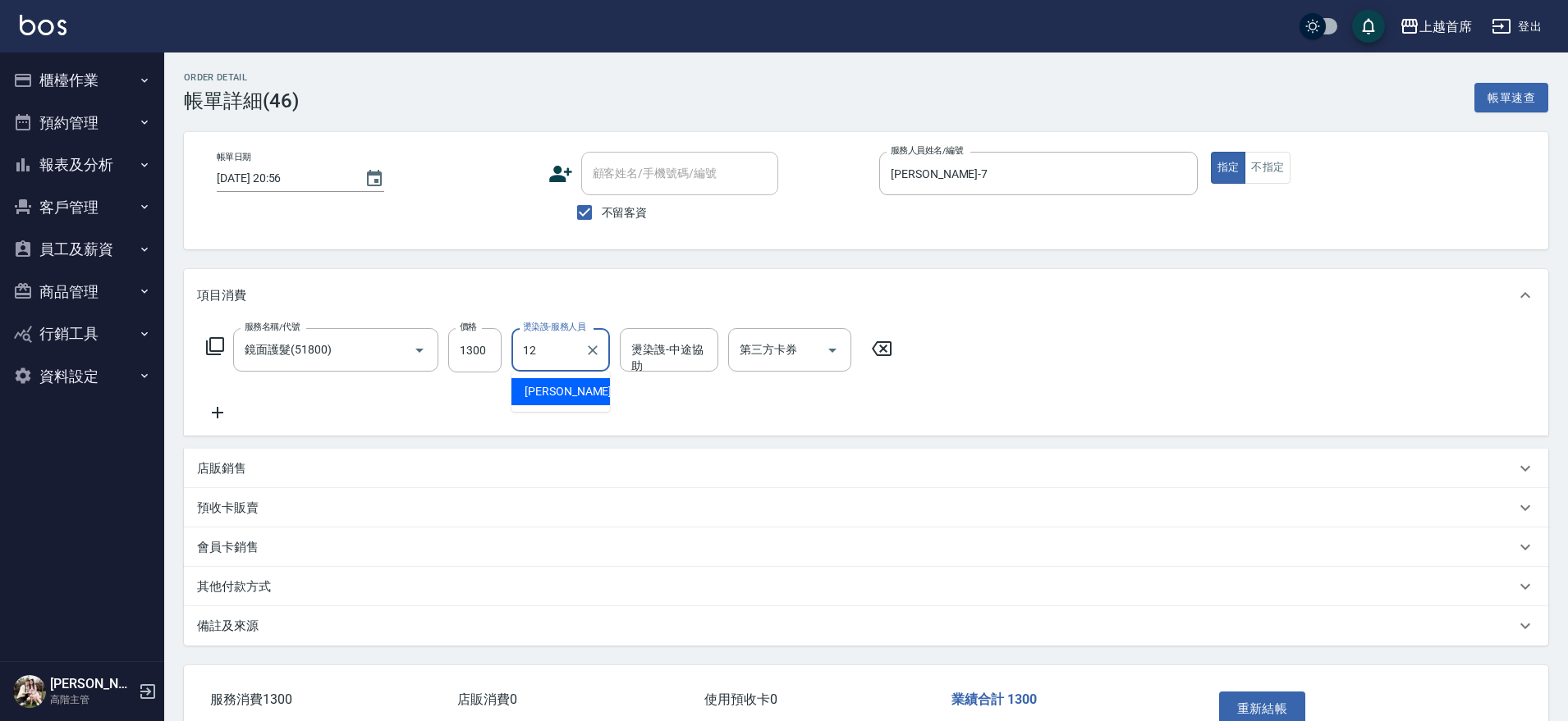
type input "1"
type input "丁于琴-24"
click at [1250, 709] on button "重新結帳" at bounding box center [1263, 709] width 87 height 34
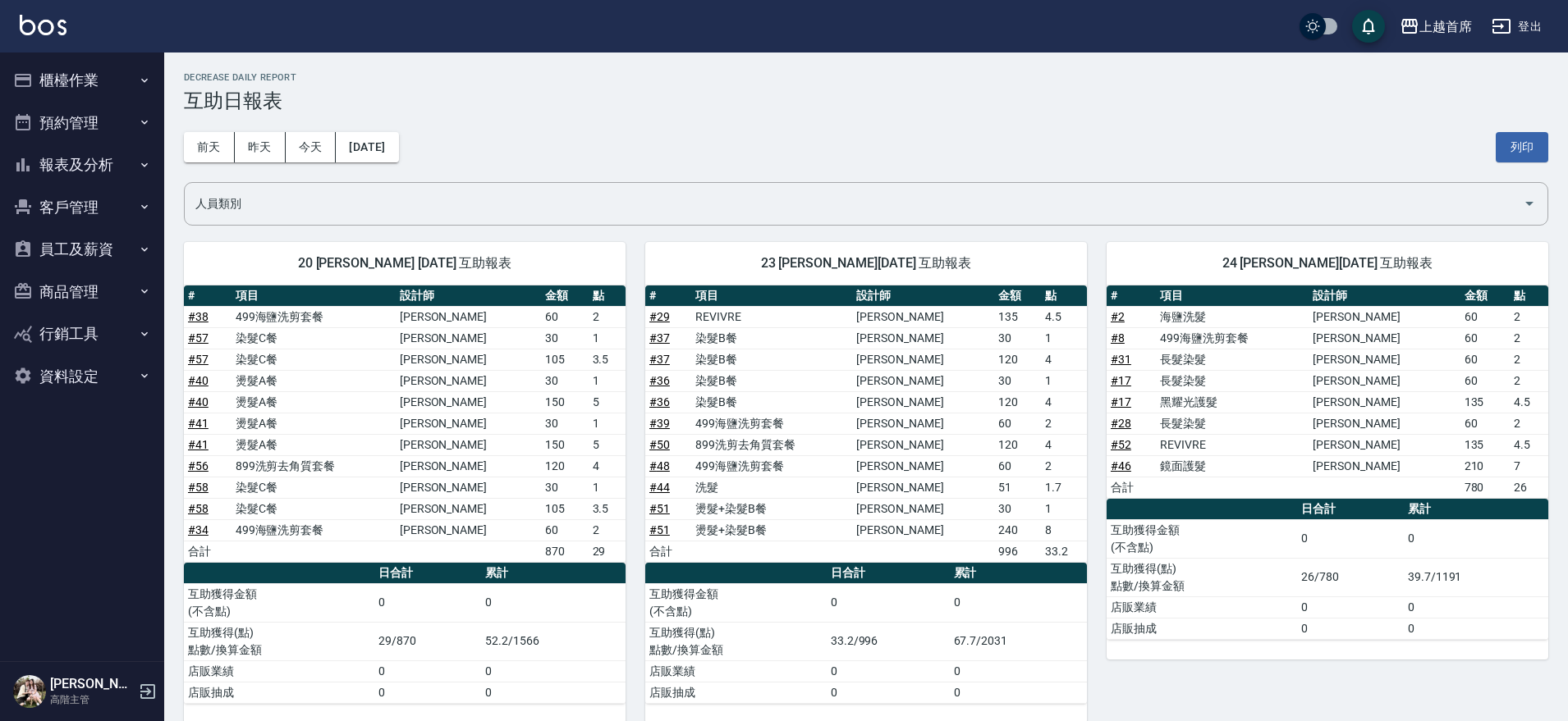
click at [85, 204] on button "客戶管理" at bounding box center [82, 207] width 151 height 43
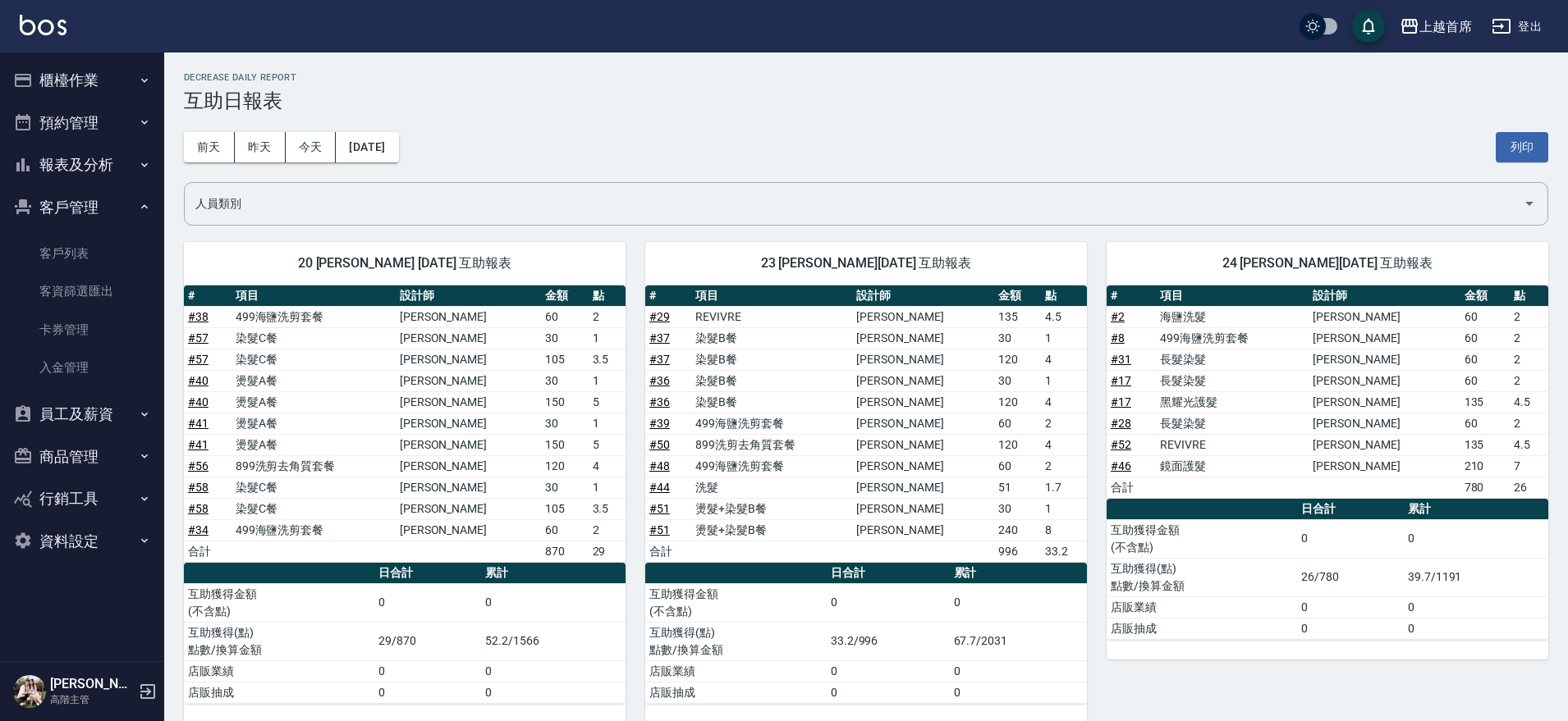
click at [127, 166] on button "報表及分析" at bounding box center [82, 165] width 151 height 43
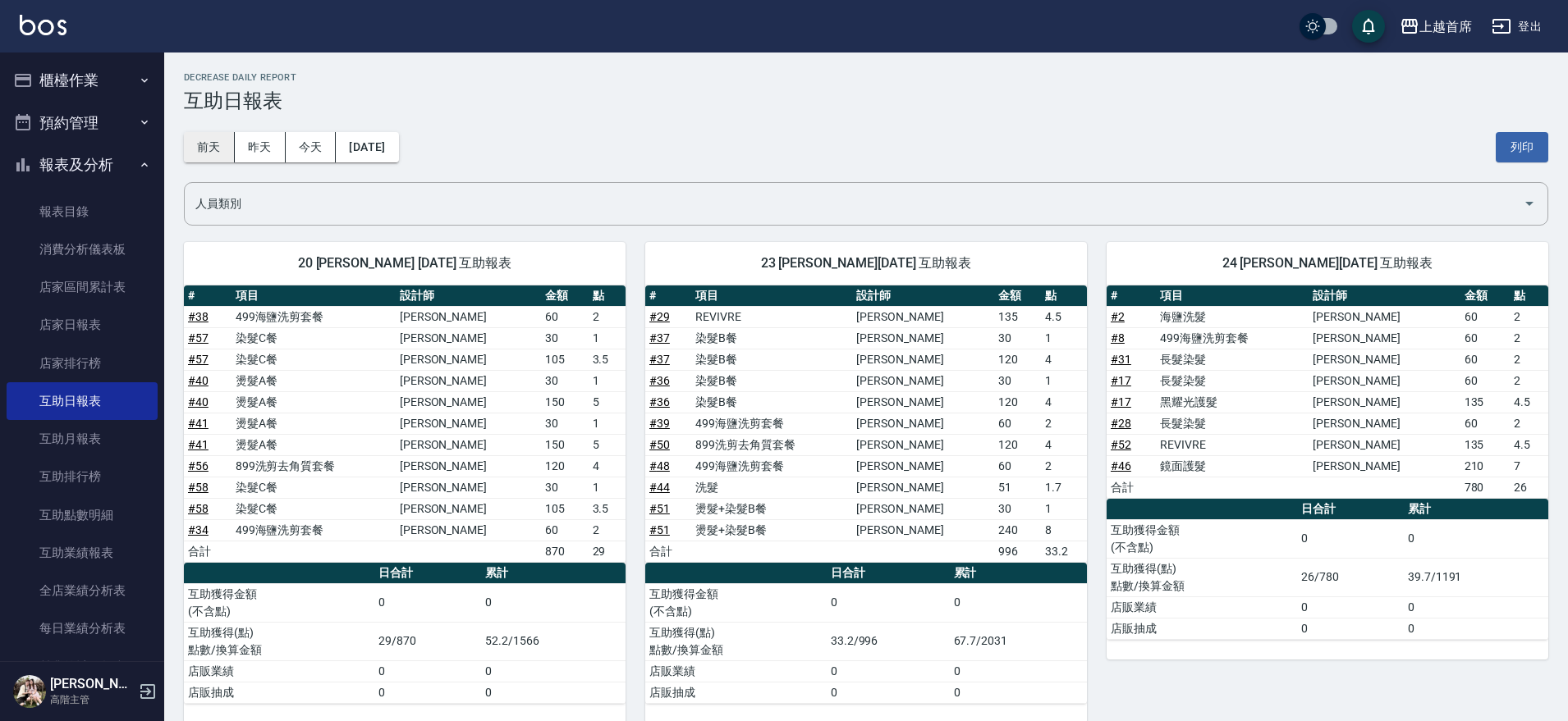
click at [214, 155] on button "前天" at bounding box center [210, 147] width 51 height 30
click at [95, 350] on link "店家排行榜" at bounding box center [82, 364] width 151 height 38
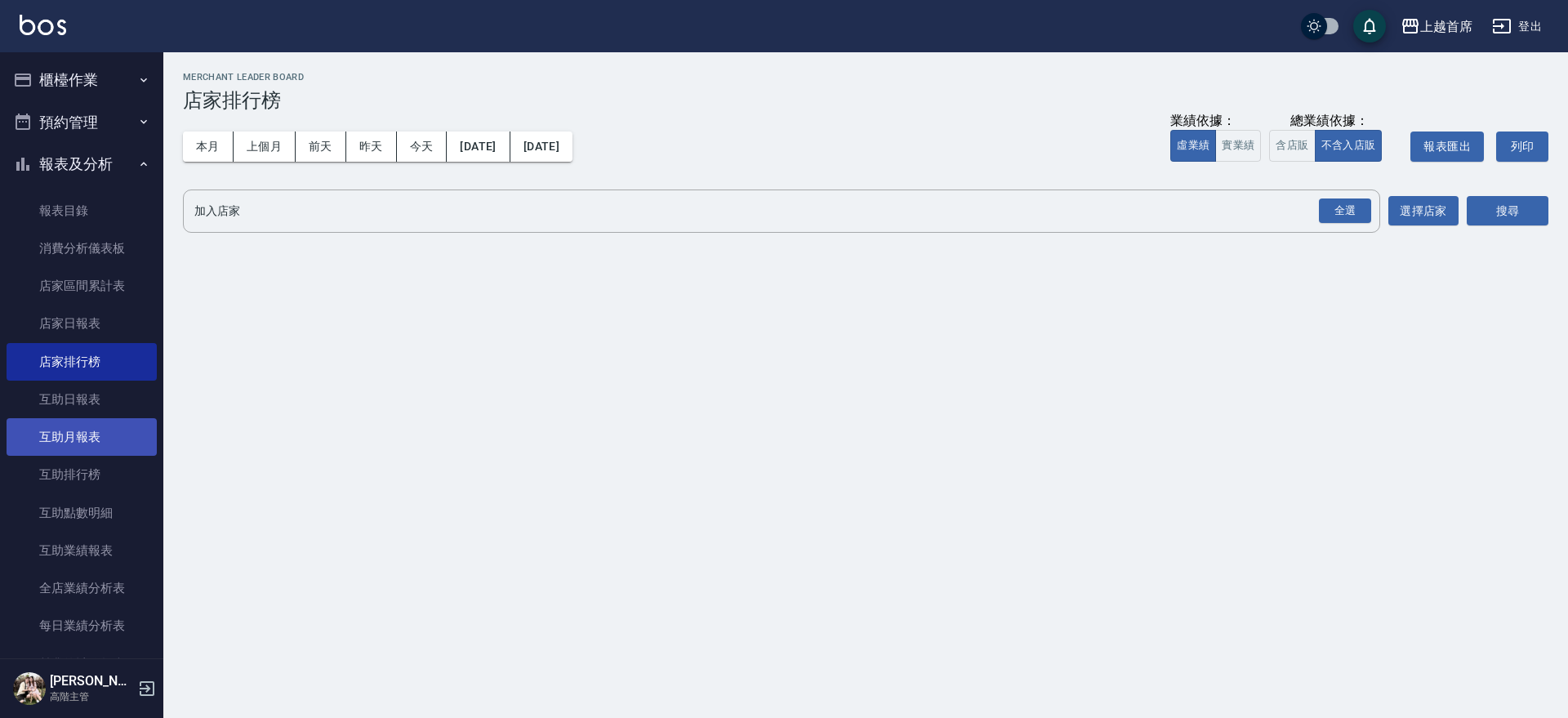
click at [75, 434] on link "互助月報表" at bounding box center [81, 437] width 150 height 38
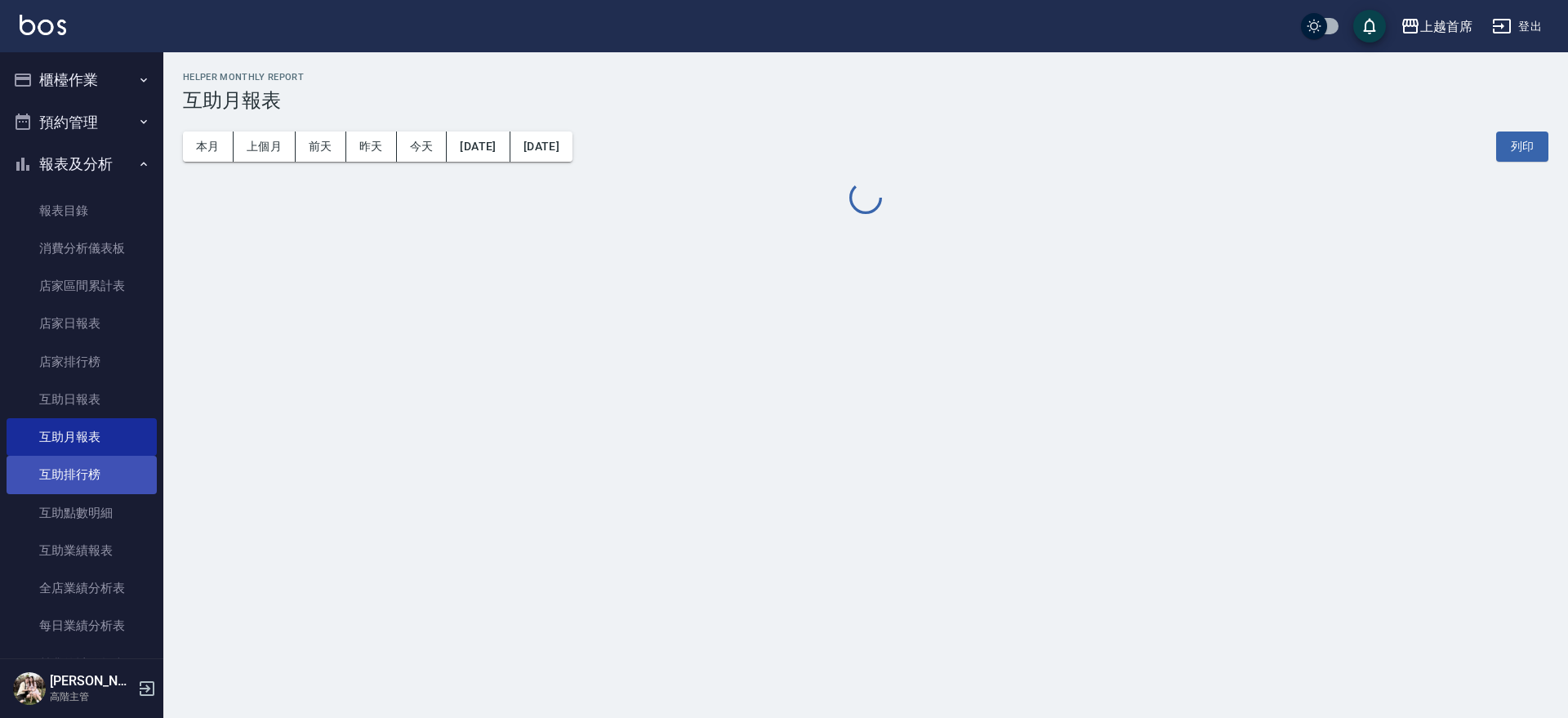
click at [74, 463] on link "互助排行榜" at bounding box center [81, 475] width 150 height 38
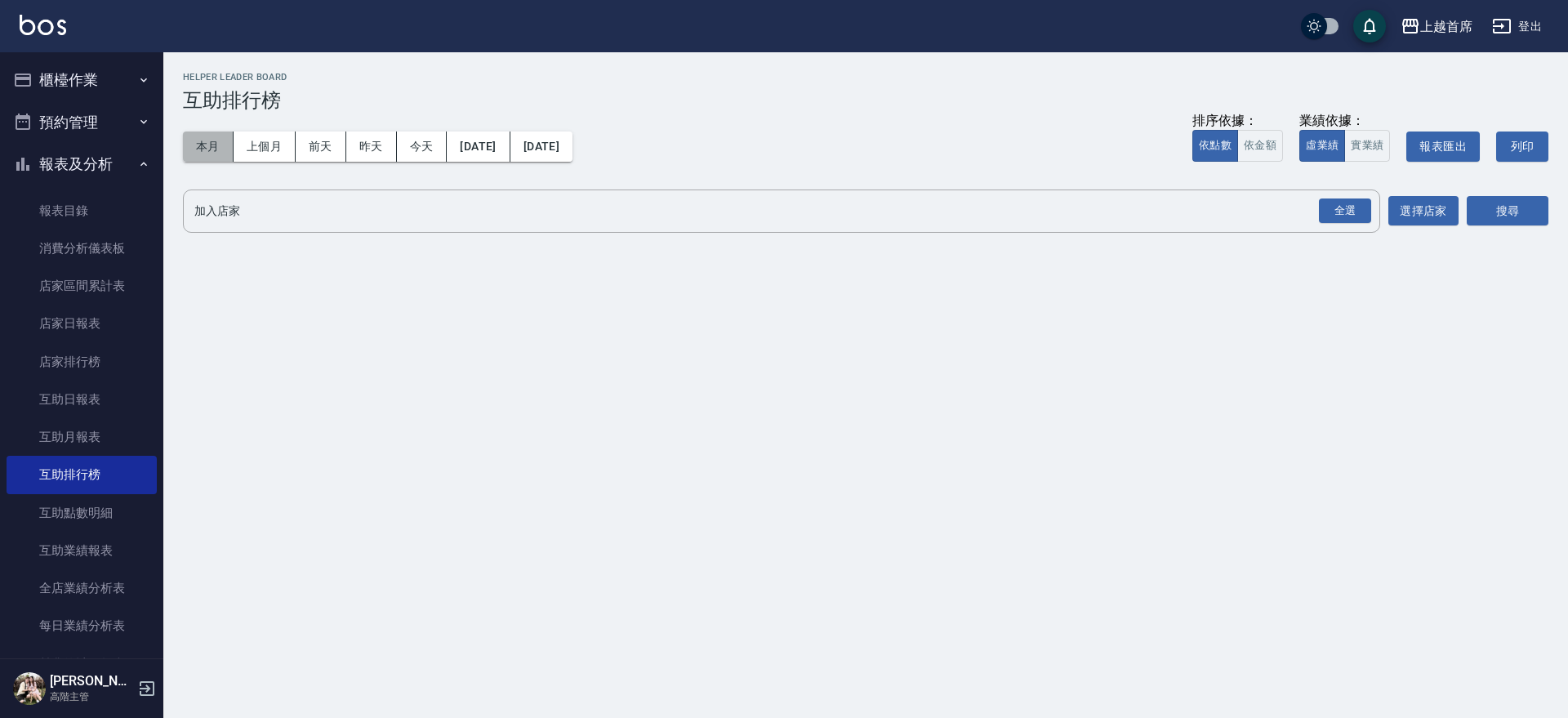
click at [212, 153] on button "本月" at bounding box center [208, 146] width 51 height 30
drag, startPoint x: 1331, startPoint y: 211, endPoint x: 1372, endPoint y: 214, distance: 41.1
click at [1330, 214] on div "全選" at bounding box center [1345, 210] width 52 height 25
click at [1544, 212] on button "搜尋" at bounding box center [1508, 212] width 82 height 30
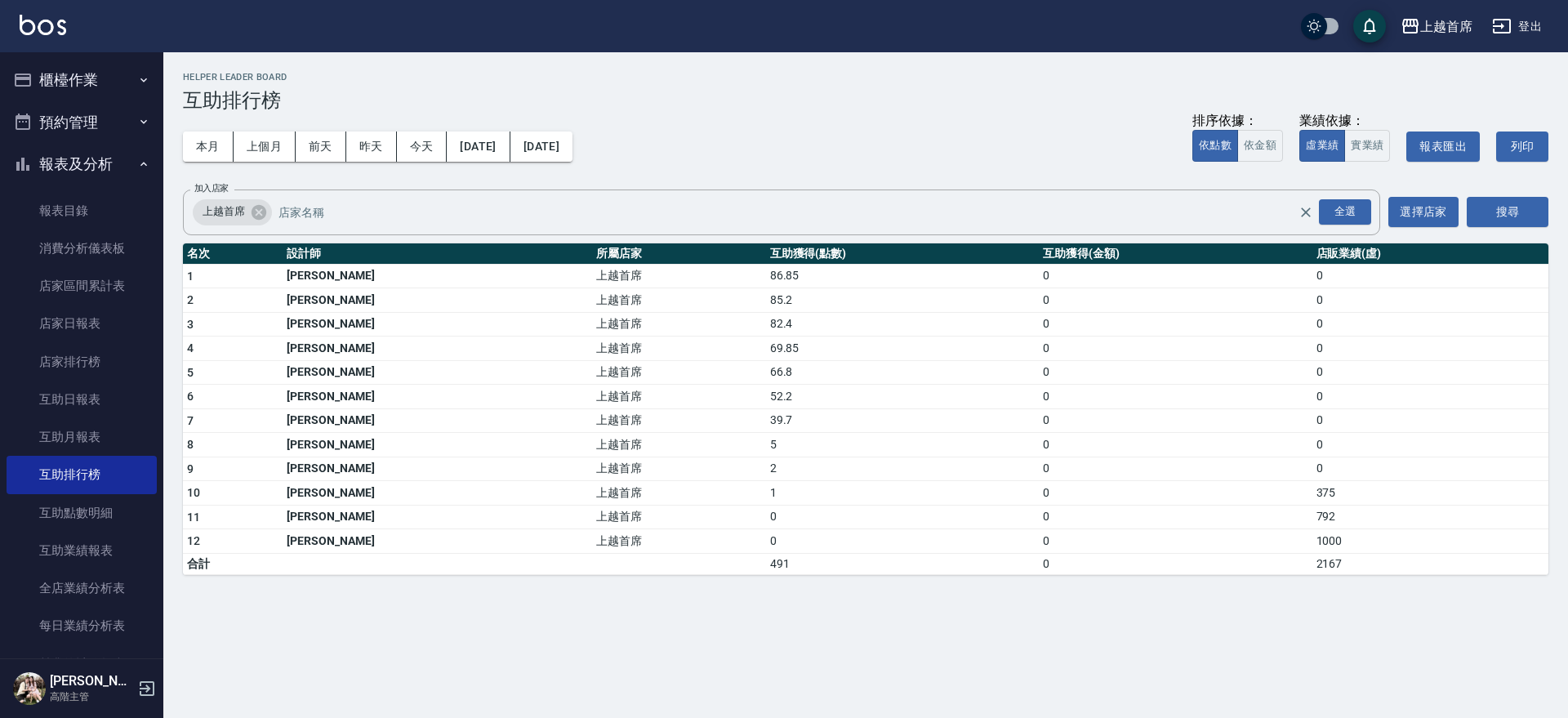
click at [22, 71] on icon "button" at bounding box center [23, 79] width 20 height 20
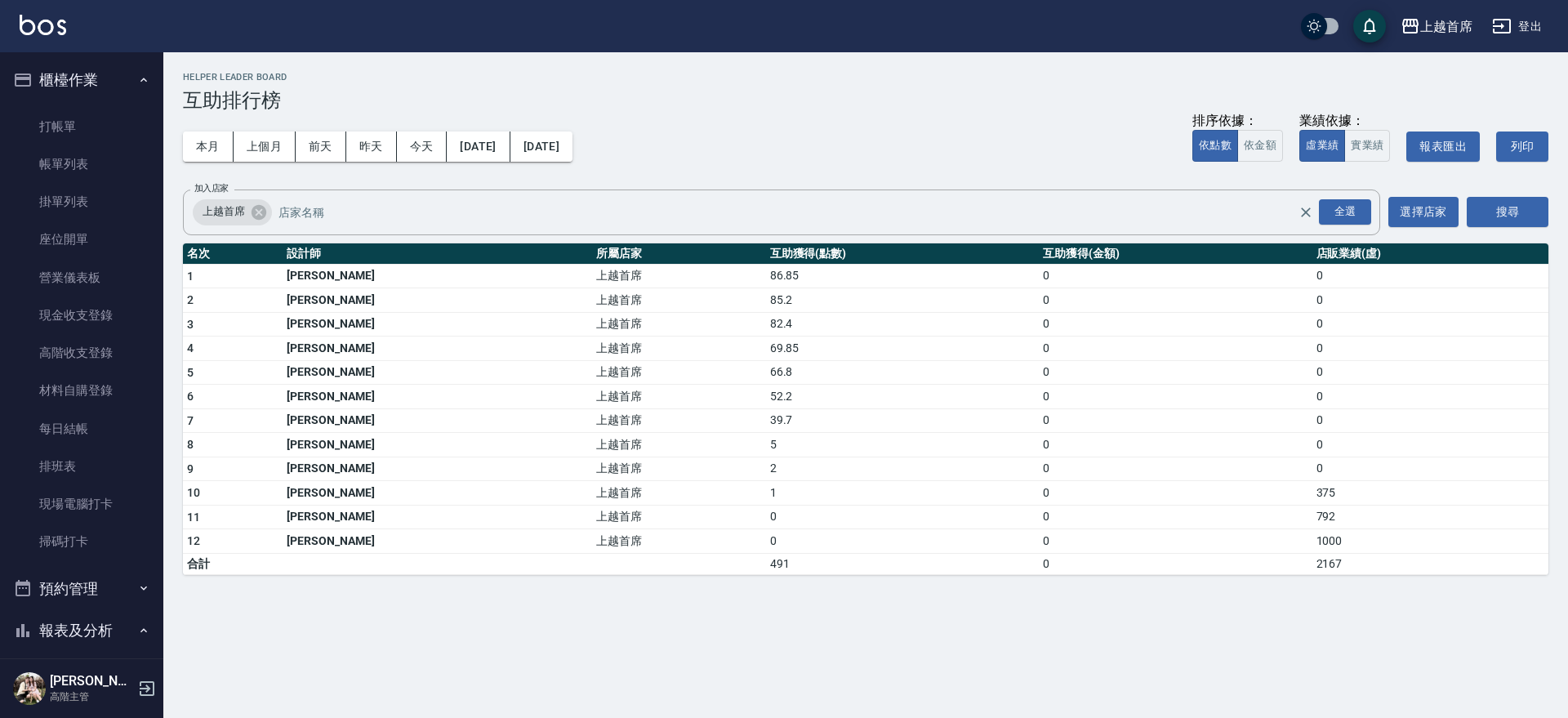
scroll to position [1988, 0]
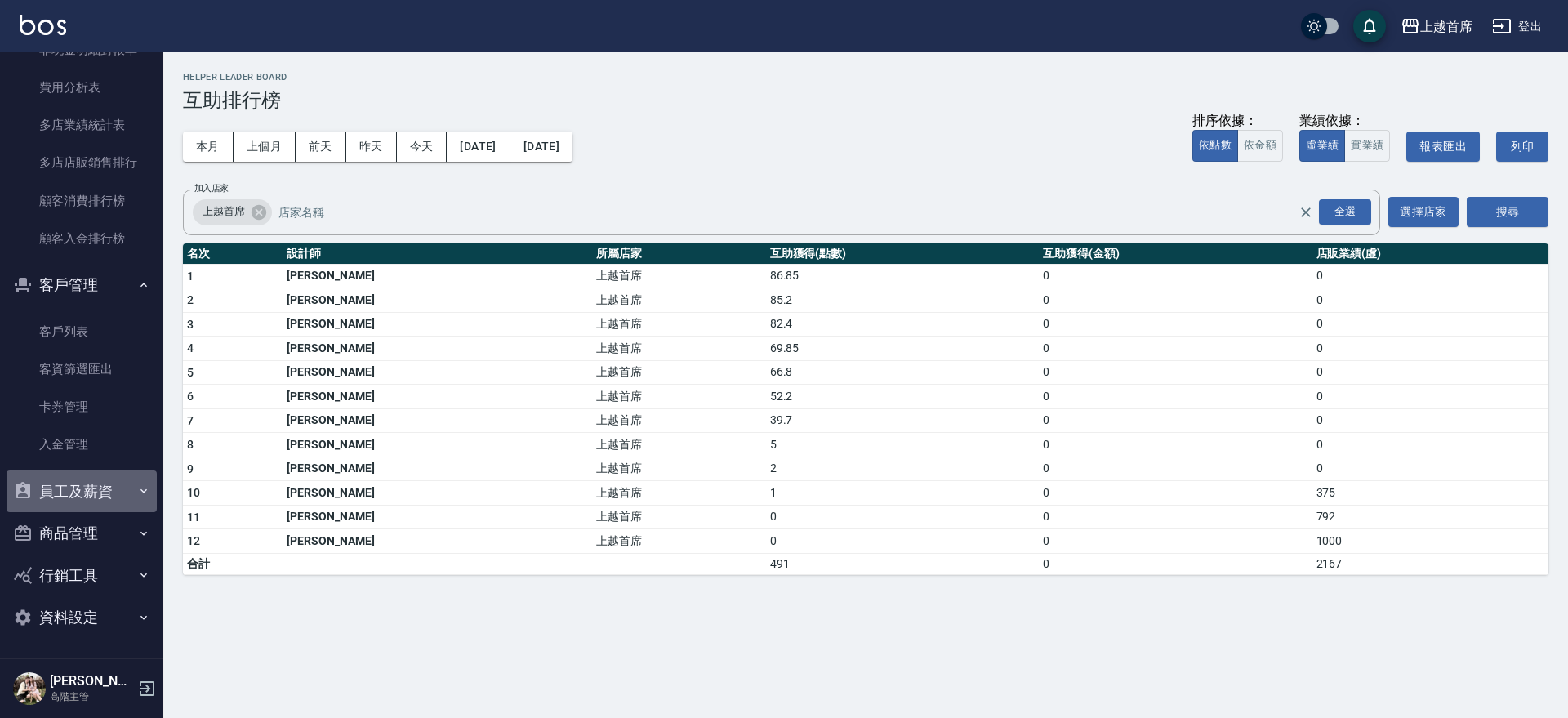
click at [107, 492] on button "員工及薪資" at bounding box center [81, 492] width 150 height 42
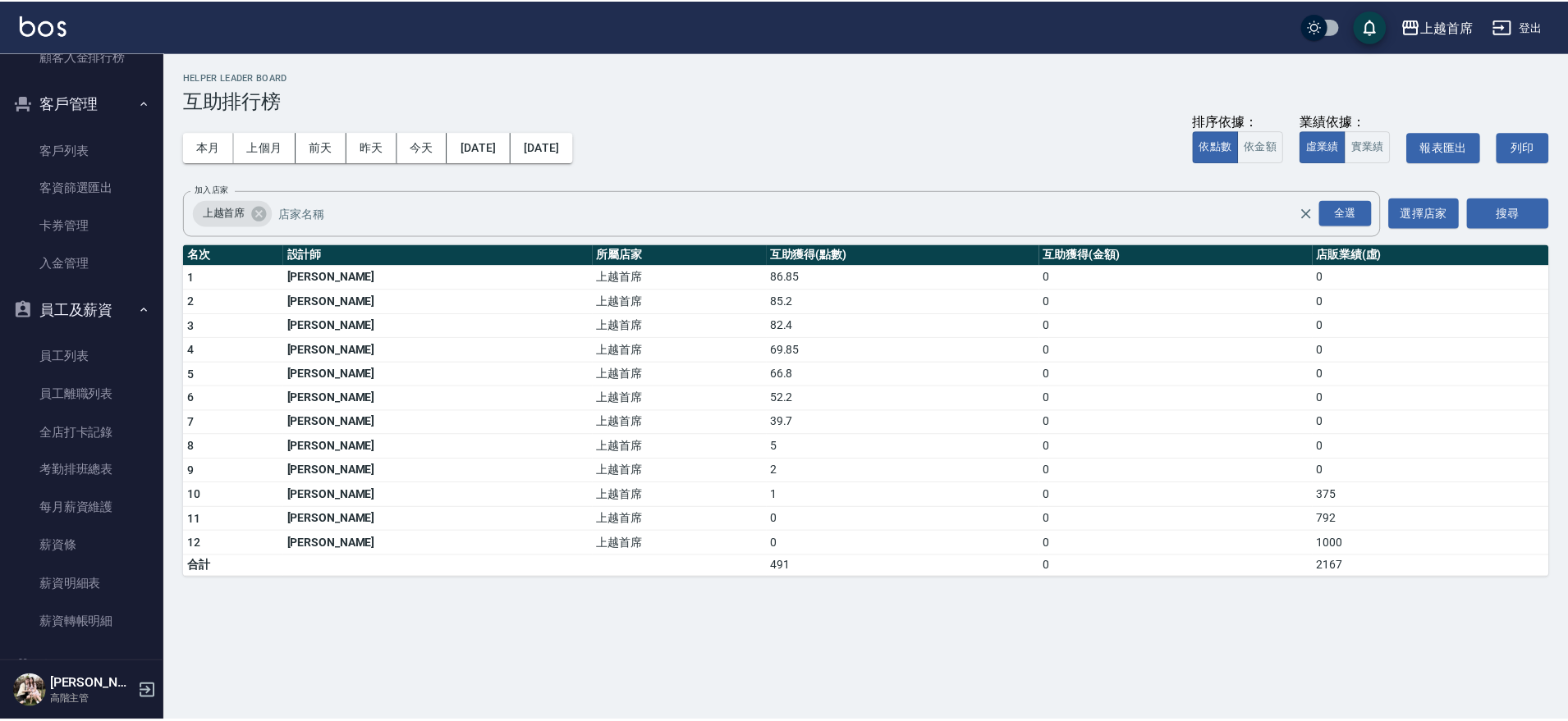
scroll to position [2195, 0]
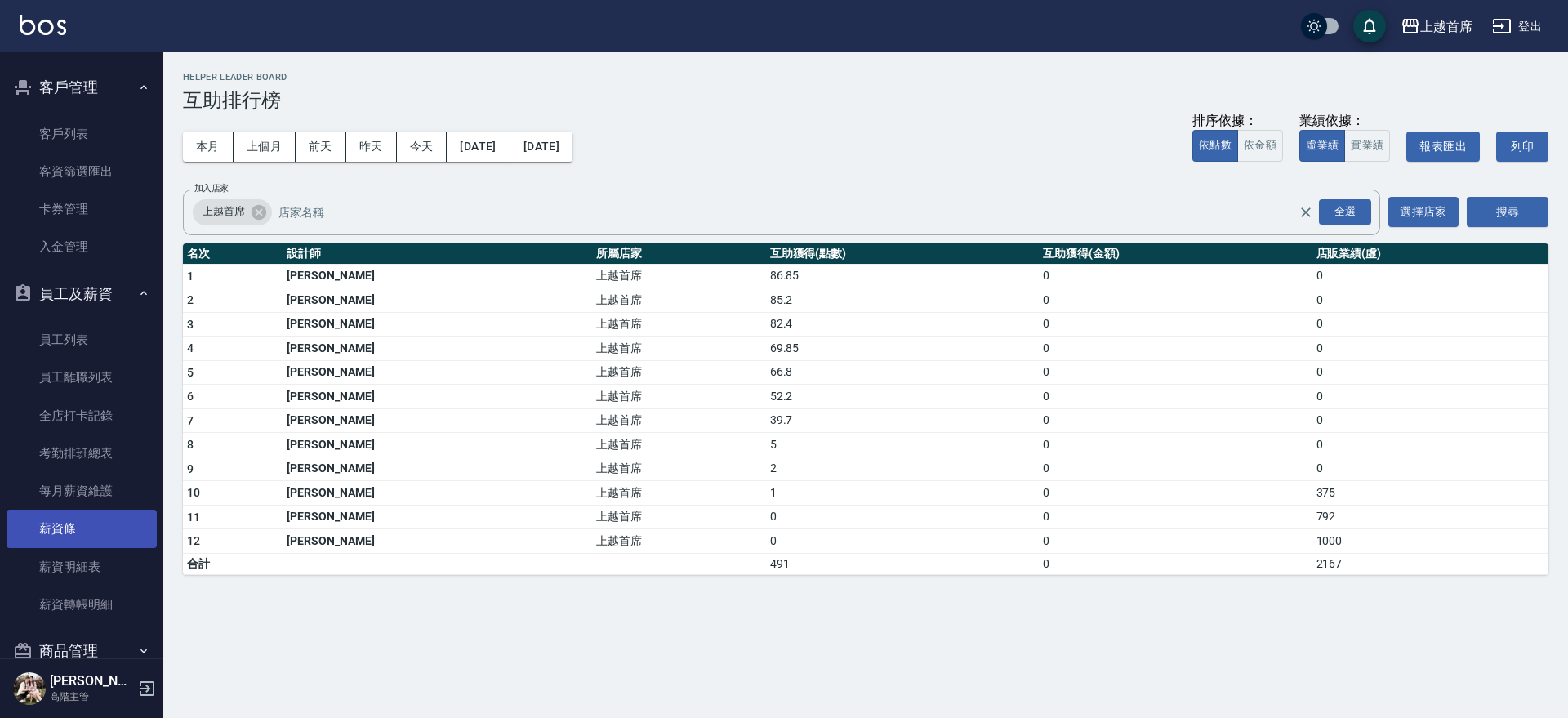
click at [116, 526] on link "薪資條" at bounding box center [81, 528] width 150 height 38
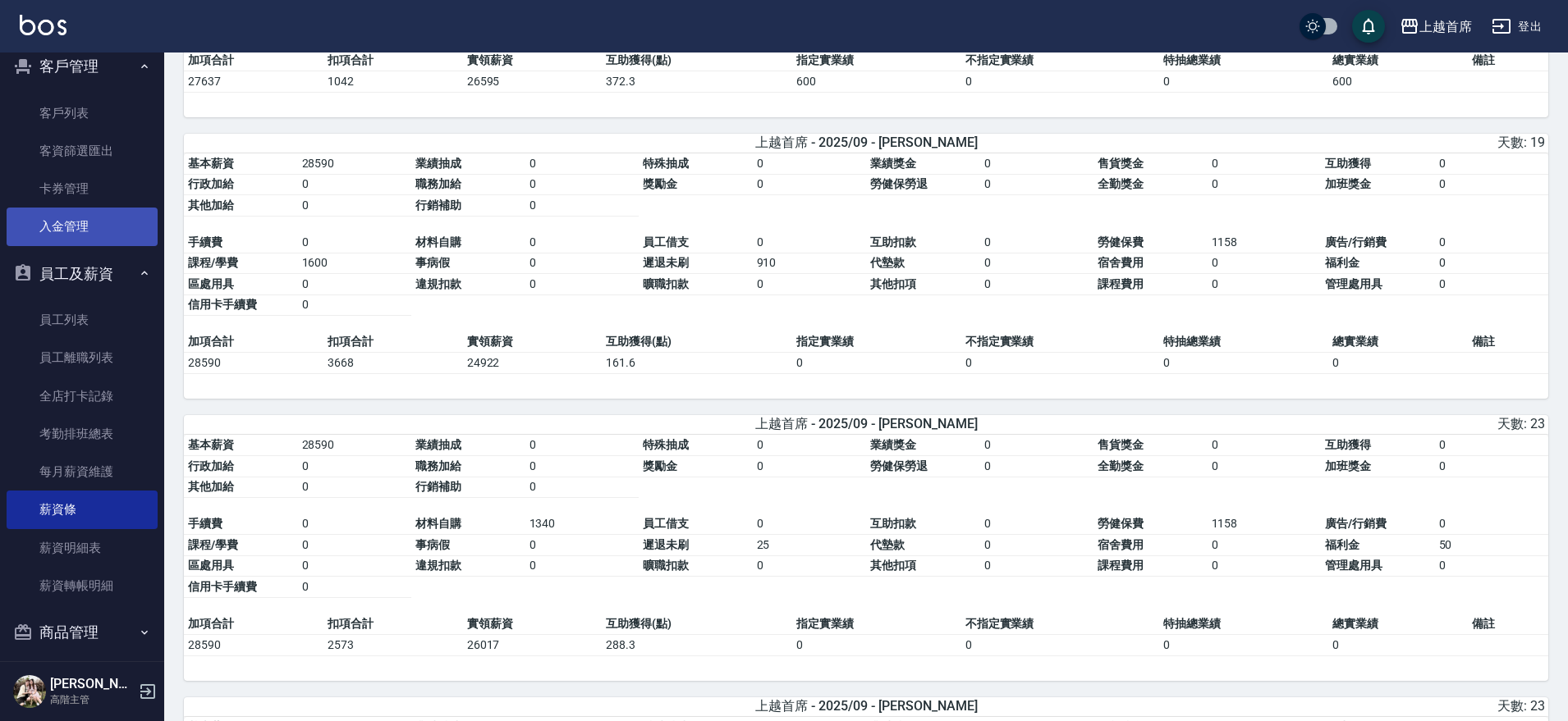
scroll to position [2210, 0]
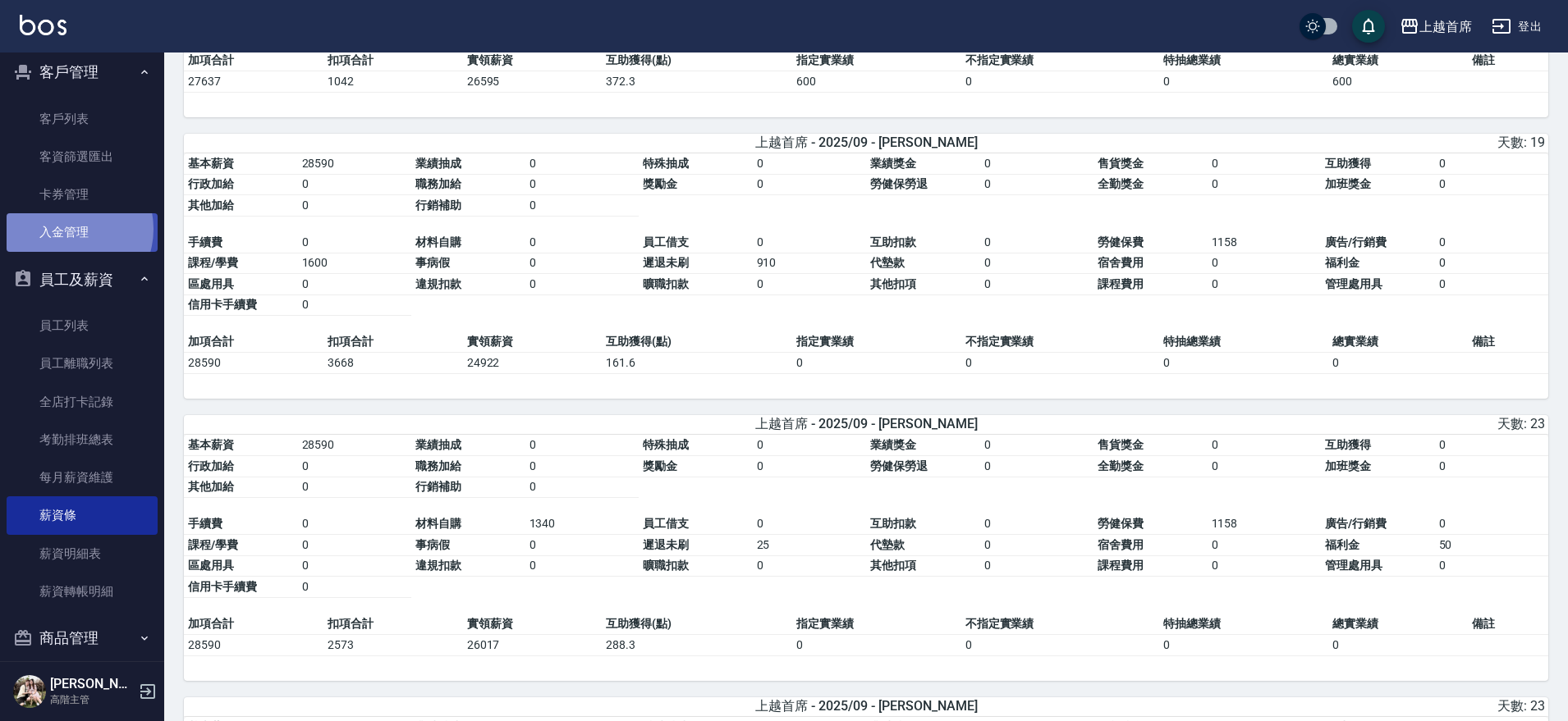
click at [67, 229] on link "入金管理" at bounding box center [82, 232] width 151 height 38
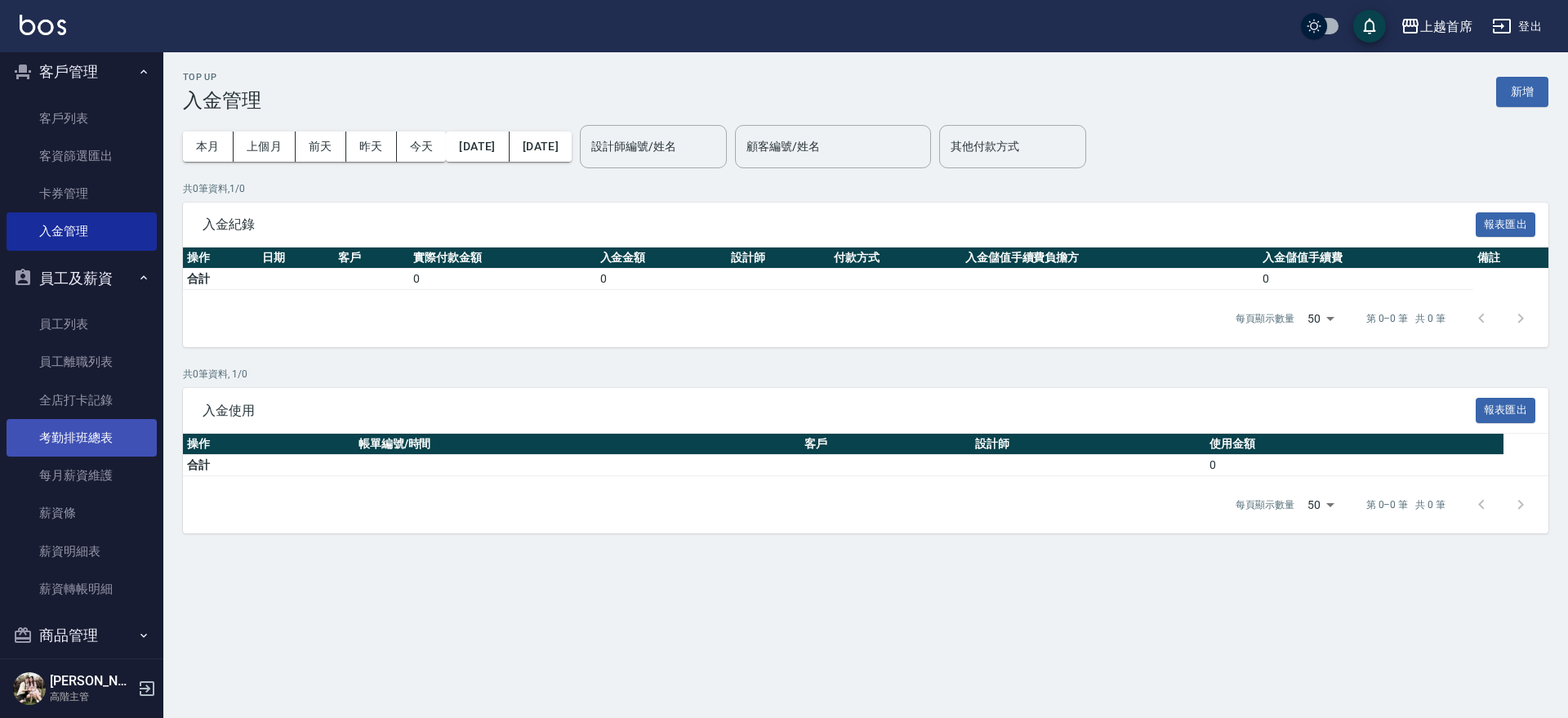
drag, startPoint x: 97, startPoint y: 506, endPoint x: 99, endPoint y: 448, distance: 58.0
click at [99, 505] on link "薪資條" at bounding box center [81, 513] width 150 height 38
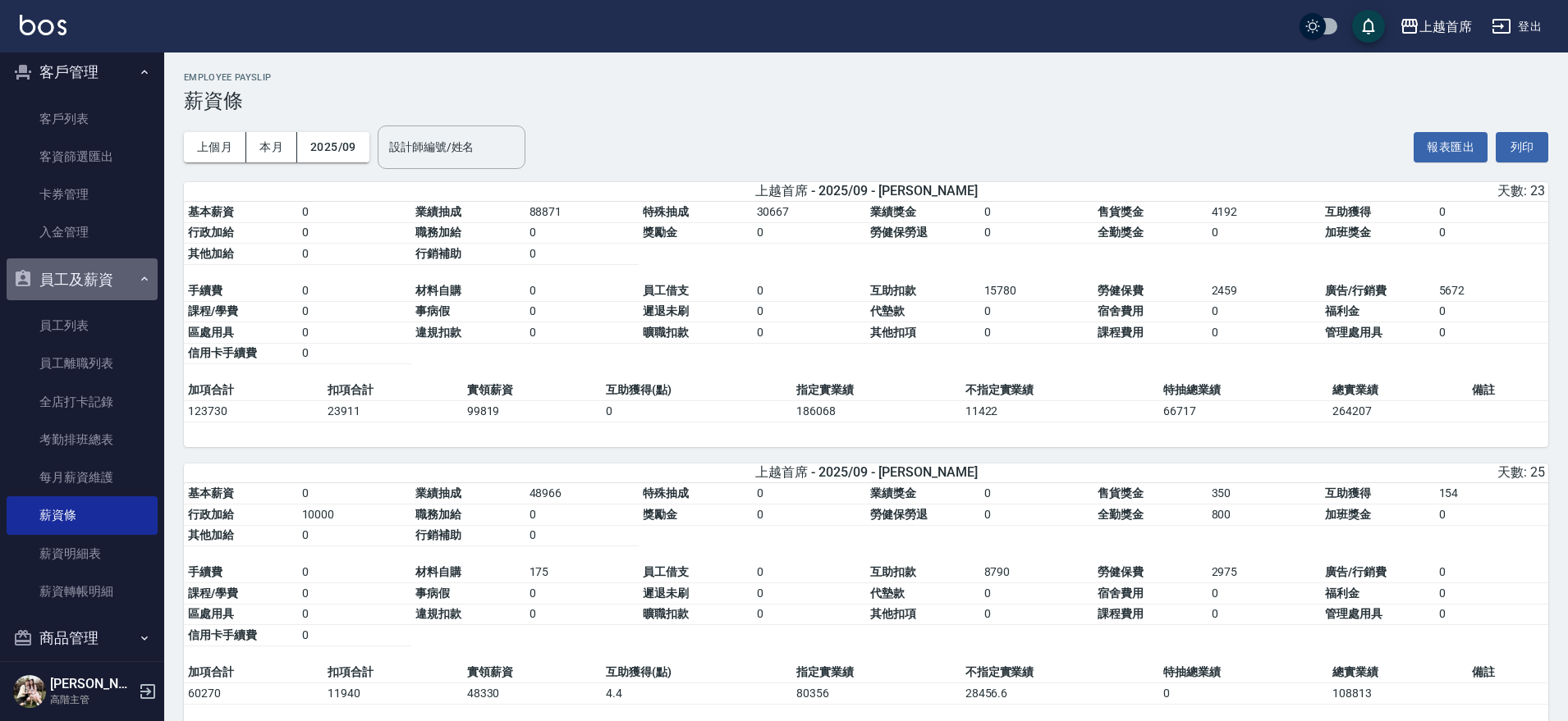
drag, startPoint x: 101, startPoint y: 277, endPoint x: 105, endPoint y: 240, distance: 37.2
click at [101, 275] on button "員工及薪資" at bounding box center [82, 279] width 151 height 43
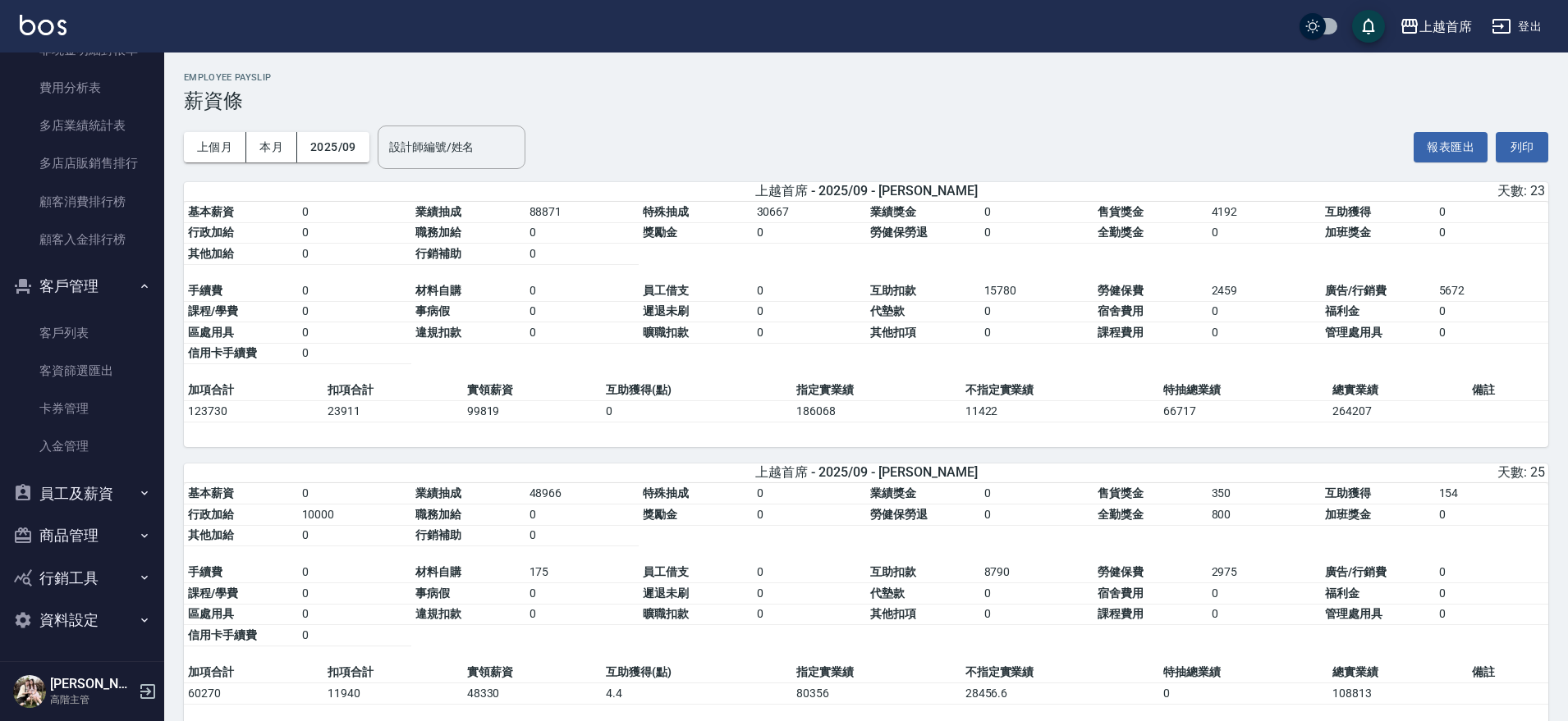
click at [94, 281] on button "客戶管理" at bounding box center [82, 286] width 151 height 43
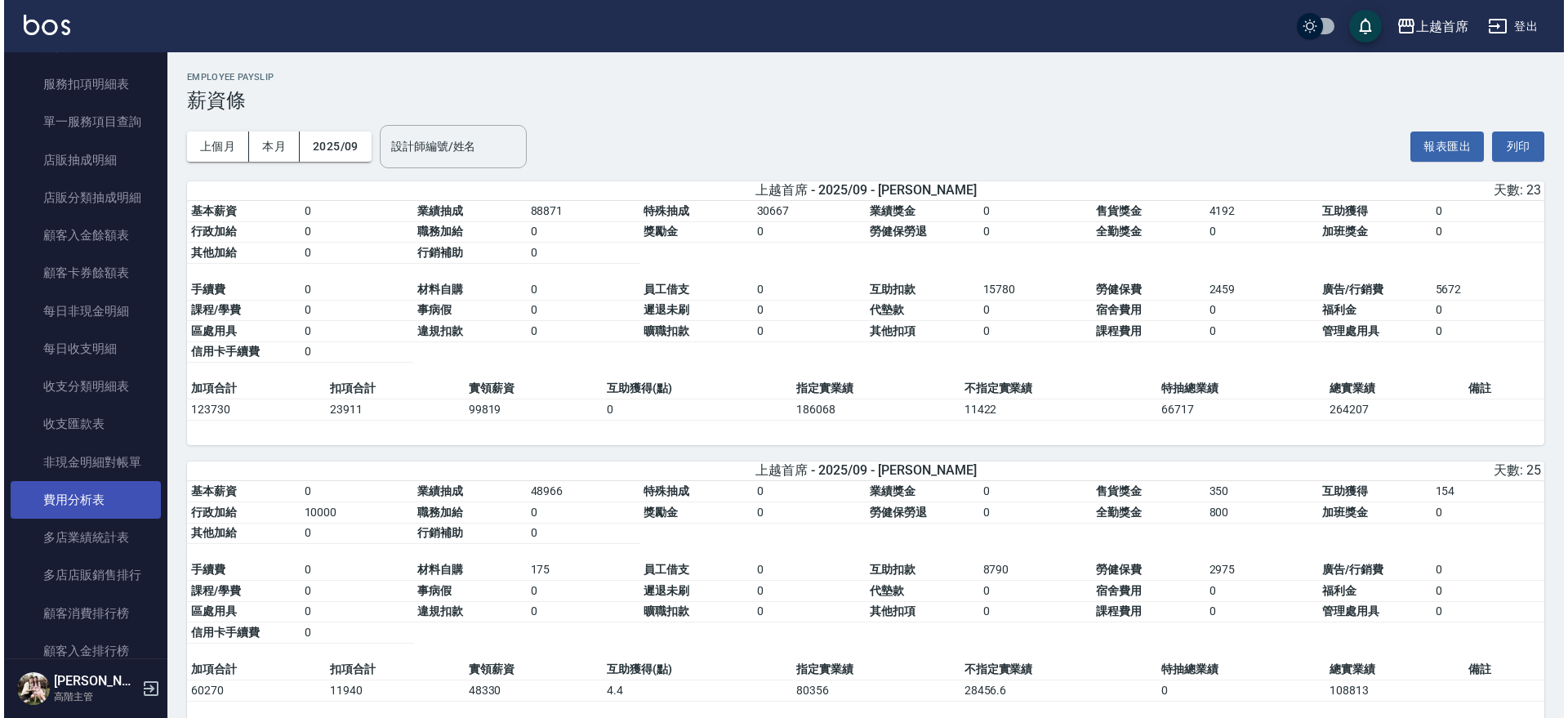
scroll to position [1517, 0]
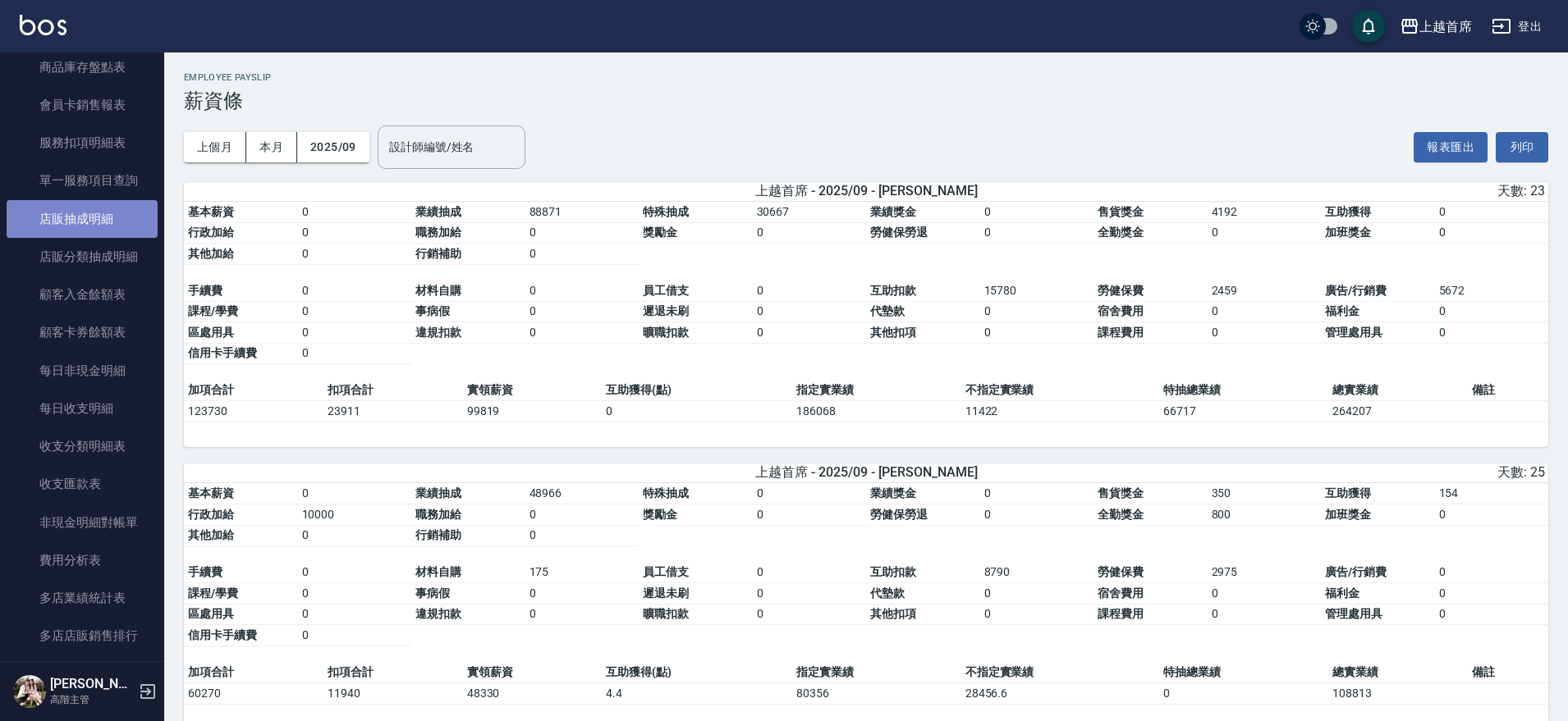
click at [126, 205] on link "店販抽成明細" at bounding box center [82, 219] width 151 height 38
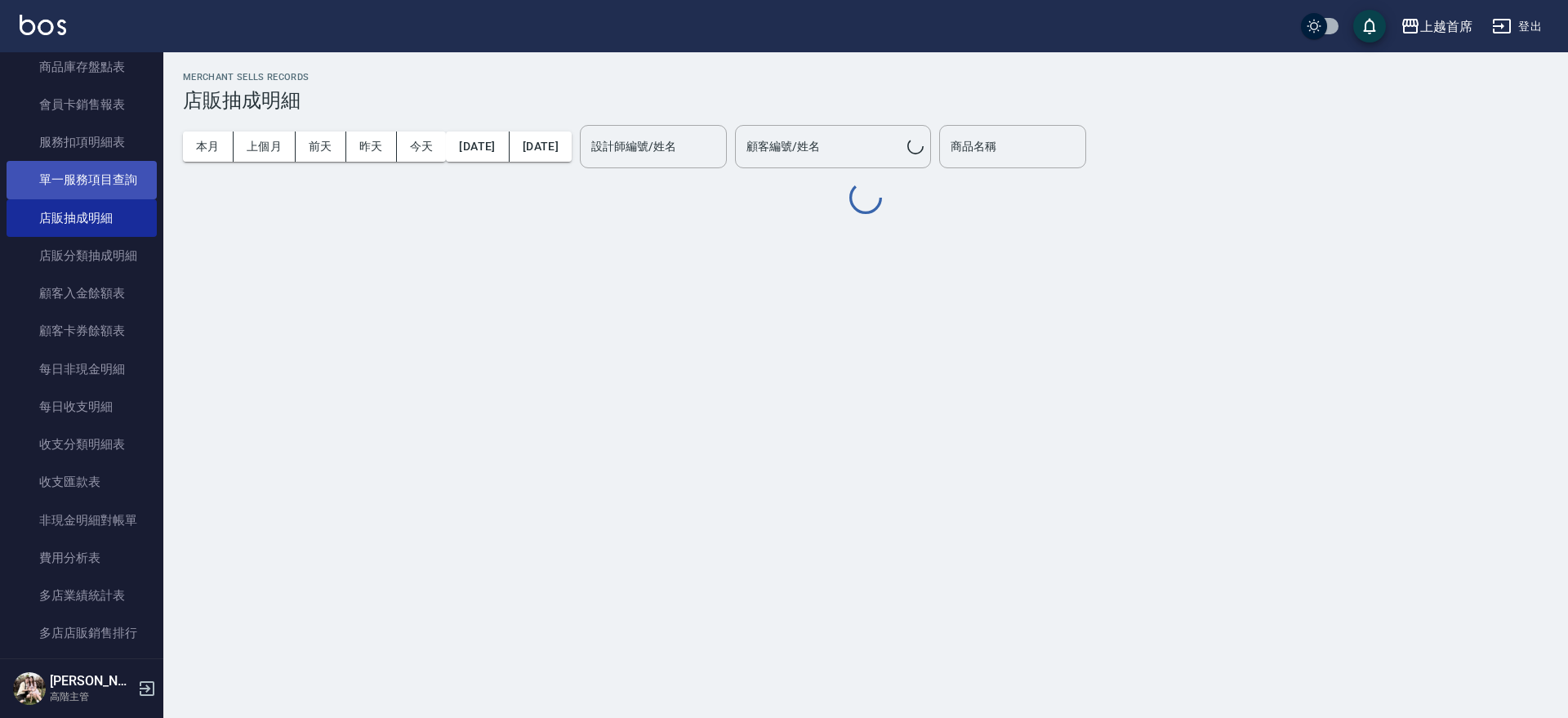
click at [104, 173] on link "單一服務項目查詢" at bounding box center [81, 180] width 150 height 38
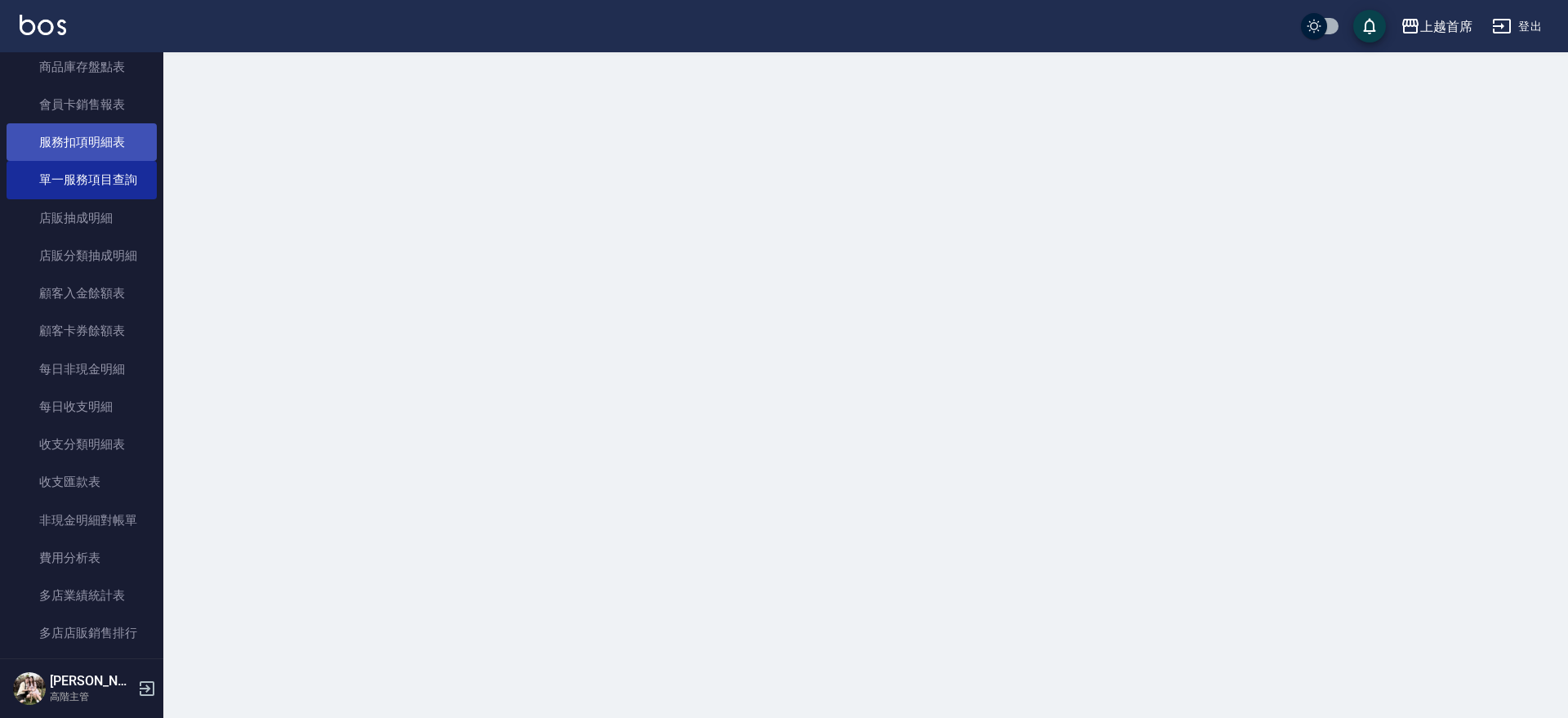
click at [78, 136] on link "服務扣項明細表" at bounding box center [81, 142] width 150 height 38
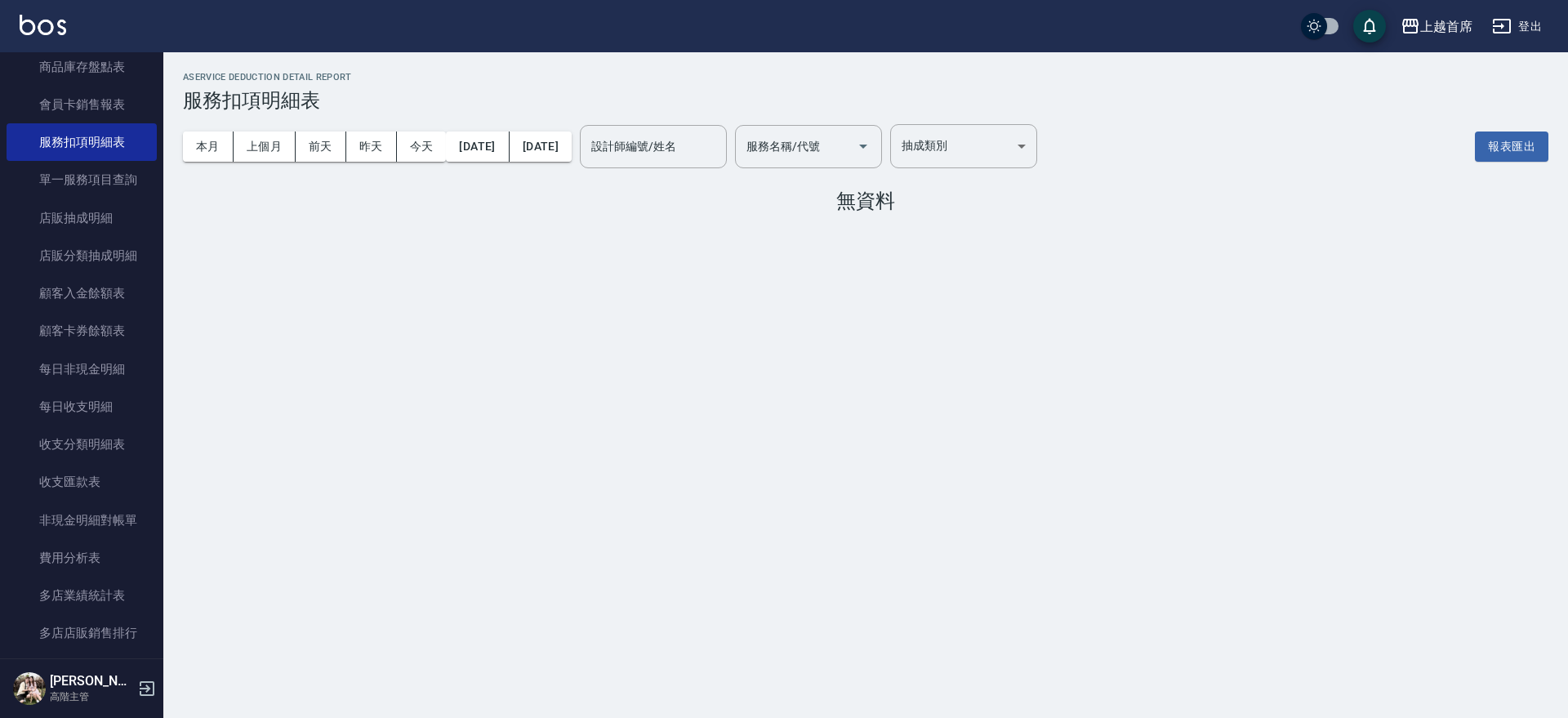
click at [152, 443] on nav "櫃檯作業 打帳單 帳單列表 掛單列表 座位開單 營業儀表板 現金收支登錄 高階收支登錄 材料自購登錄 每日結帳 排班表 現場電腦打卡 掃碼打卡 預約管理 預約…" at bounding box center [81, 355] width 163 height 607
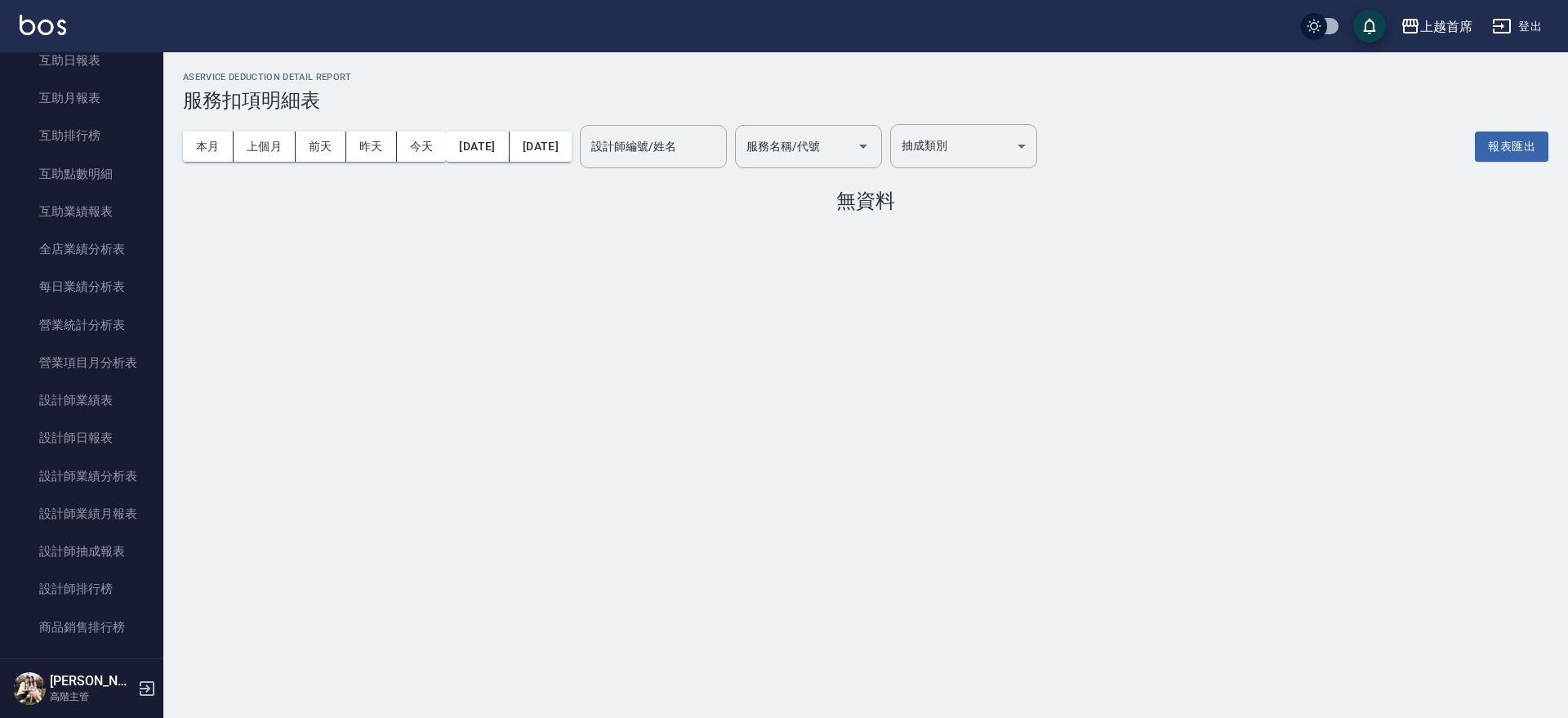
scroll to position [795, 0]
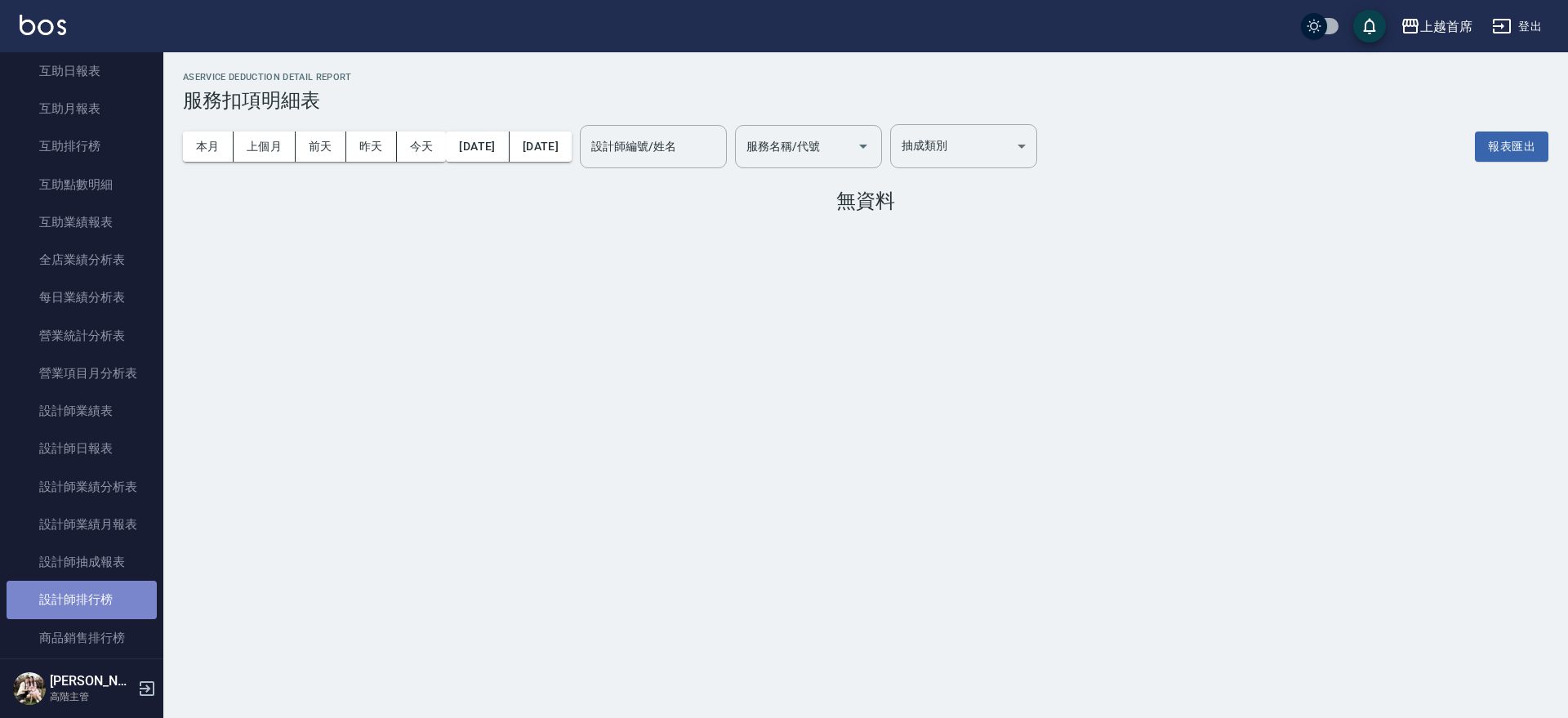
click at [89, 583] on link "設計師排行榜" at bounding box center [81, 600] width 150 height 38
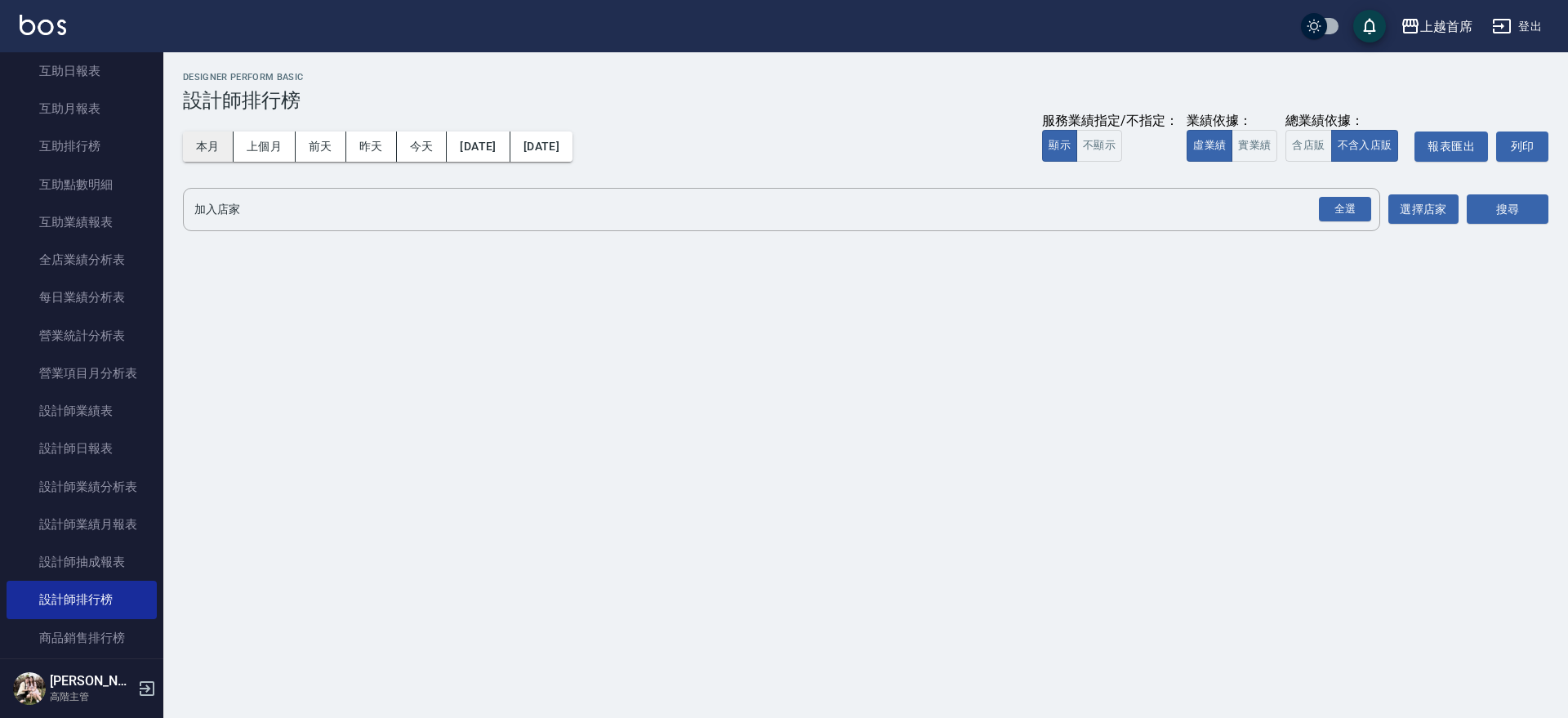
click at [199, 145] on button "本月" at bounding box center [208, 146] width 51 height 30
click at [1353, 210] on div "全選" at bounding box center [1345, 209] width 52 height 25
click at [1520, 209] on button "搜尋" at bounding box center [1508, 210] width 82 height 30
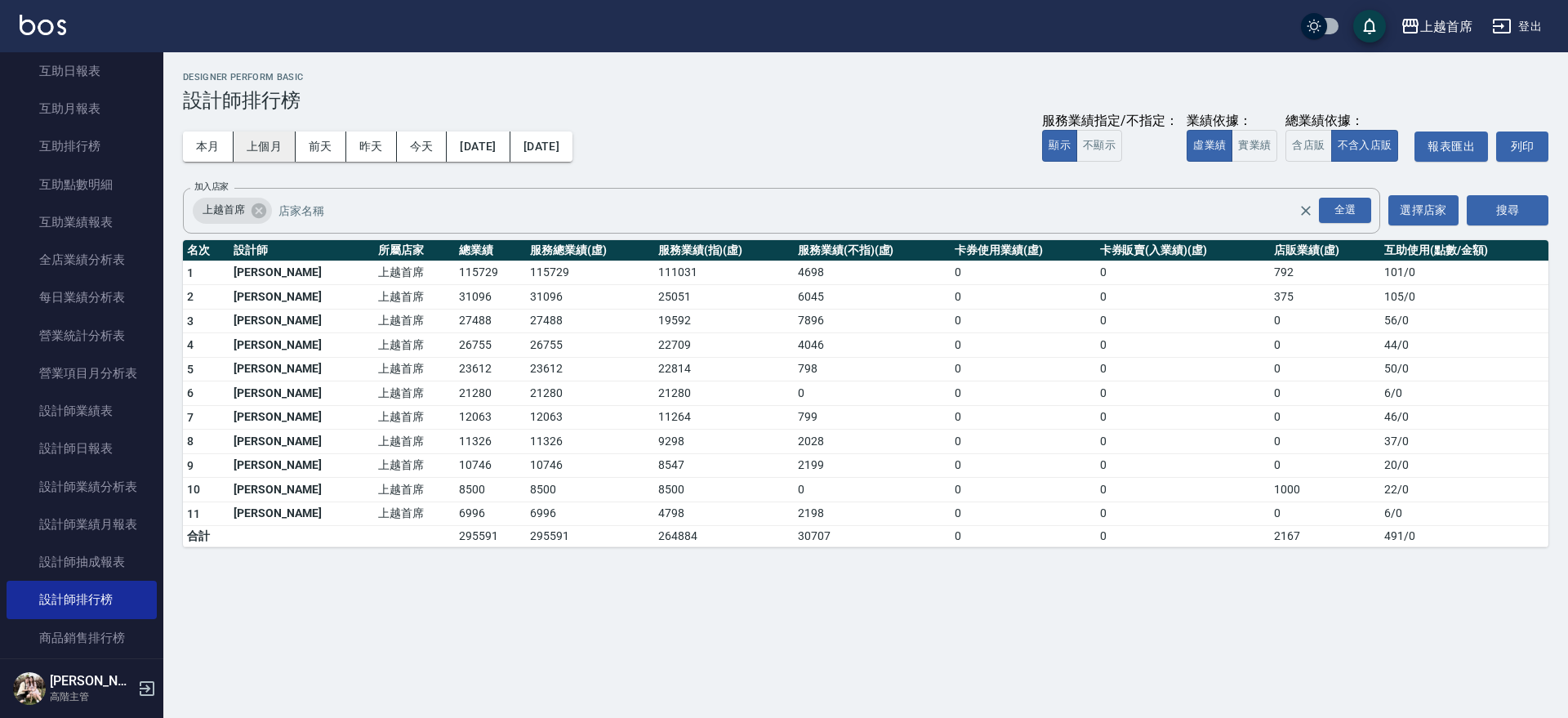
drag, startPoint x: 263, startPoint y: 152, endPoint x: 287, endPoint y: 151, distance: 24.0
click at [265, 152] on button "上個月" at bounding box center [265, 146] width 62 height 30
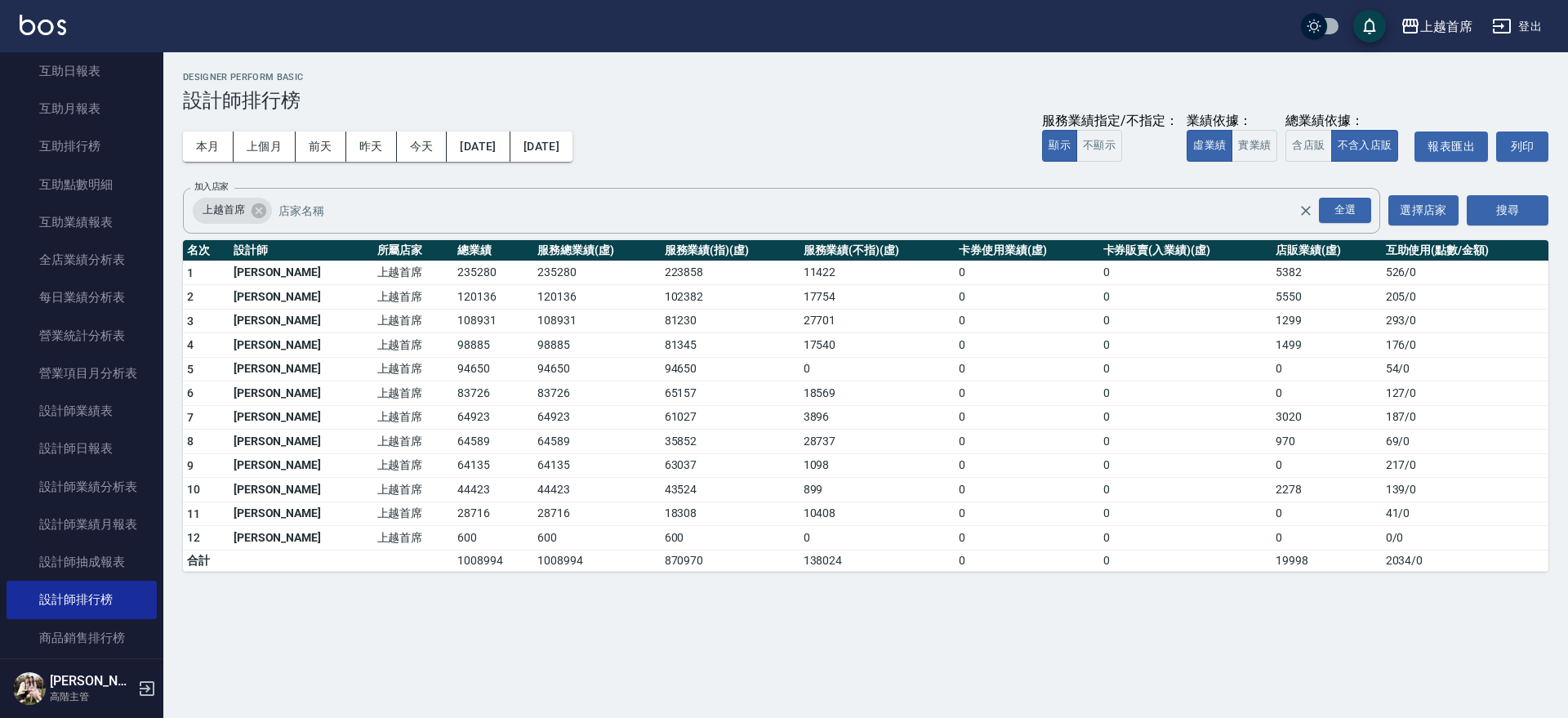
drag, startPoint x: 272, startPoint y: 626, endPoint x: 270, endPoint y: 618, distance: 8.2
click at [271, 625] on div "上越首席 [DATE] - [DATE] 設計師排行榜 列印時間： [DATE][PHONE_NUMBER]:20 Designer Perform Basi…" at bounding box center [784, 359] width 1568 height 718
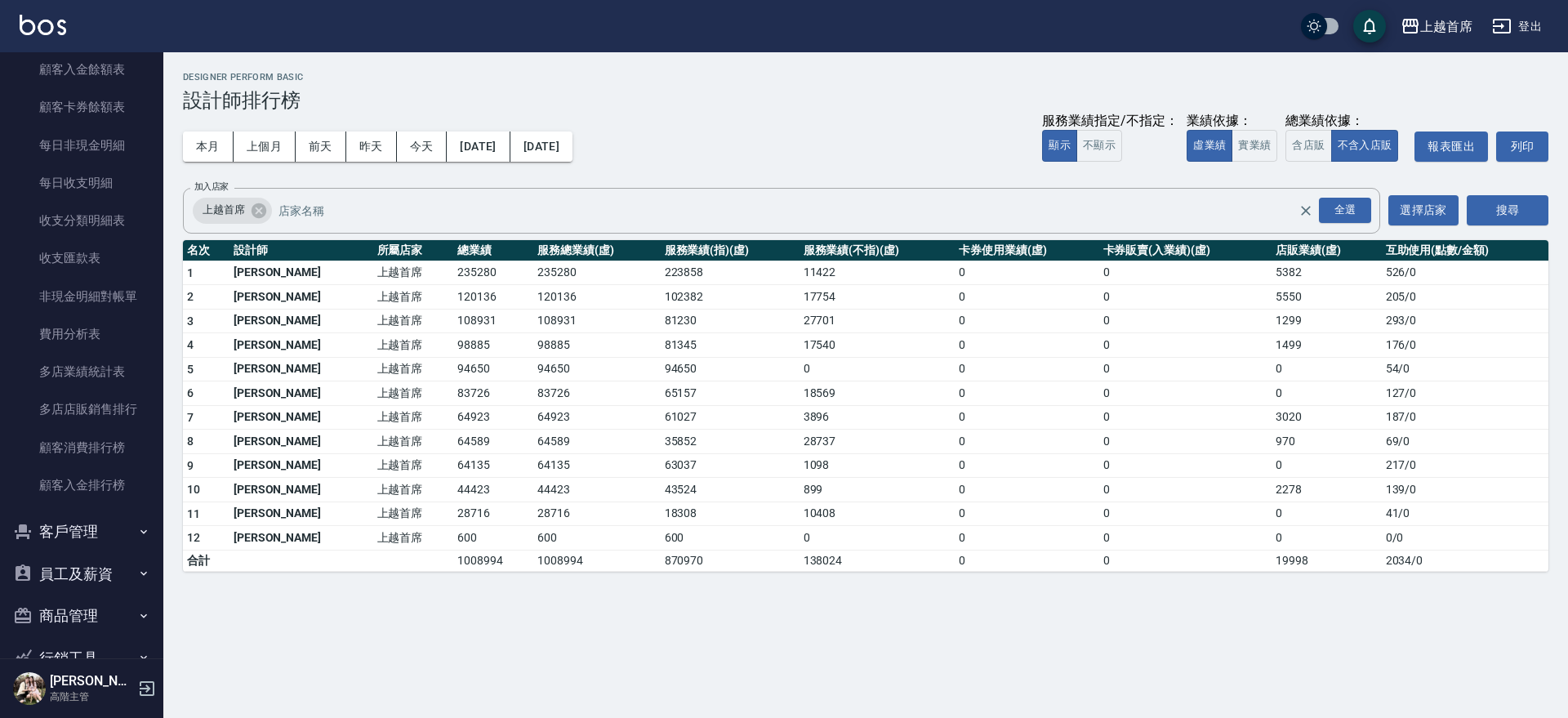
scroll to position [1824, 0]
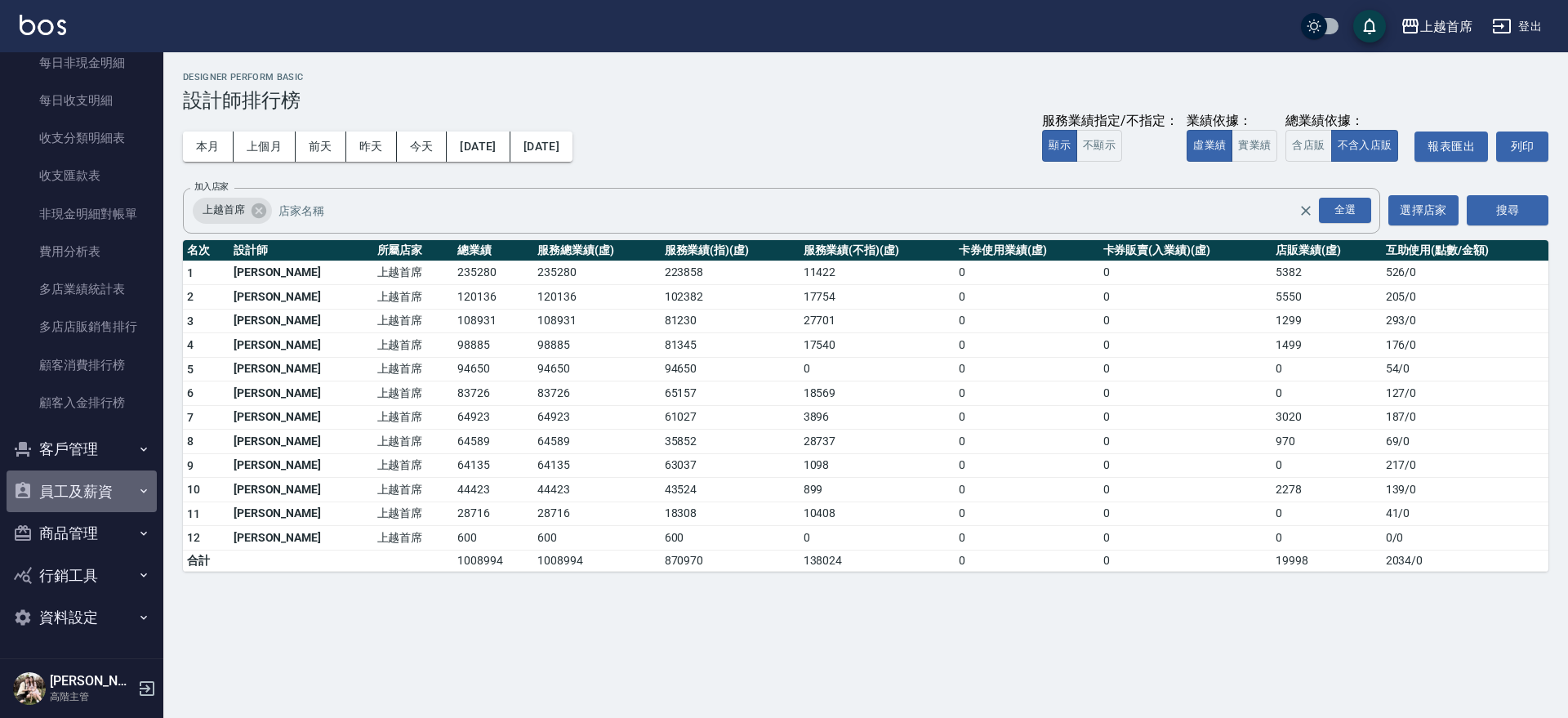
click at [107, 490] on button "員工及薪資" at bounding box center [81, 492] width 150 height 42
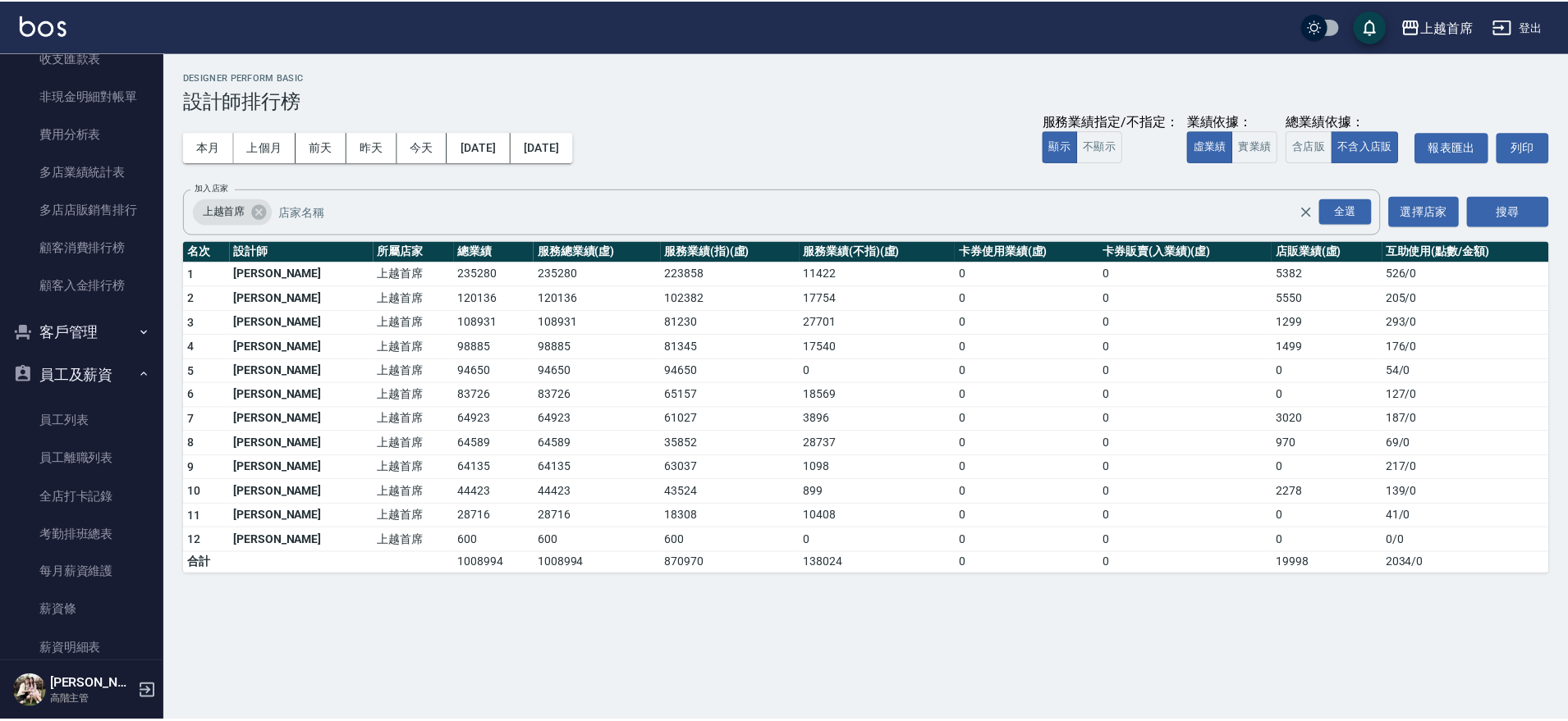
scroll to position [1962, 0]
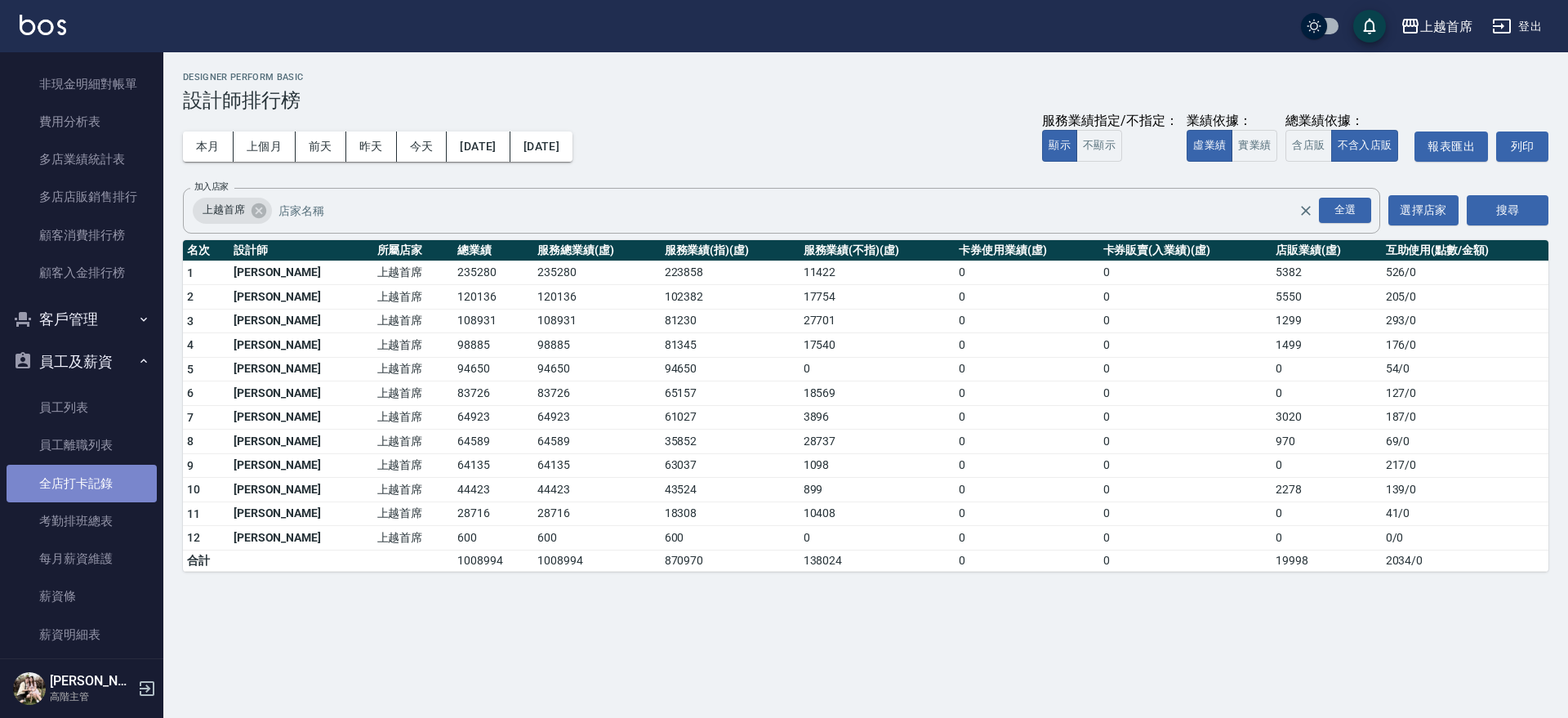
click at [82, 493] on link "全店打卡記錄" at bounding box center [81, 484] width 150 height 38
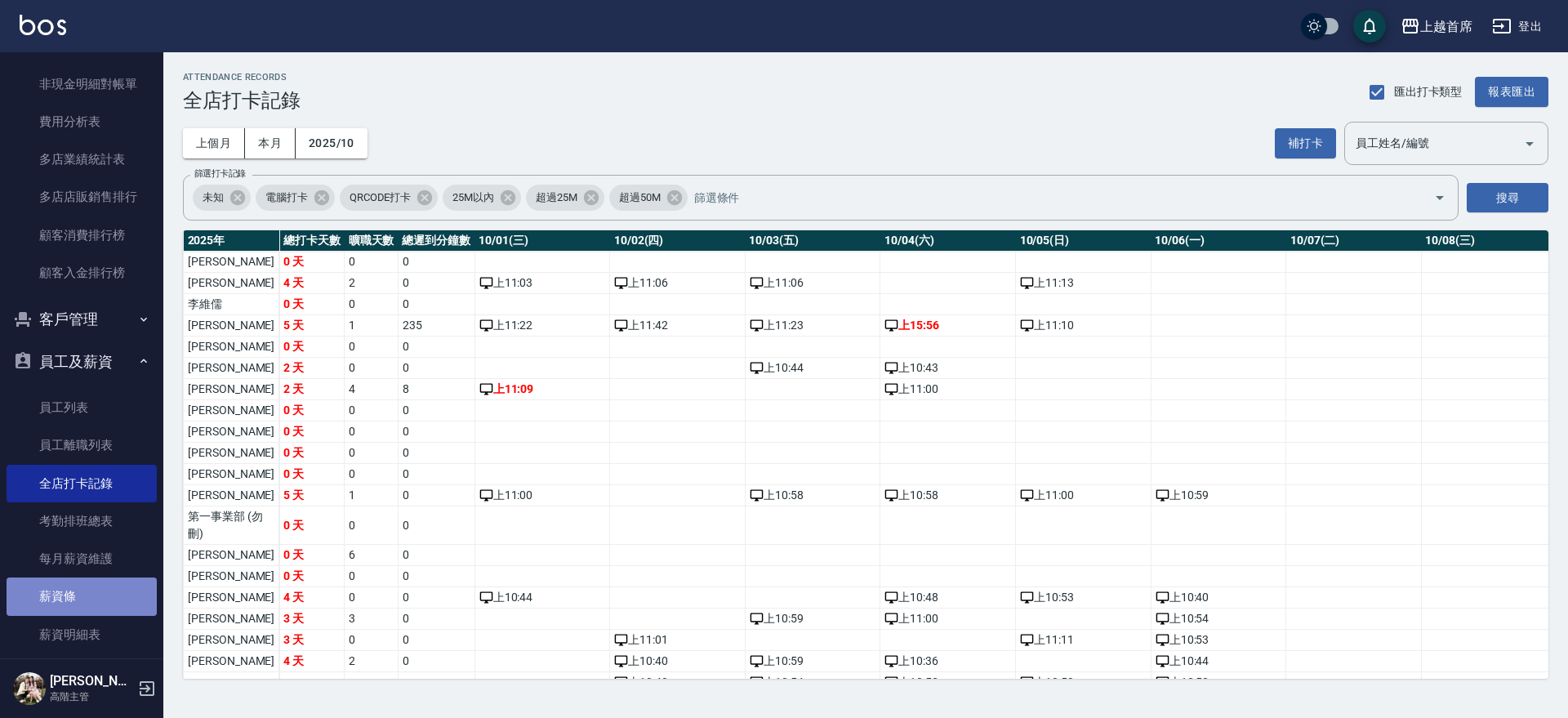
click at [94, 599] on link "薪資條" at bounding box center [81, 596] width 150 height 38
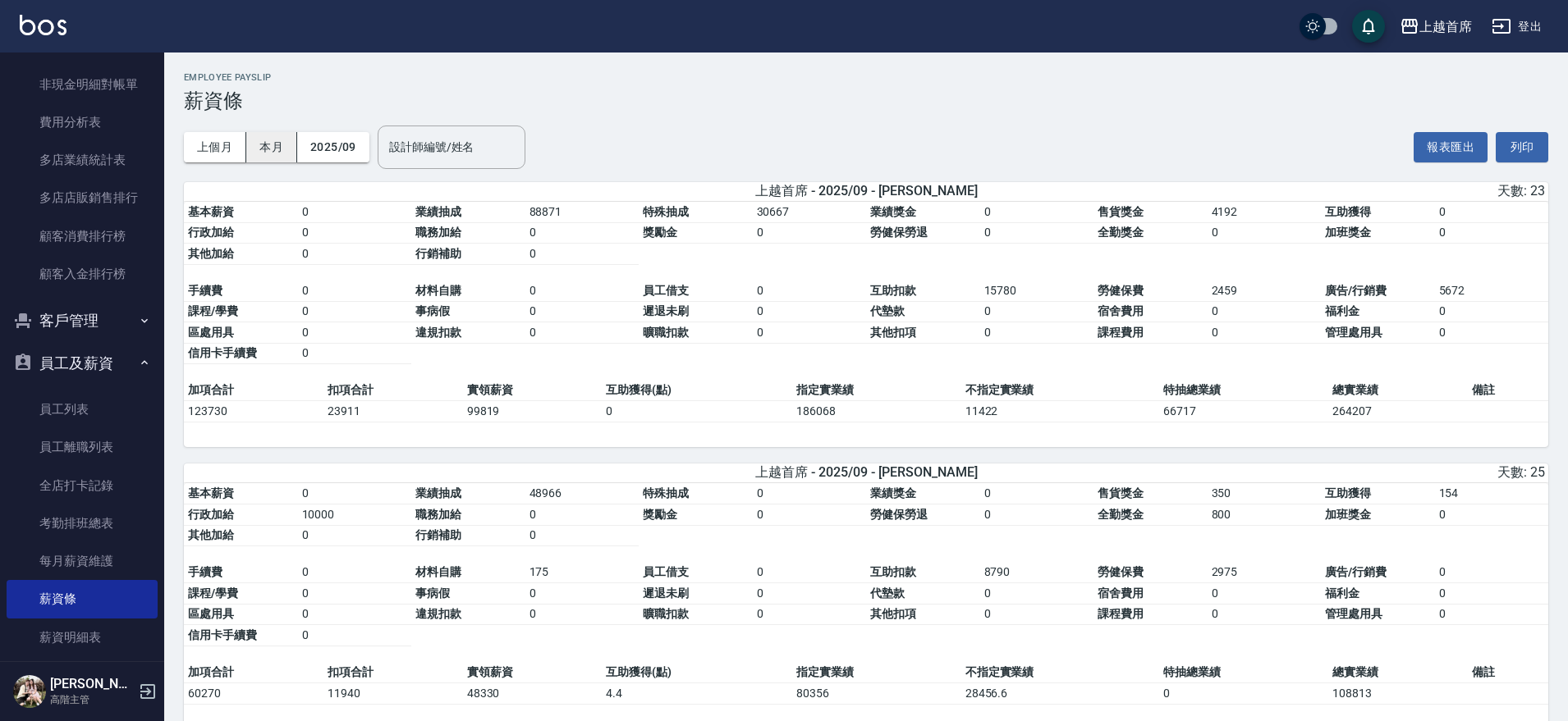
click at [263, 150] on button "本月" at bounding box center [272, 147] width 51 height 30
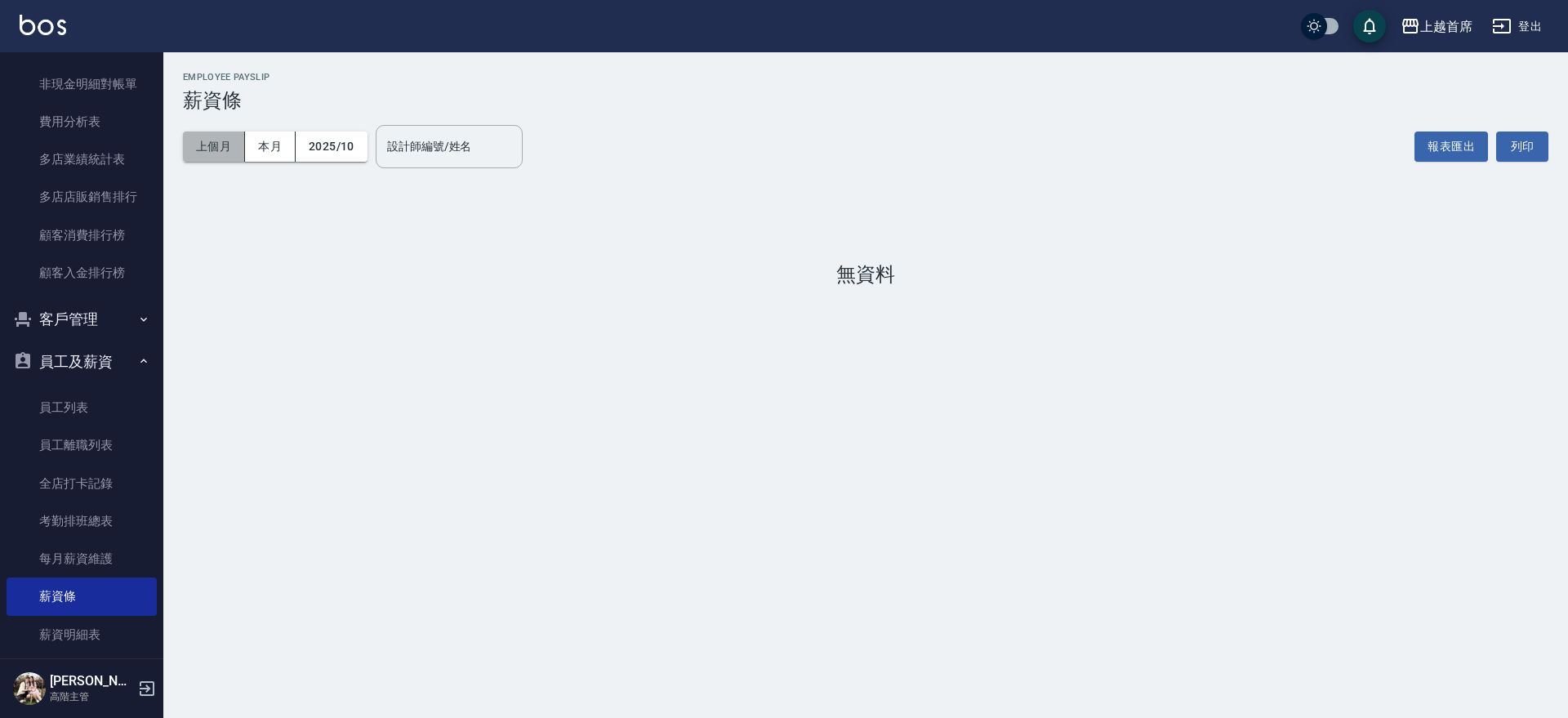
click at [207, 140] on button "上個月" at bounding box center [214, 146] width 62 height 30
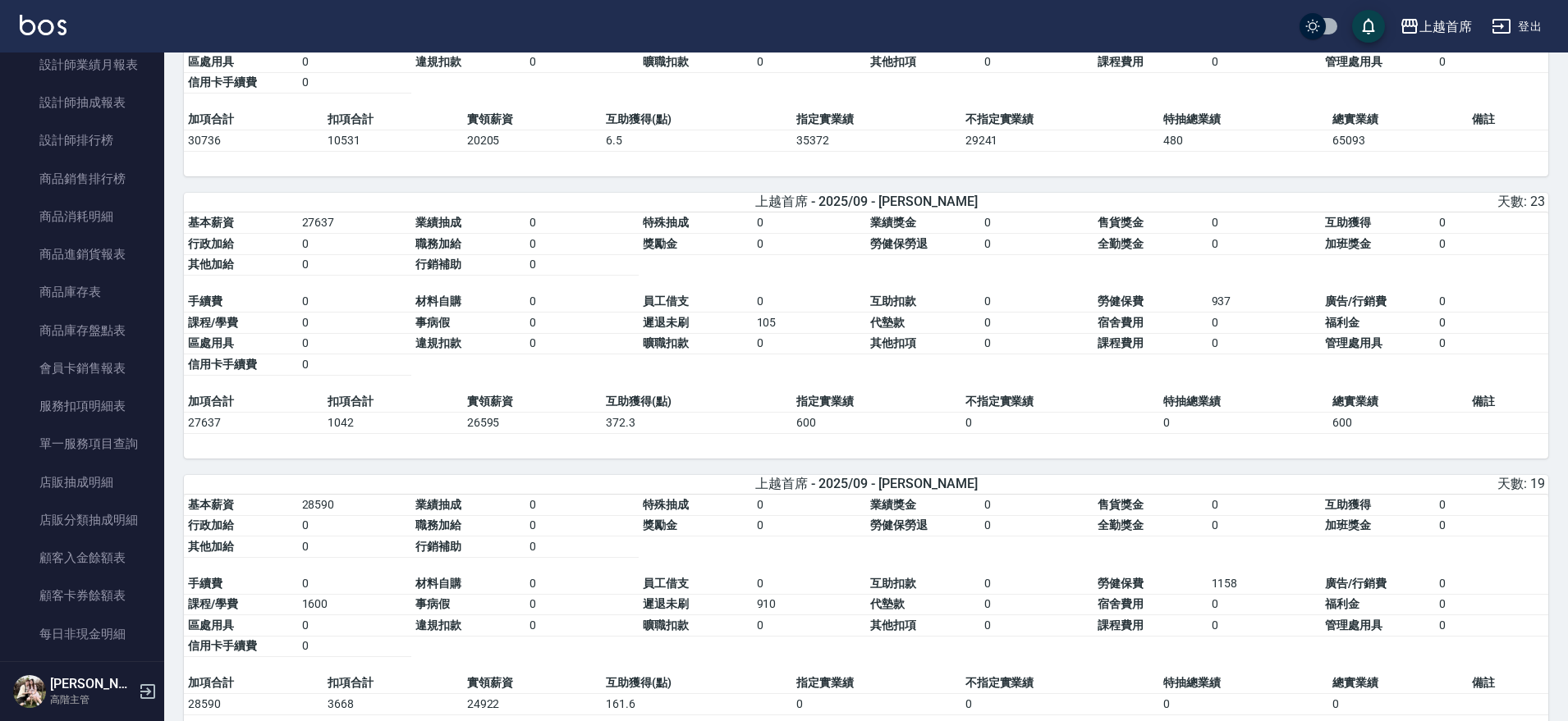
scroll to position [1253, 0]
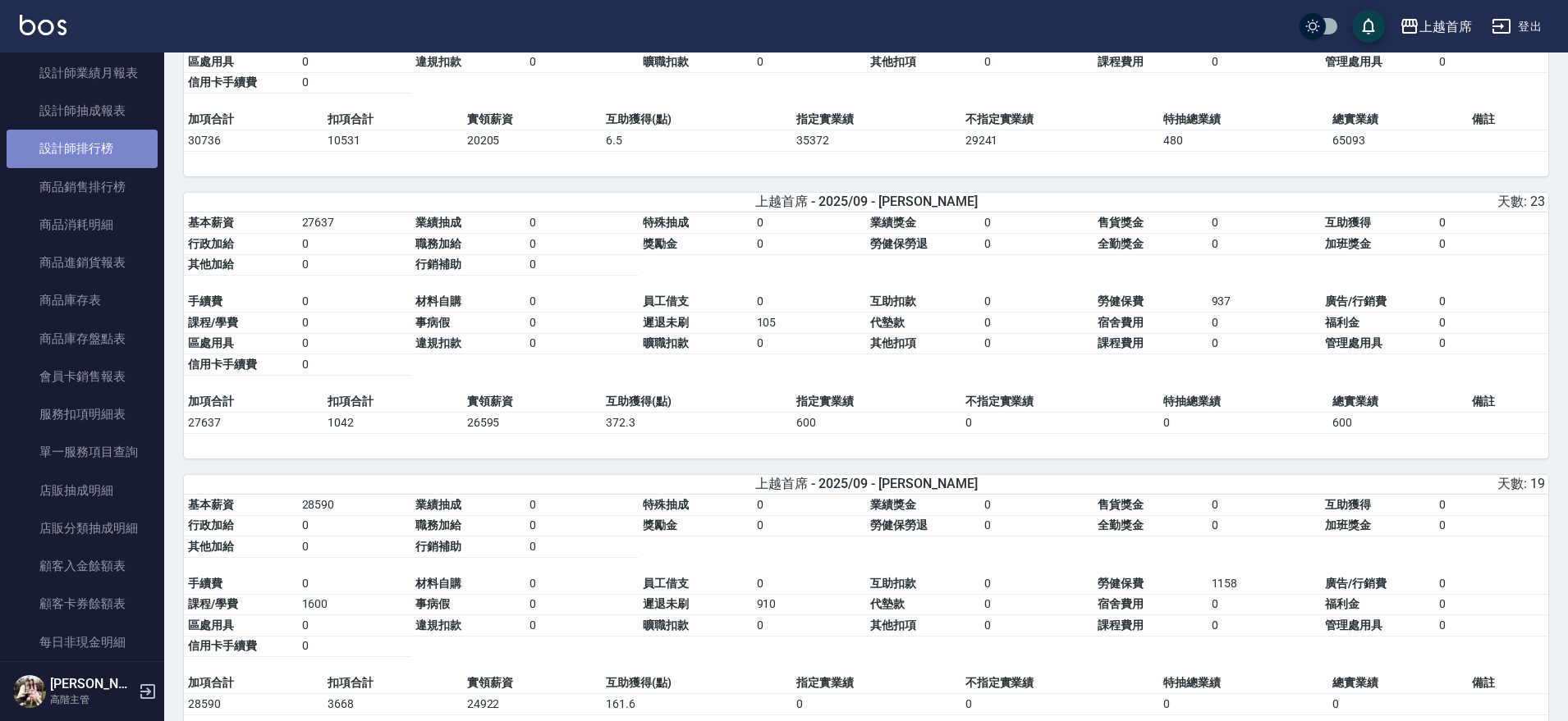
click at [103, 152] on link "設計師排行榜" at bounding box center [82, 149] width 151 height 38
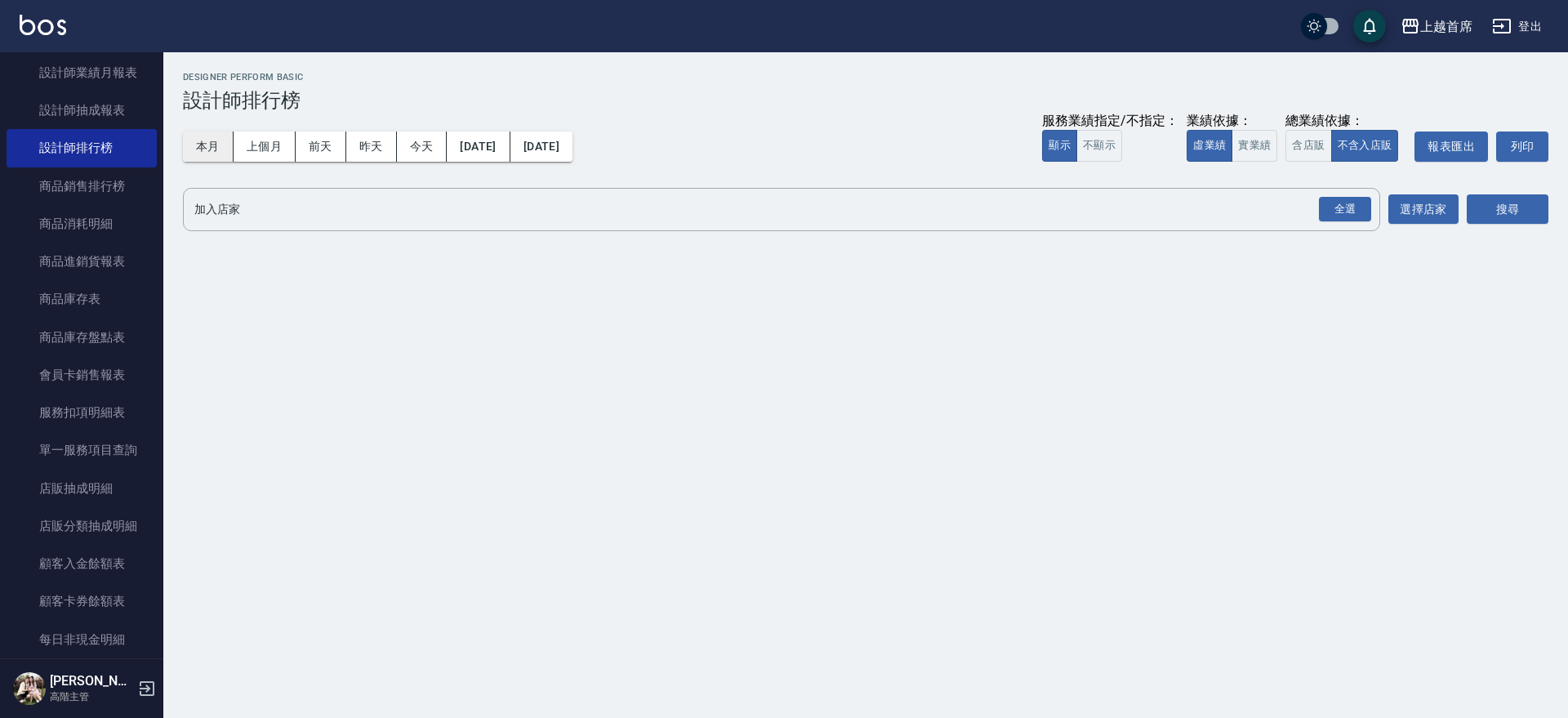
click at [217, 148] on button "本月" at bounding box center [208, 146] width 51 height 30
click at [1358, 210] on div "全選" at bounding box center [1345, 209] width 52 height 25
click at [1513, 213] on button "搜尋" at bounding box center [1508, 210] width 82 height 30
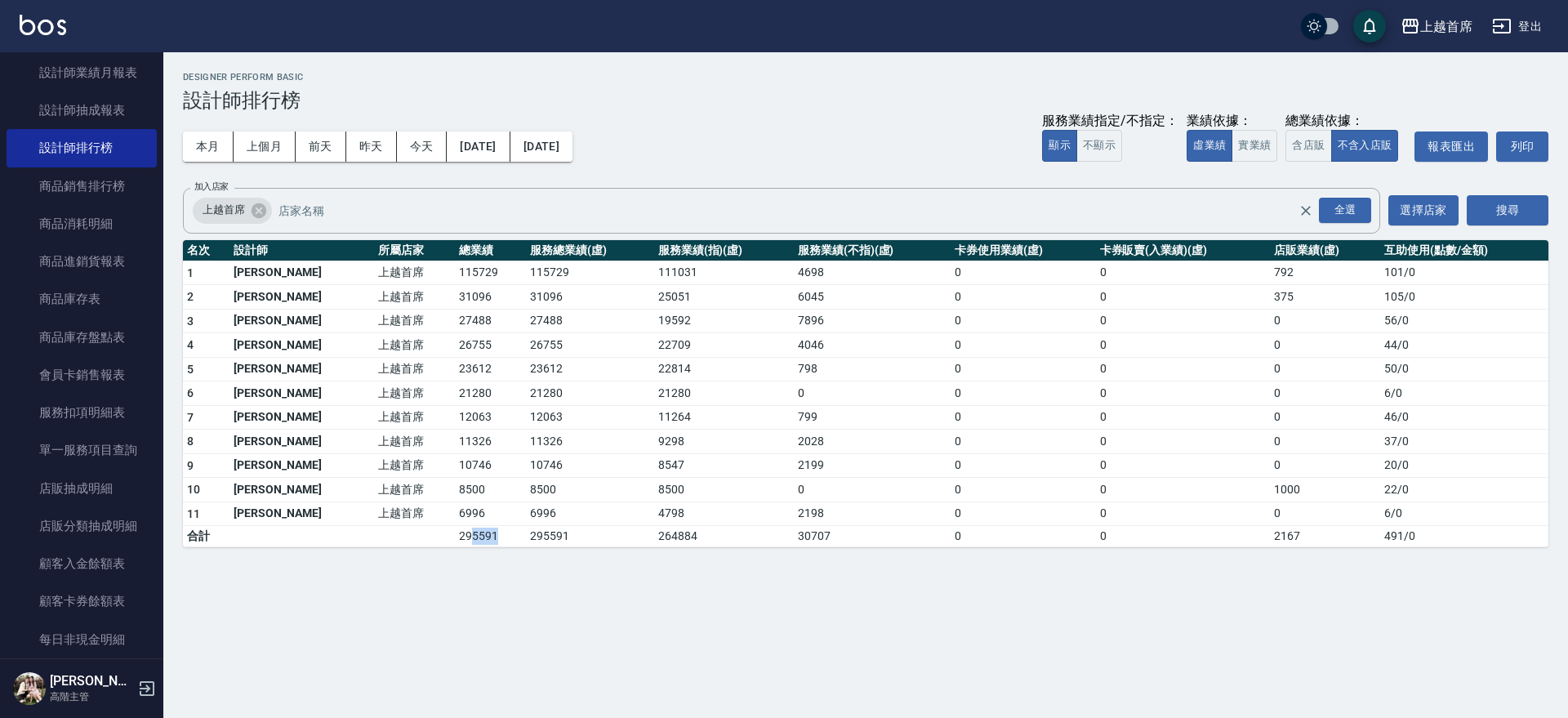
drag, startPoint x: 427, startPoint y: 534, endPoint x: 460, endPoint y: 534, distance: 33.0
click at [460, 534] on td "295591" at bounding box center [489, 537] width 71 height 22
click at [509, 153] on button "[DATE]" at bounding box center [478, 146] width 63 height 30
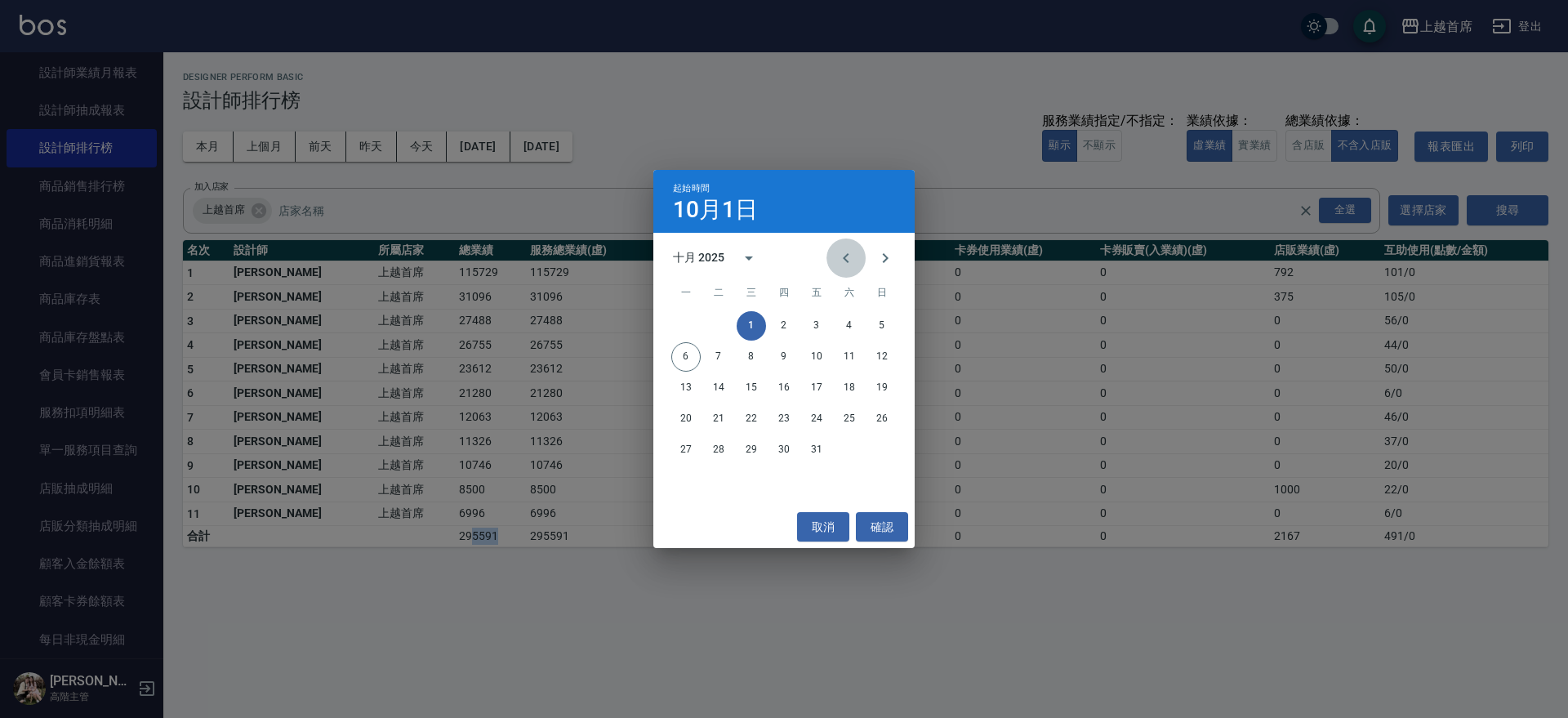
click at [839, 259] on icon "Previous month" at bounding box center [846, 258] width 20 height 20
click at [692, 326] on button "1" at bounding box center [685, 326] width 29 height 29
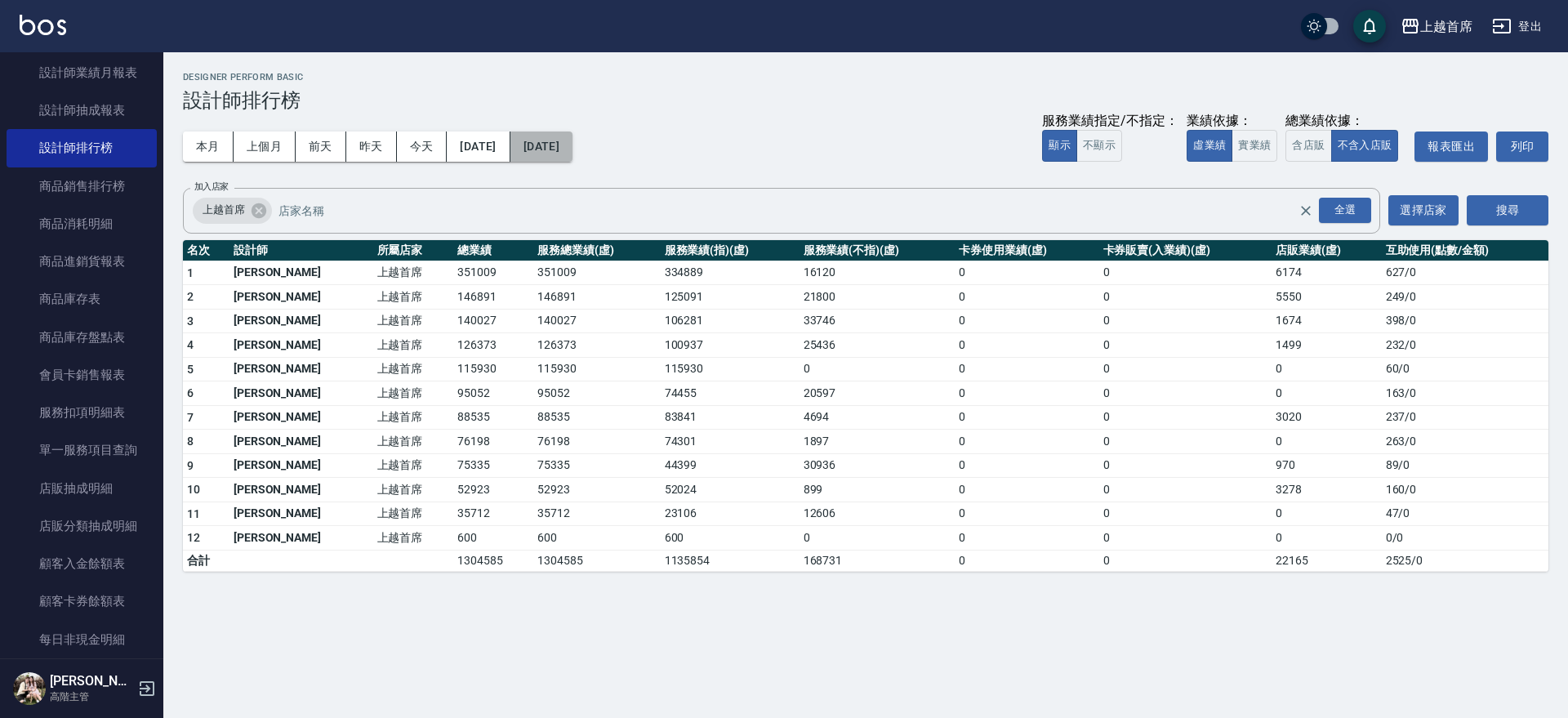
click at [572, 149] on button "[DATE]" at bounding box center [541, 146] width 62 height 30
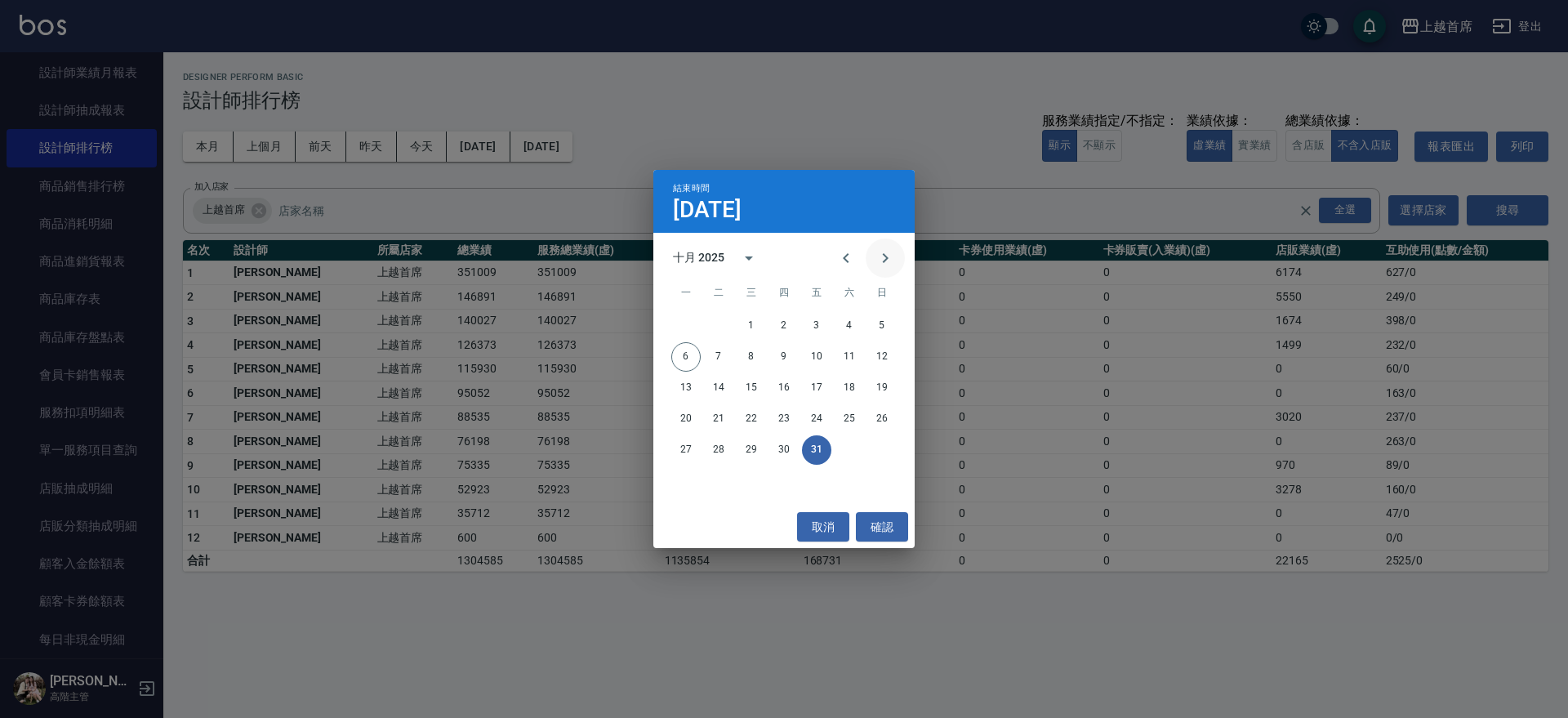
click at [883, 265] on icon "Next month" at bounding box center [885, 258] width 20 height 20
click at [850, 255] on icon "Previous month" at bounding box center [846, 258] width 20 height 20
click at [888, 321] on button "5" at bounding box center [882, 326] width 29 height 29
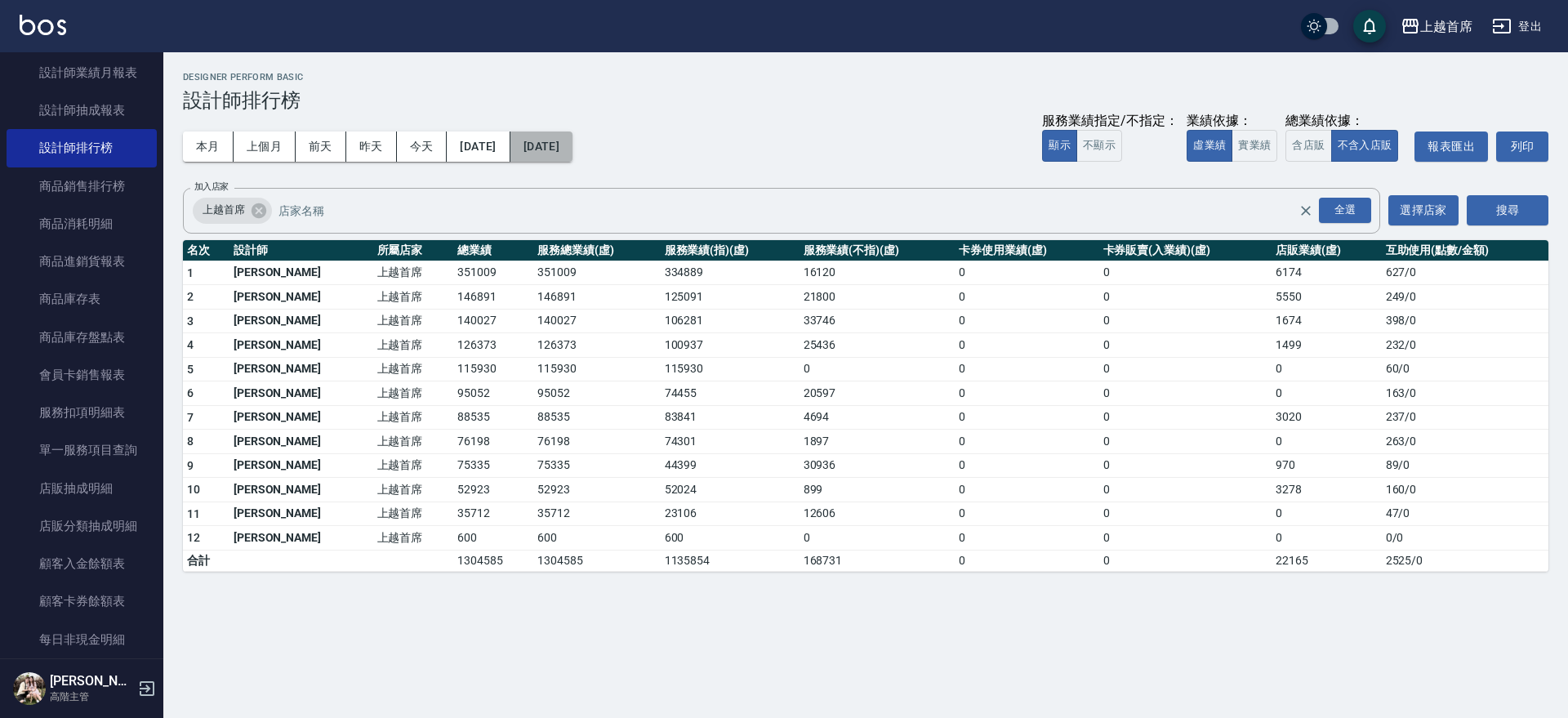
click at [572, 147] on button "[DATE]" at bounding box center [541, 146] width 62 height 30
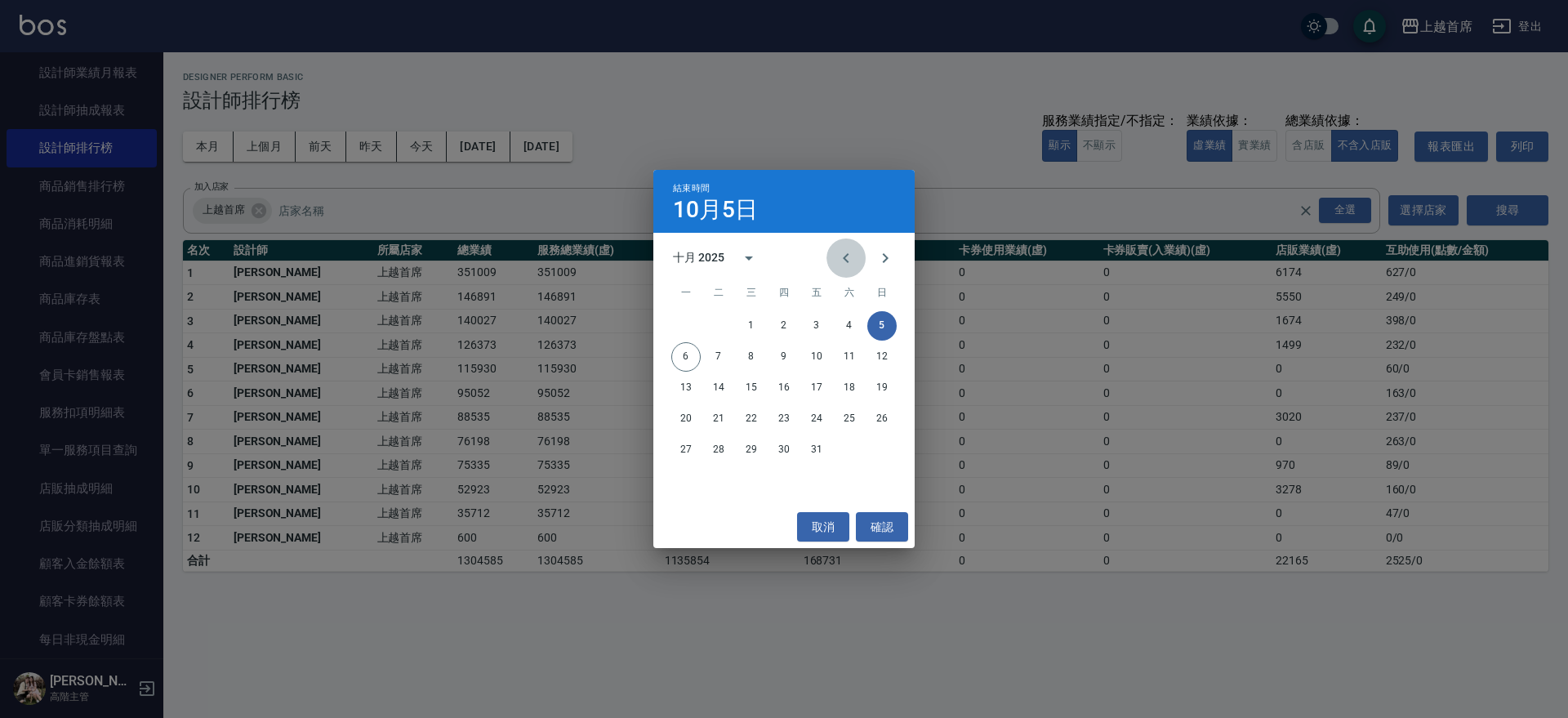
click at [859, 263] on button "Previous month" at bounding box center [847, 259] width 40 height 40
click at [810, 323] on button "5" at bounding box center [817, 326] width 29 height 29
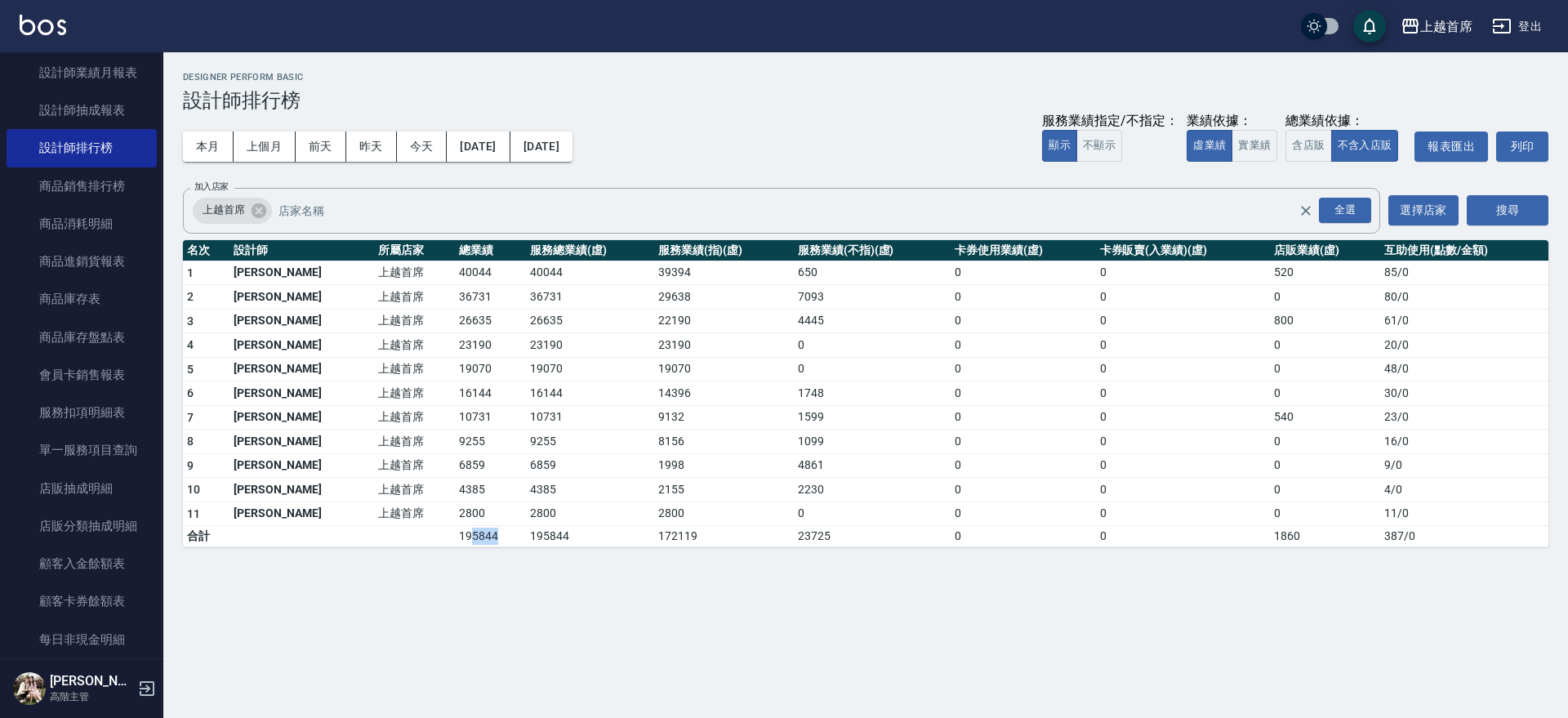
drag, startPoint x: 424, startPoint y: 536, endPoint x: 454, endPoint y: 527, distance: 31.3
click at [454, 527] on td "195844" at bounding box center [489, 537] width 71 height 22
click at [206, 144] on button "本月" at bounding box center [208, 146] width 51 height 30
click at [1361, 210] on div "全選" at bounding box center [1345, 210] width 52 height 25
drag, startPoint x: 1511, startPoint y: 202, endPoint x: 1526, endPoint y: 210, distance: 17.0
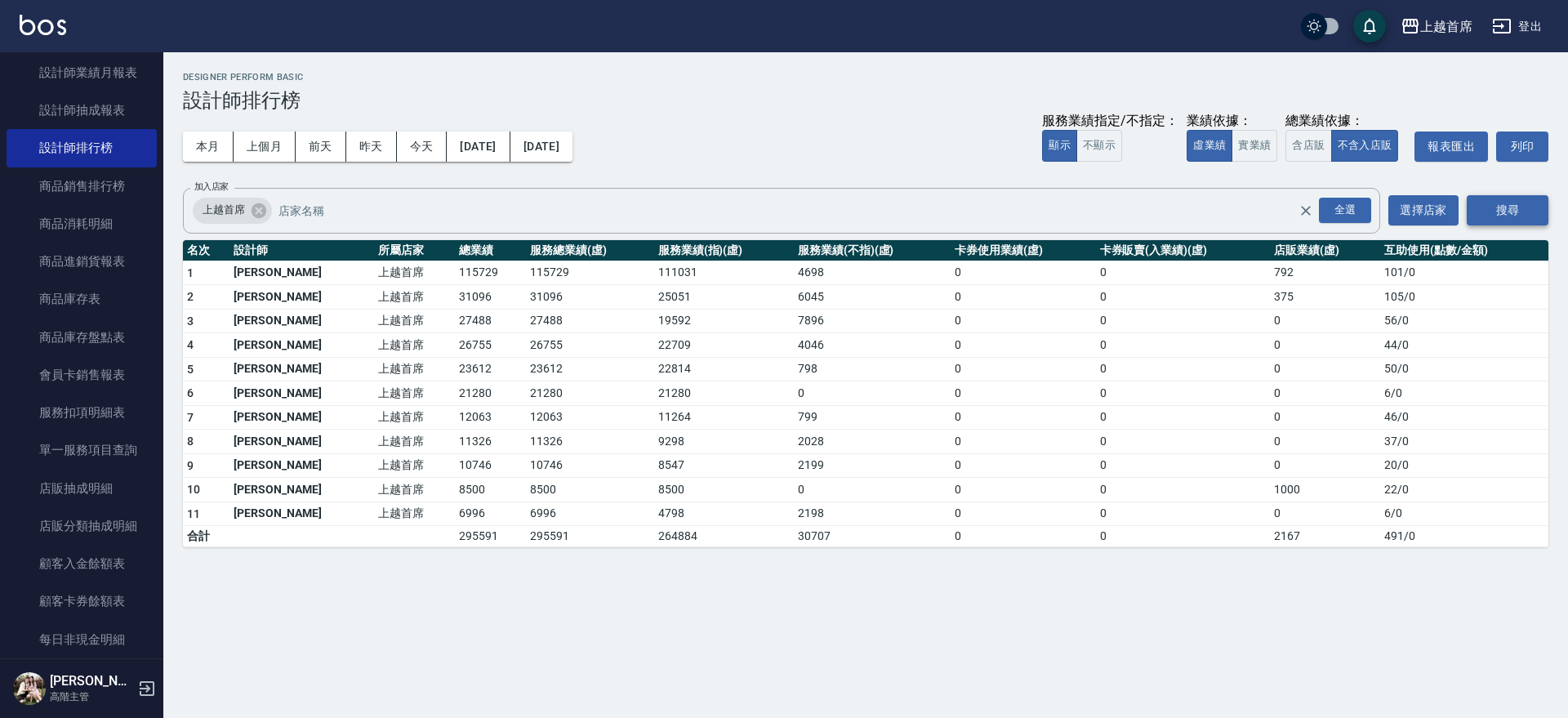
click at [1519, 207] on button "搜尋" at bounding box center [1508, 210] width 82 height 30
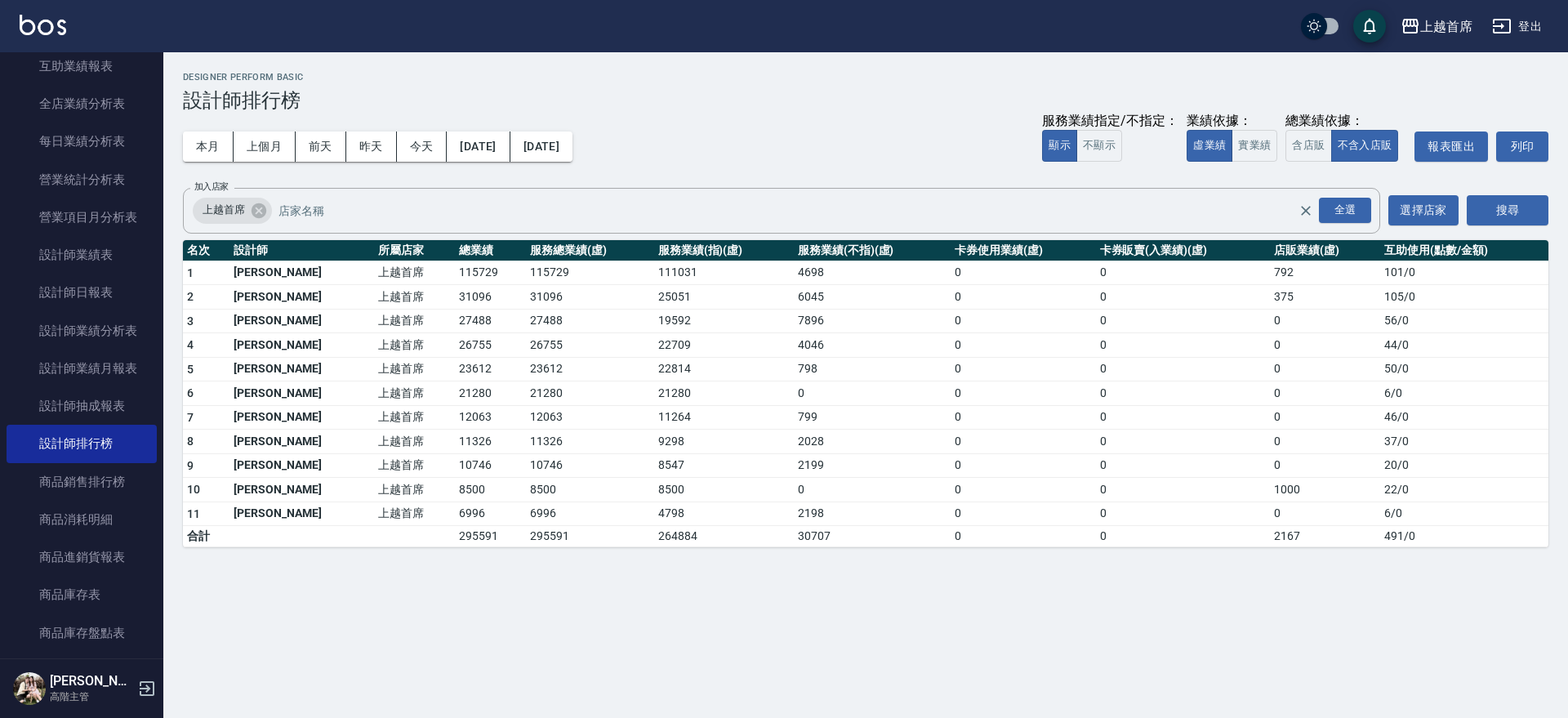
scroll to position [943, 0]
